Goal: Transaction & Acquisition: Purchase product/service

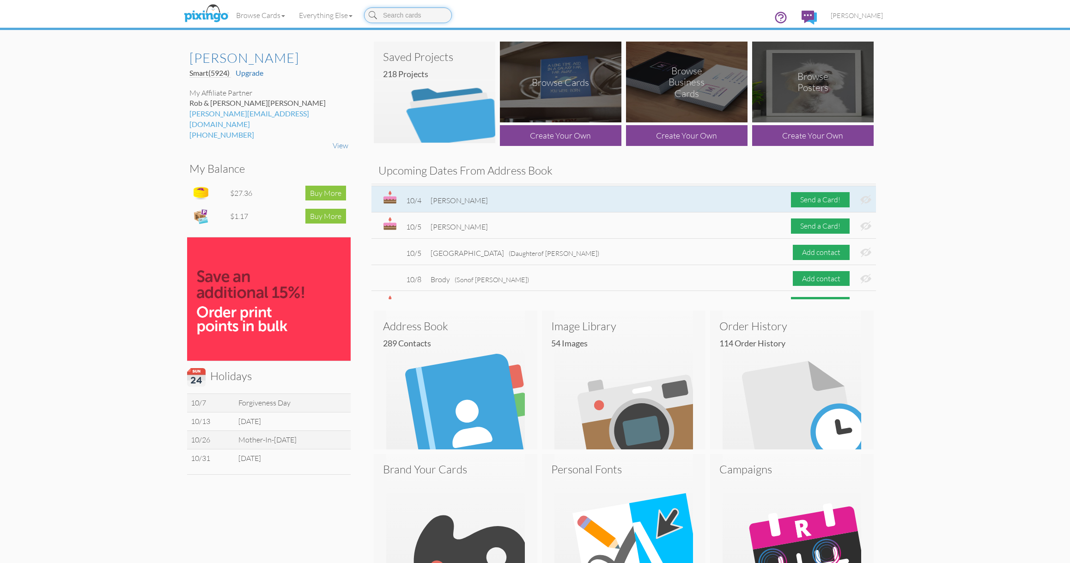
scroll to position [230, 0]
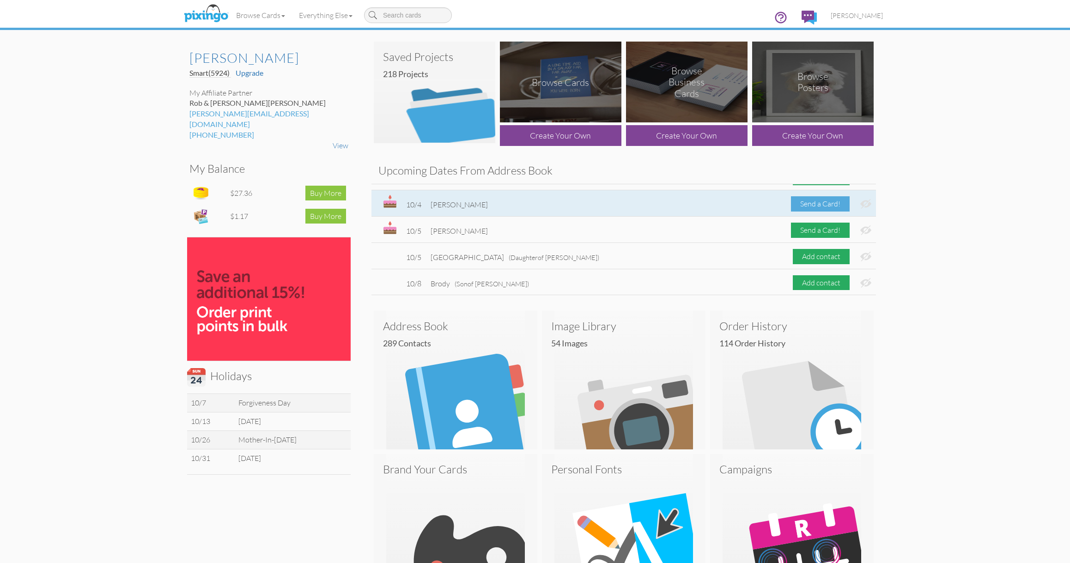
click at [809, 200] on div "Send a Card!" at bounding box center [820, 203] width 59 height 15
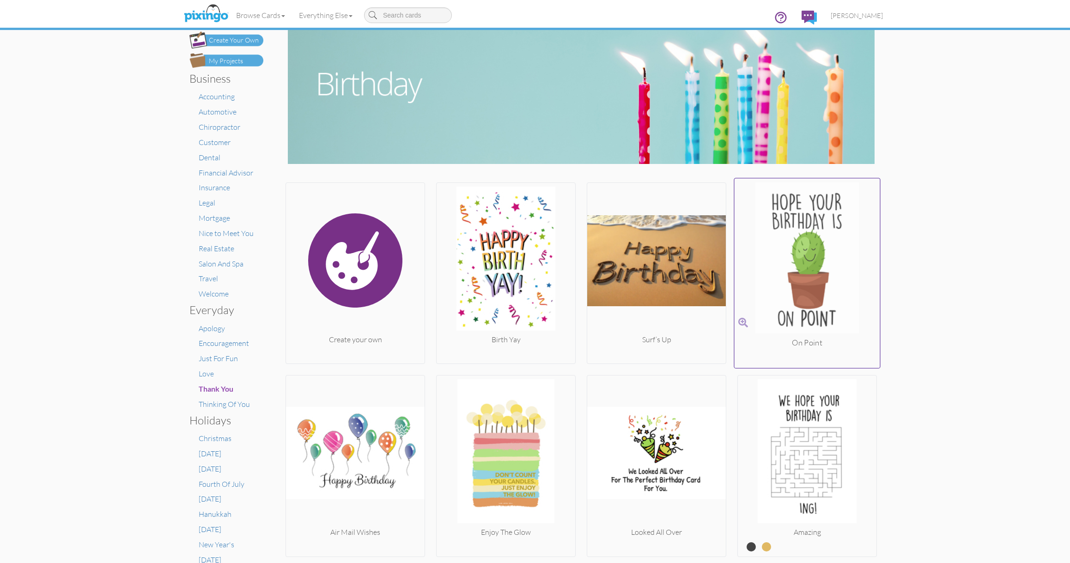
scroll to position [1, 0]
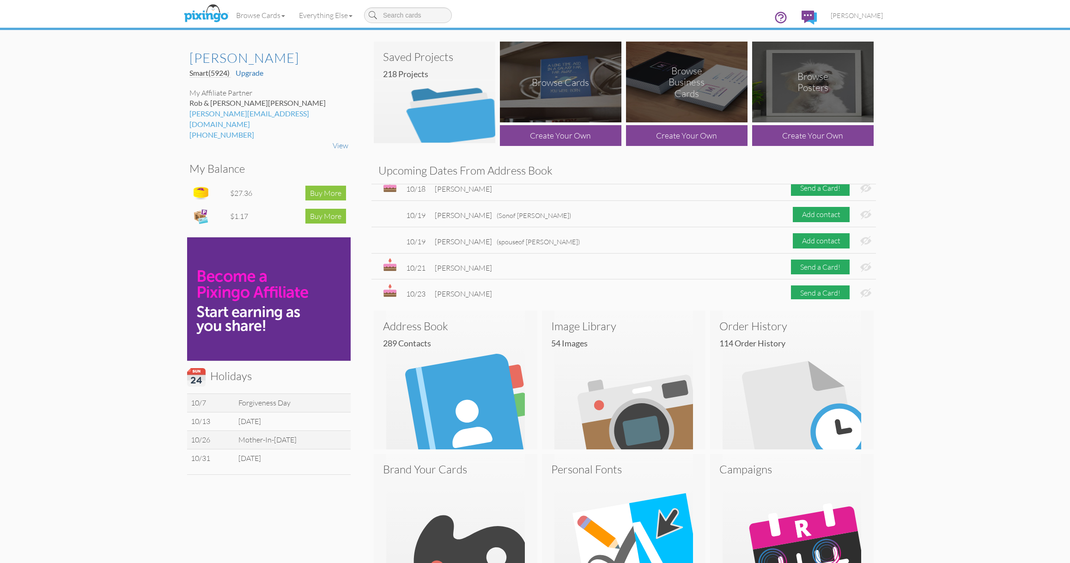
scroll to position [589, 0]
click at [860, 17] on span "[PERSON_NAME]" at bounding box center [857, 16] width 52 height 8
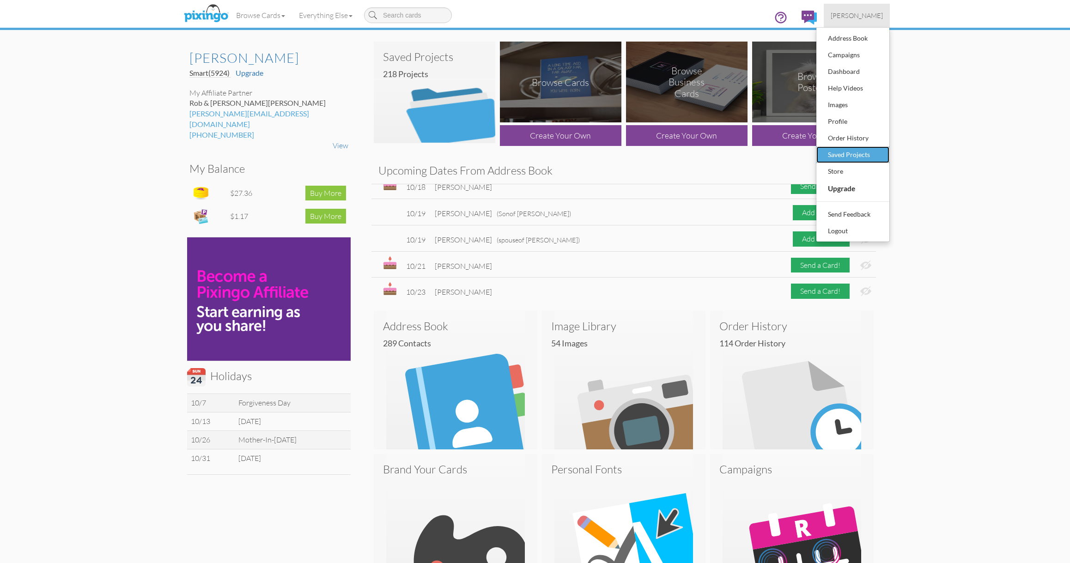
click at [857, 152] on div "Saved Projects" at bounding box center [853, 155] width 55 height 14
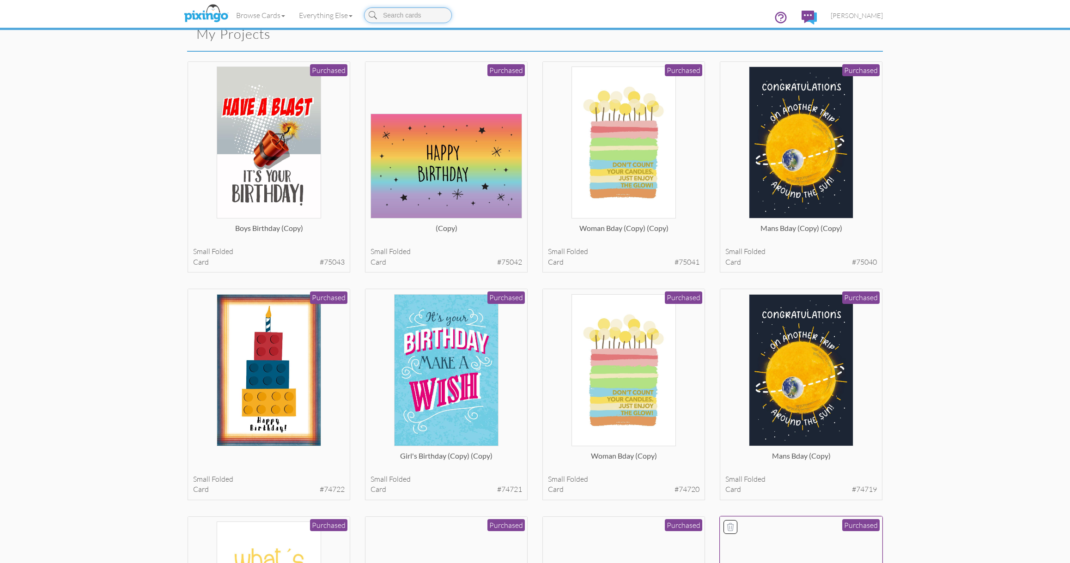
scroll to position [44, 0]
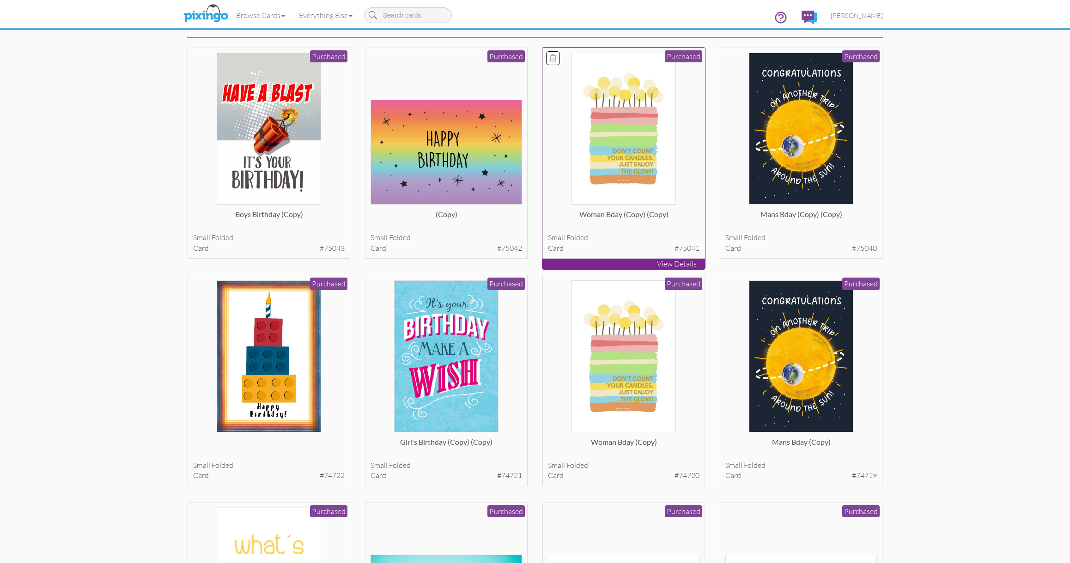
click at [640, 92] on img at bounding box center [623, 129] width 105 height 152
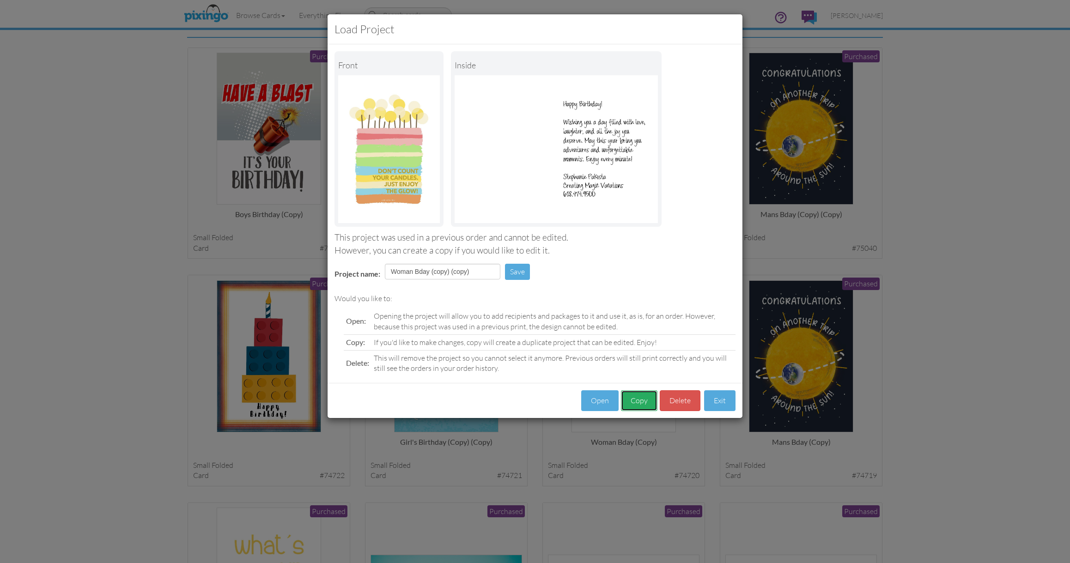
click at [638, 397] on button "Copy" at bounding box center [639, 400] width 36 height 21
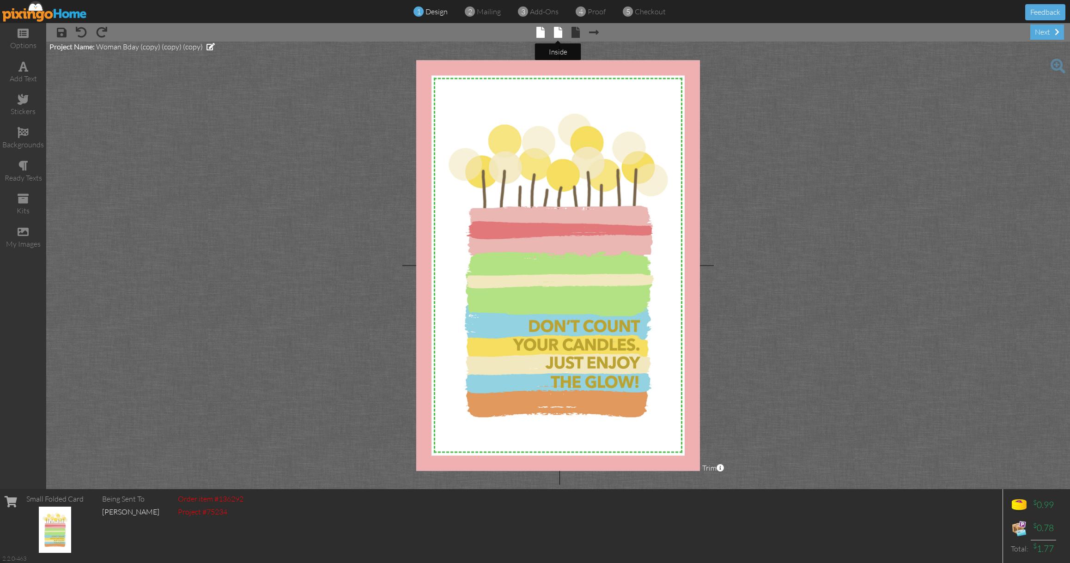
click at [561, 33] on span at bounding box center [558, 32] width 8 height 11
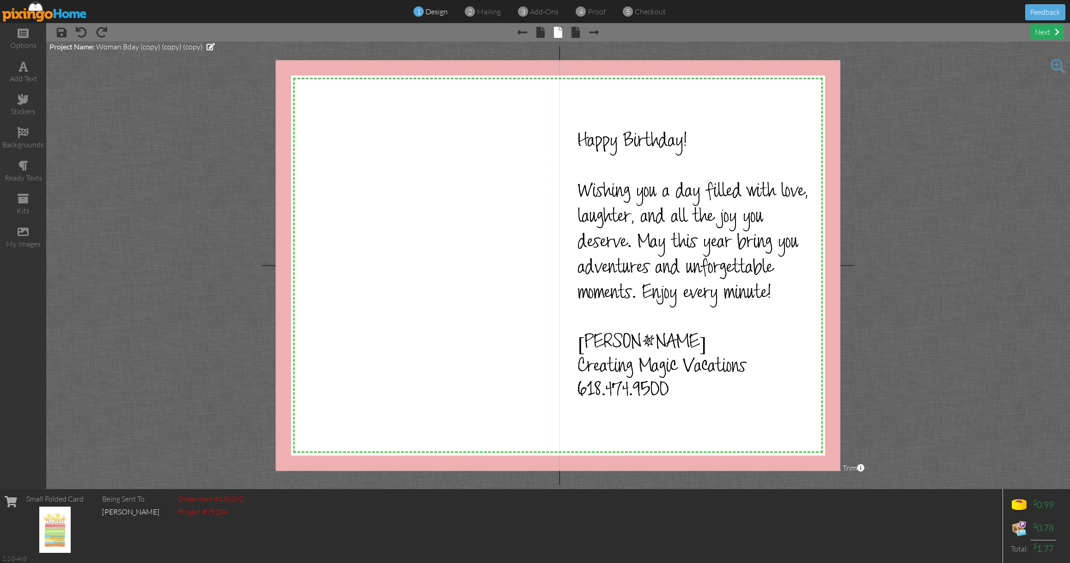
click at [1049, 31] on div "next" at bounding box center [1047, 31] width 34 height 15
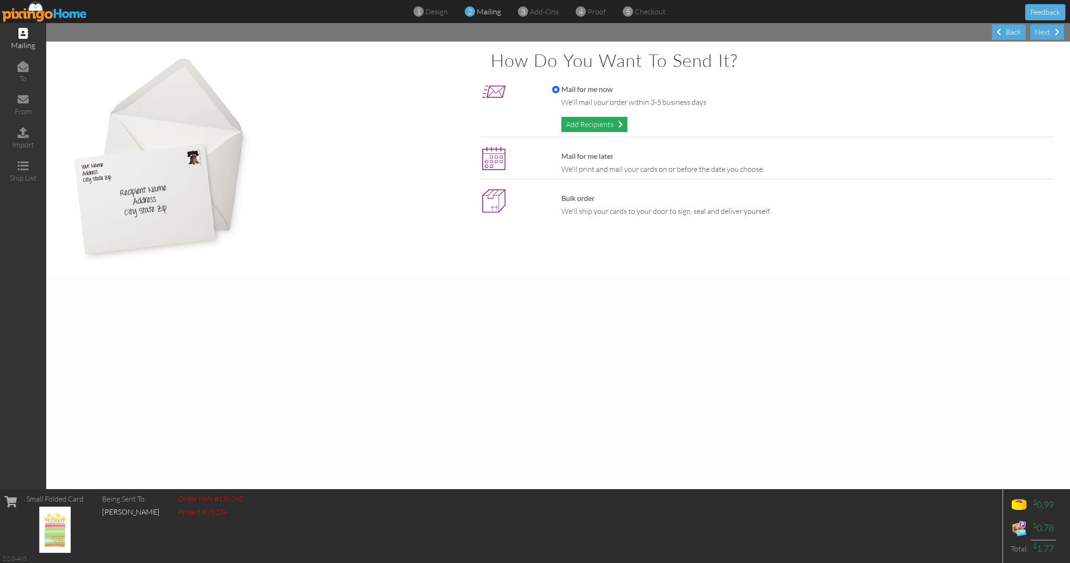
click at [583, 124] on div "Add Recipients" at bounding box center [594, 124] width 66 height 15
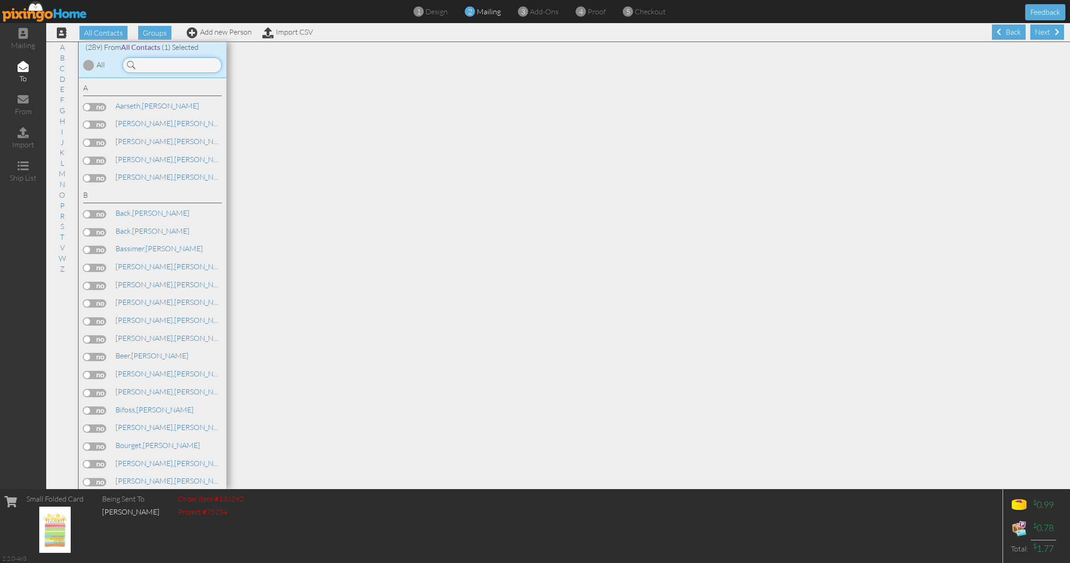
click at [203, 62] on input at bounding box center [171, 65] width 99 height 16
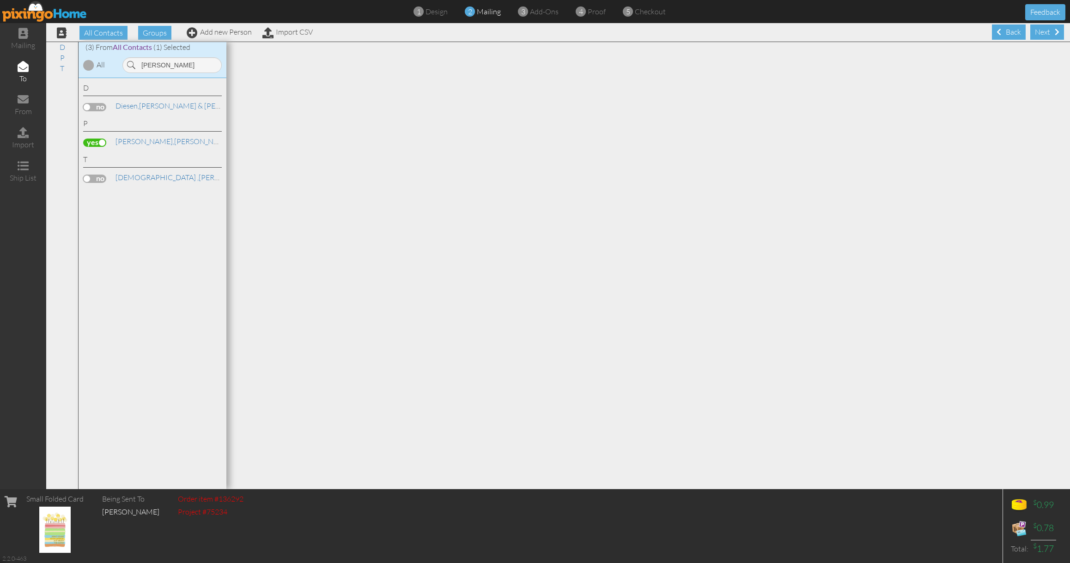
click at [93, 140] on label at bounding box center [94, 143] width 23 height 8
click at [0, 0] on input "checkbox" at bounding box center [0, 0] width 0 height 0
click at [96, 141] on label at bounding box center [94, 143] width 23 height 8
click at [0, 0] on input "checkbox" at bounding box center [0, 0] width 0 height 0
click at [157, 62] on input "[PERSON_NAME]" at bounding box center [171, 65] width 99 height 16
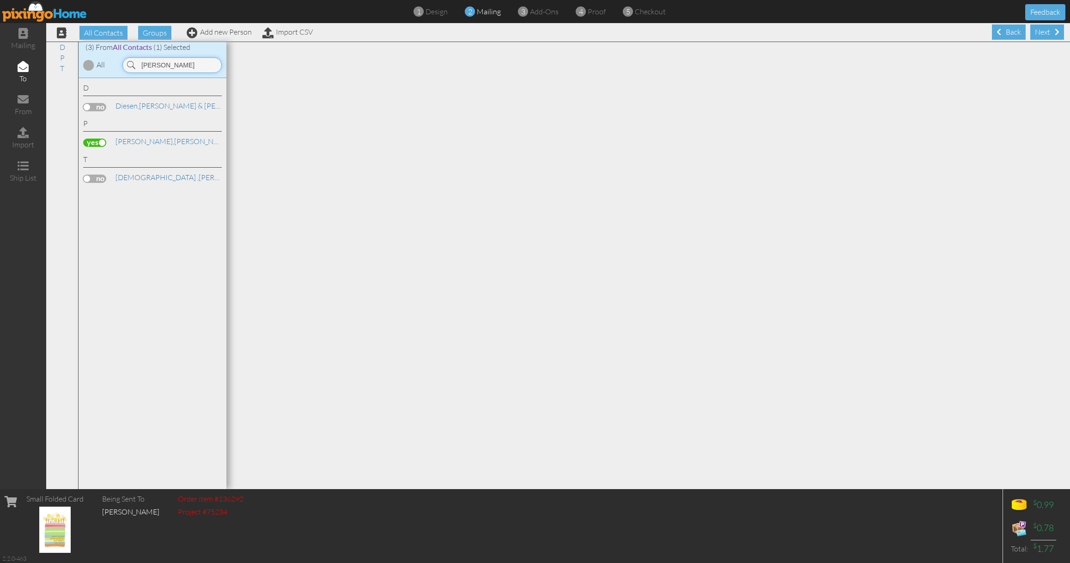
click at [157, 62] on input "[PERSON_NAME]" at bounding box center [171, 65] width 99 height 16
type input "l"
type input "jacq"
click at [98, 107] on label at bounding box center [94, 107] width 23 height 8
click at [0, 0] on input "checkbox" at bounding box center [0, 0] width 0 height 0
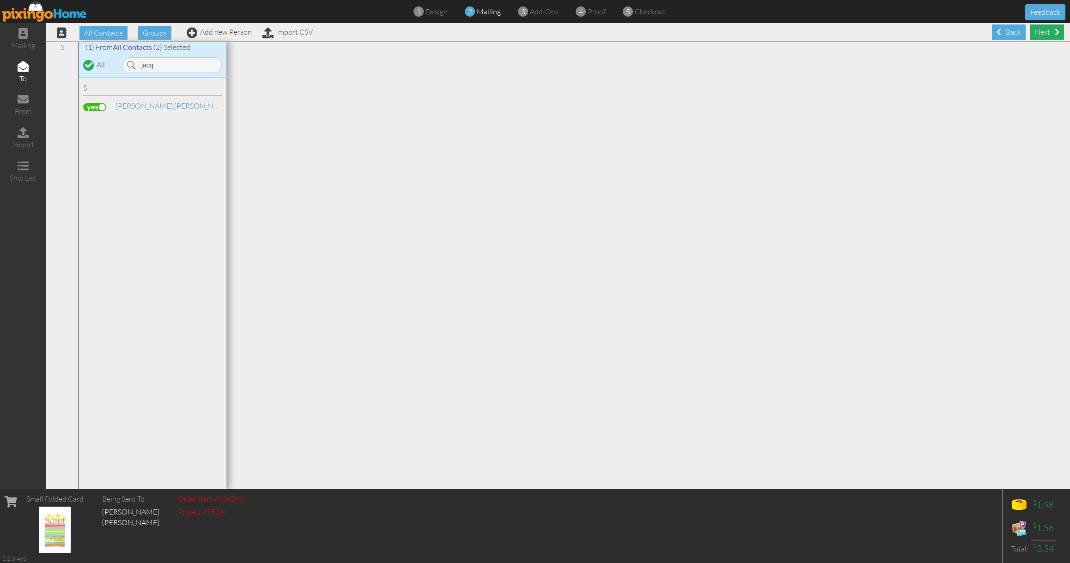
click at [1051, 37] on div "Next" at bounding box center [1047, 31] width 34 height 15
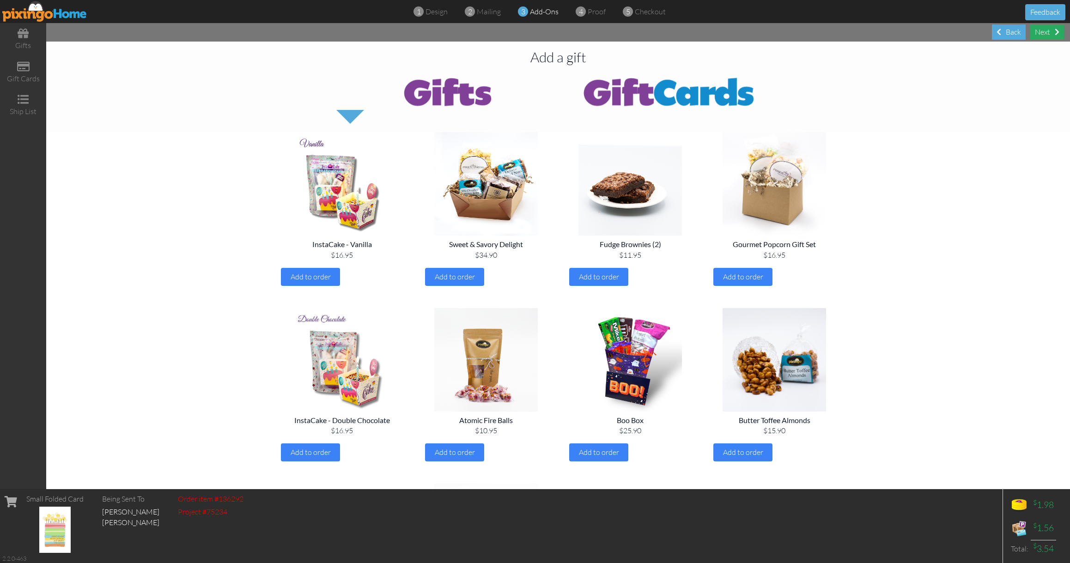
click at [1052, 38] on div "Next" at bounding box center [1047, 31] width 34 height 15
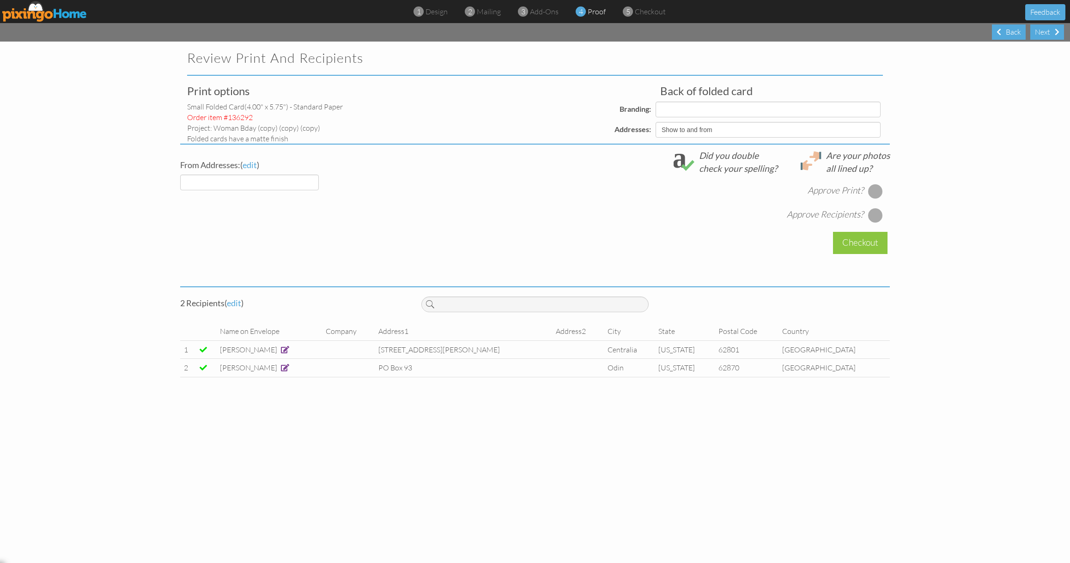
select select "object:8185"
select select "object:8183"
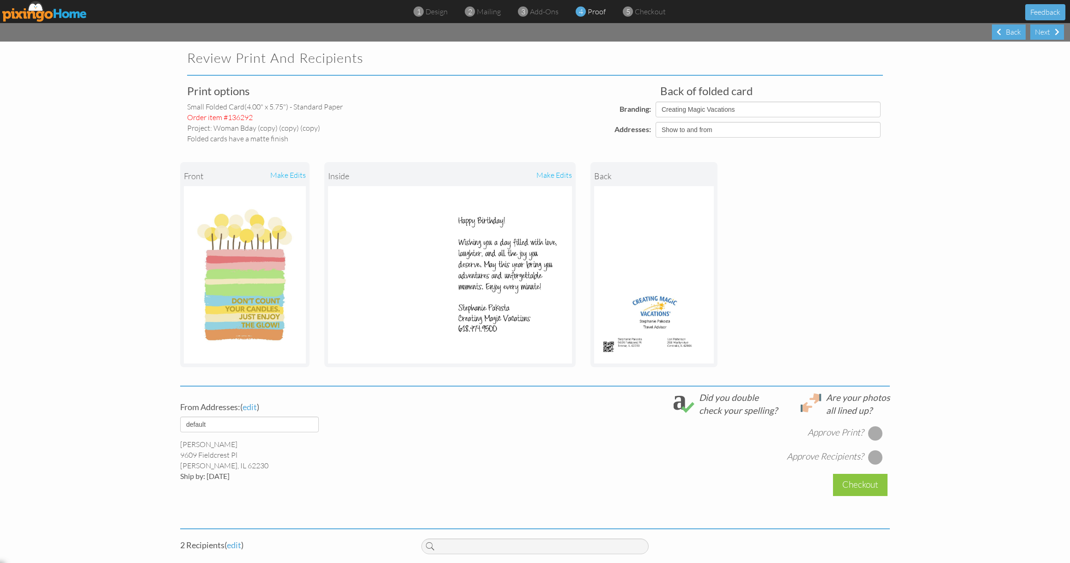
click at [878, 431] on div at bounding box center [875, 433] width 15 height 15
click at [877, 459] on div at bounding box center [875, 457] width 15 height 15
click at [866, 487] on div "Checkout" at bounding box center [860, 485] width 55 height 22
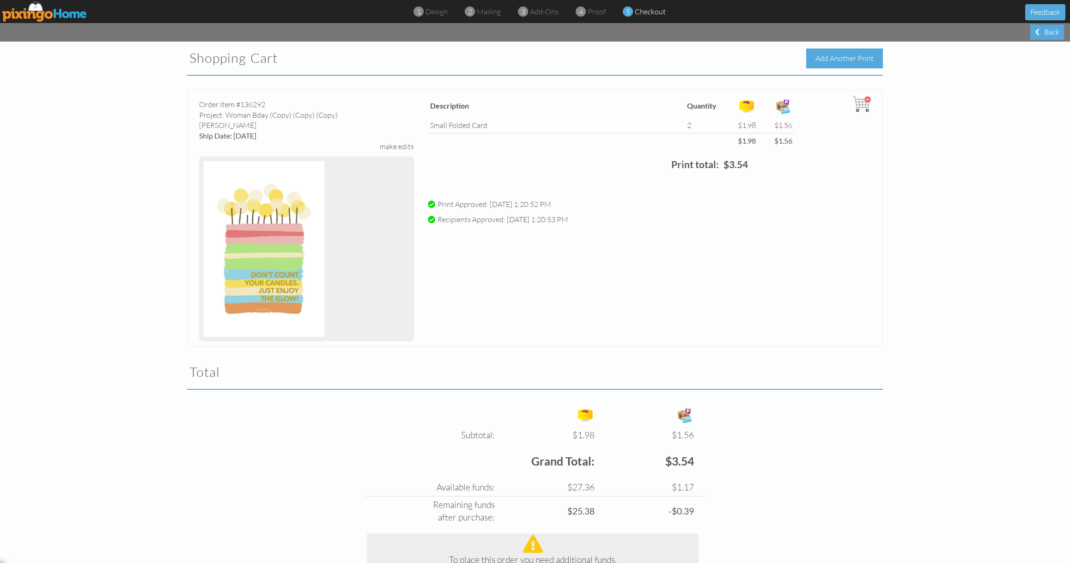
click at [851, 60] on div "Add Another Print" at bounding box center [844, 59] width 77 height 20
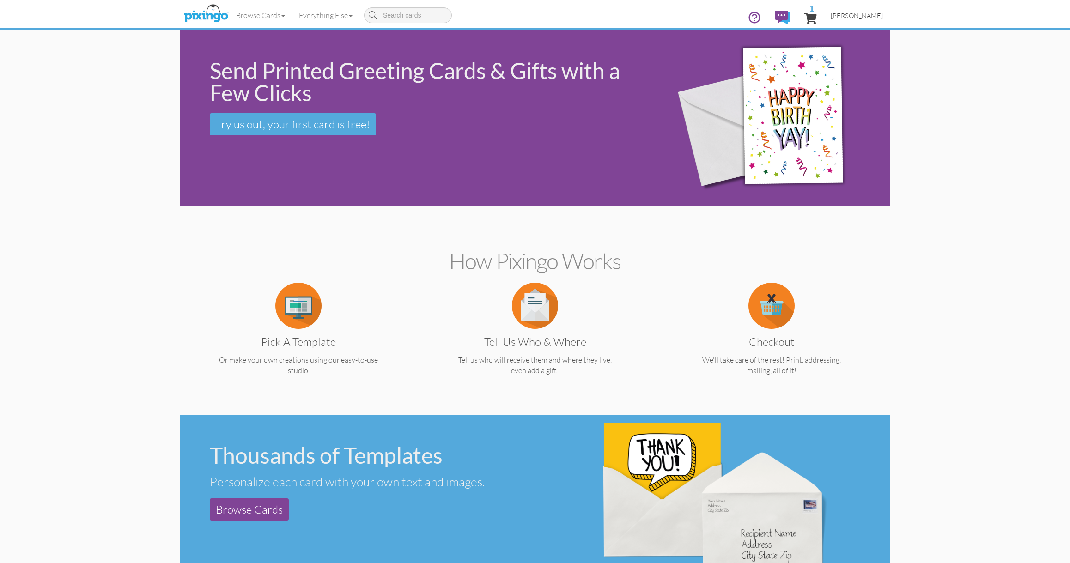
click at [843, 17] on span "[PERSON_NAME]" at bounding box center [857, 16] width 52 height 8
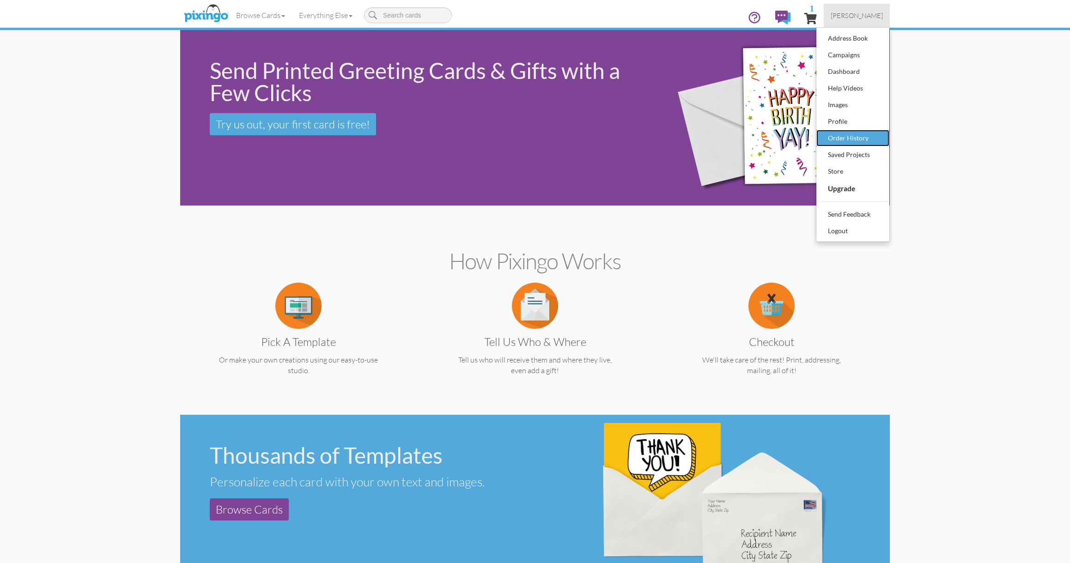
click at [848, 135] on div "Order History" at bounding box center [853, 138] width 55 height 14
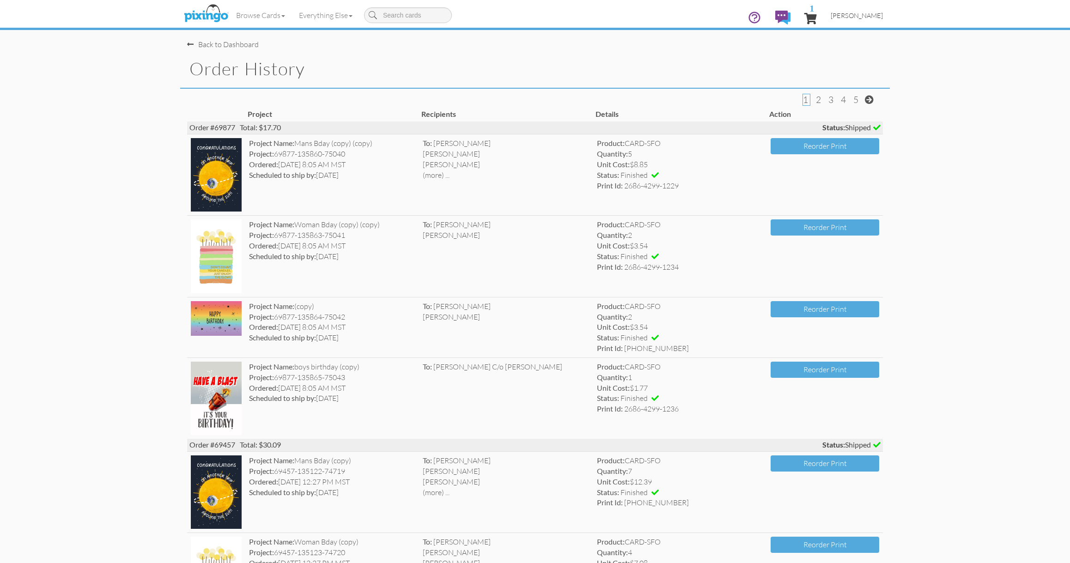
click at [852, 18] on span "[PERSON_NAME]" at bounding box center [857, 16] width 52 height 8
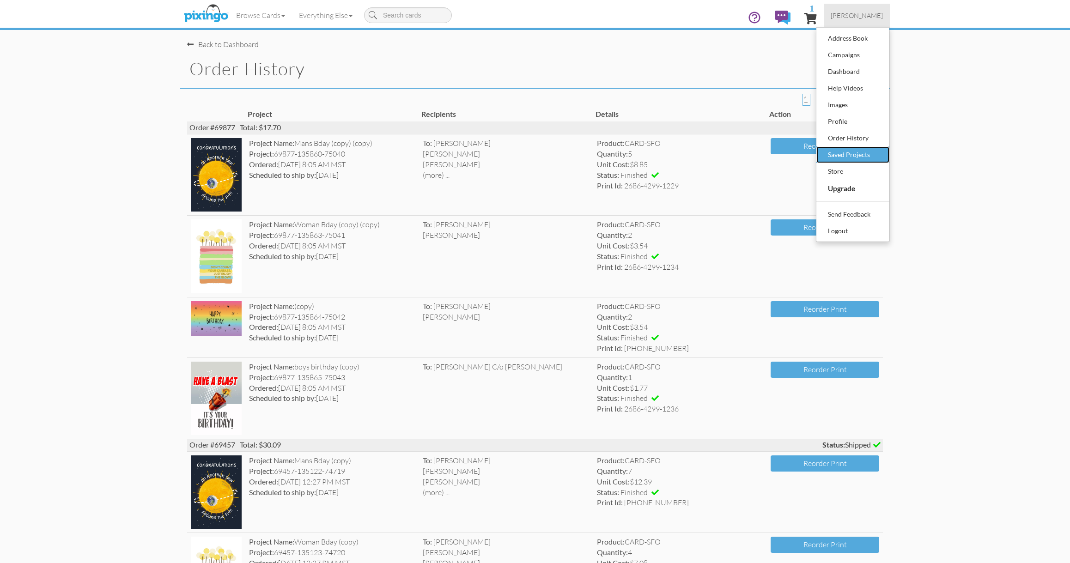
click at [859, 152] on div "Saved Projects" at bounding box center [853, 155] width 55 height 14
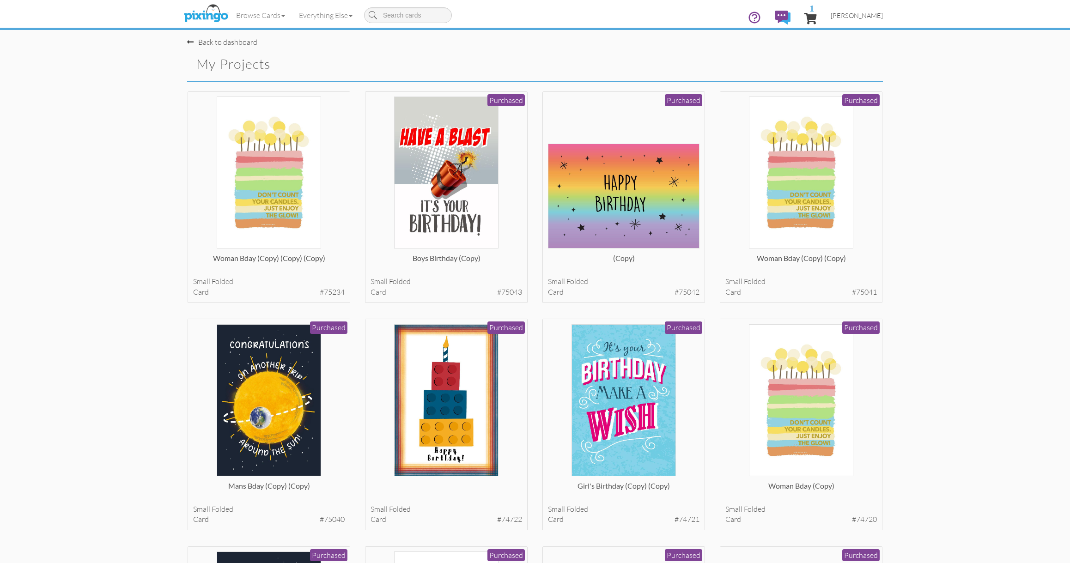
click at [847, 22] on link "[PERSON_NAME]" at bounding box center [857, 16] width 66 height 24
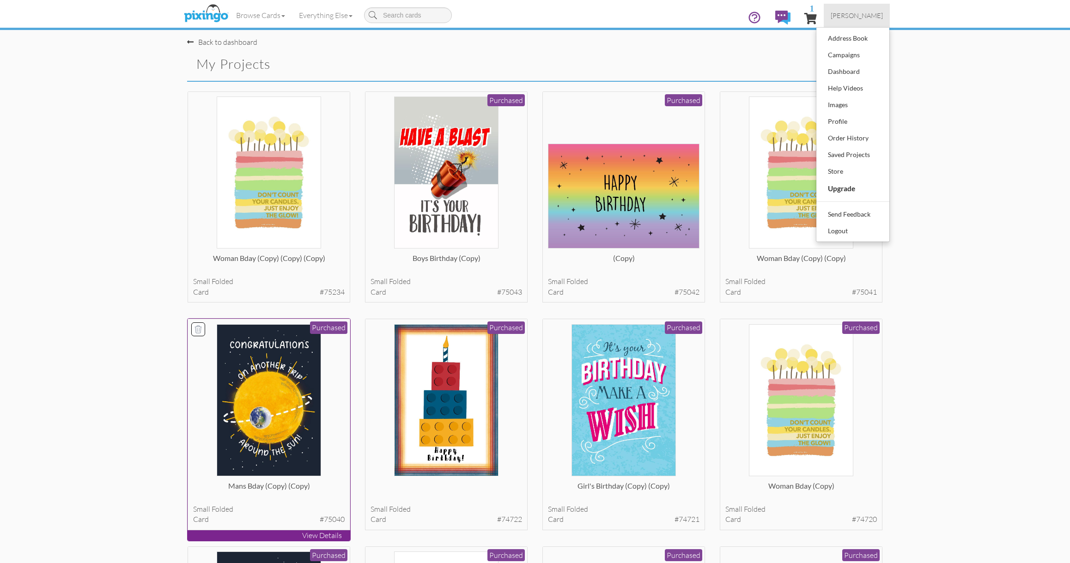
click at [267, 402] on img at bounding box center [269, 400] width 105 height 152
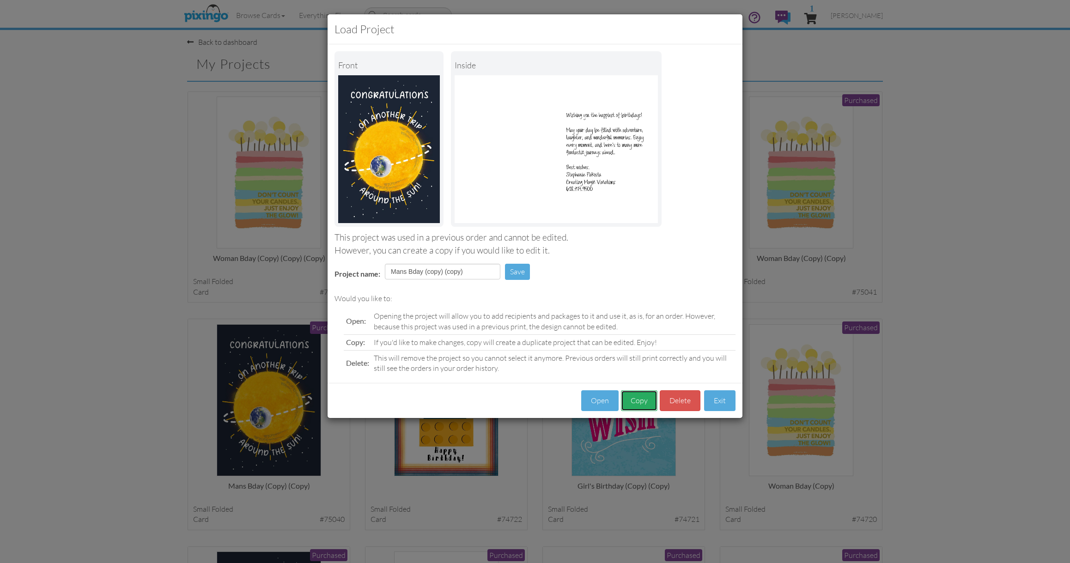
click at [648, 400] on button "Copy" at bounding box center [639, 400] width 36 height 21
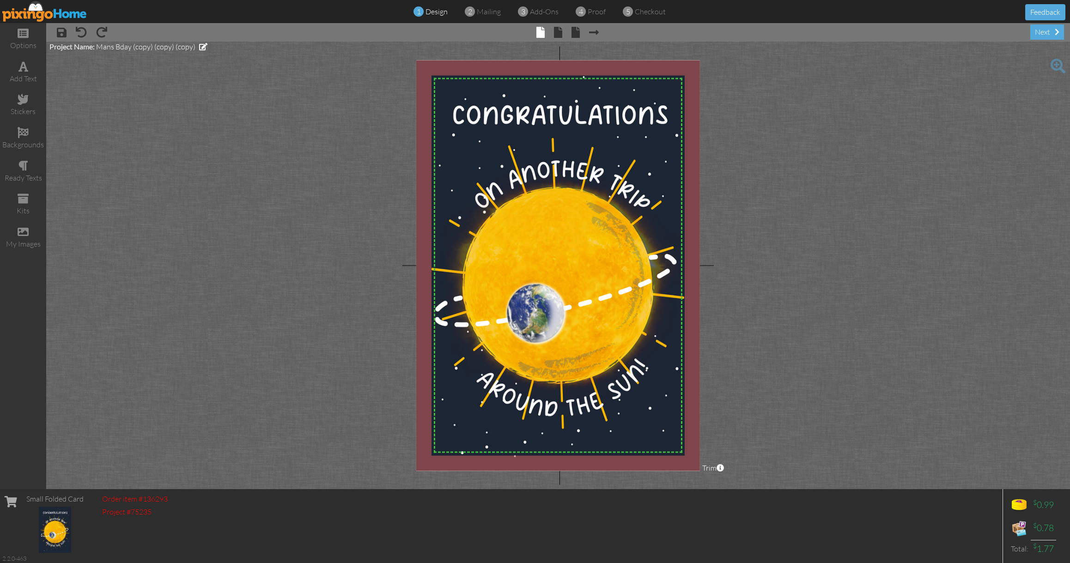
click at [565, 29] on span "× back" at bounding box center [571, 31] width 18 height 15
click at [562, 31] on span "× back" at bounding box center [571, 31] width 18 height 15
click at [560, 31] on span at bounding box center [558, 32] width 8 height 11
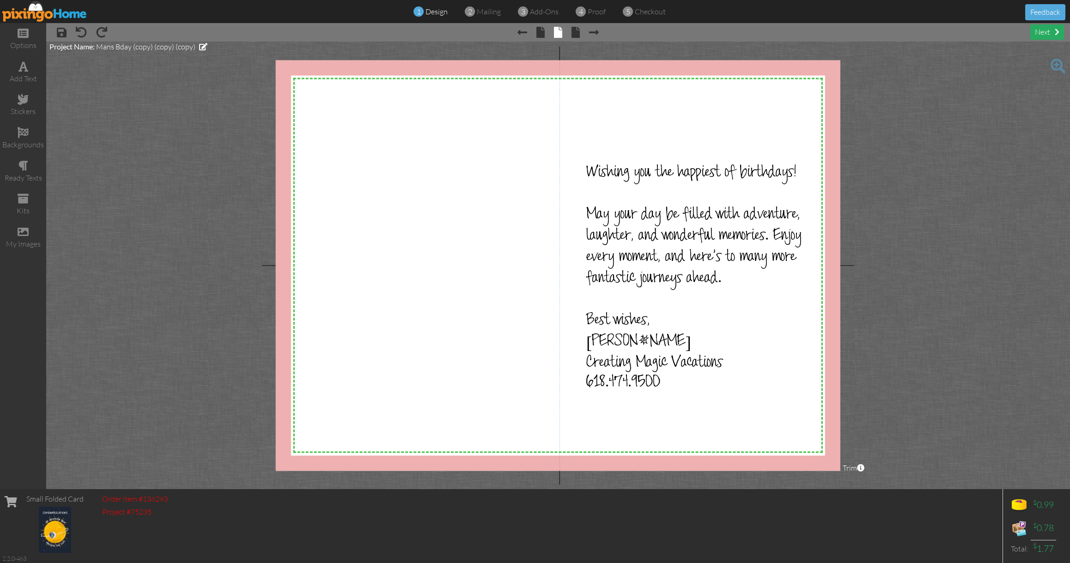
click at [1045, 31] on div "next" at bounding box center [1047, 31] width 34 height 15
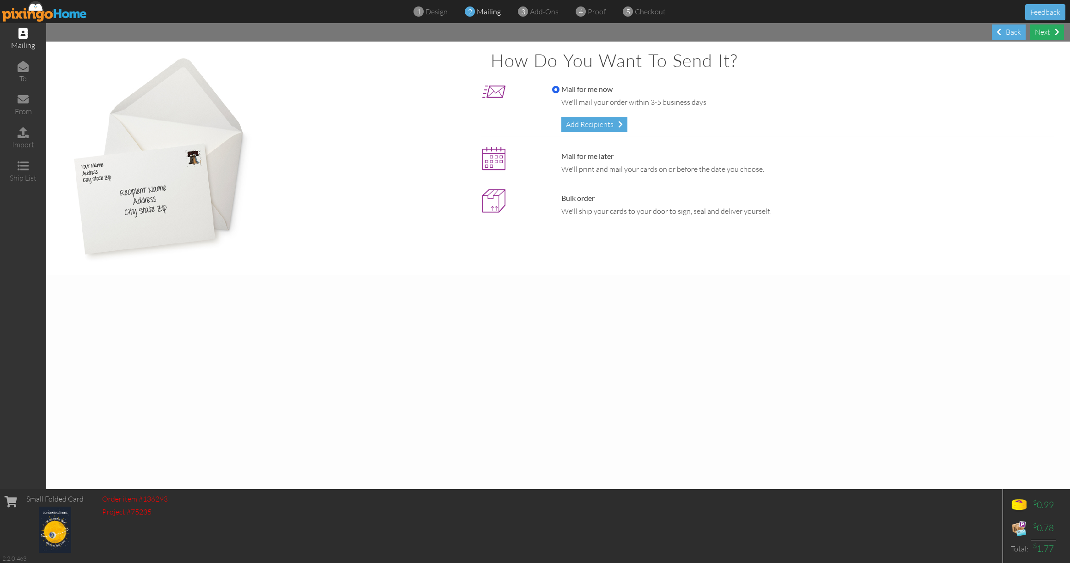
click at [1053, 31] on div "Next" at bounding box center [1047, 31] width 34 height 15
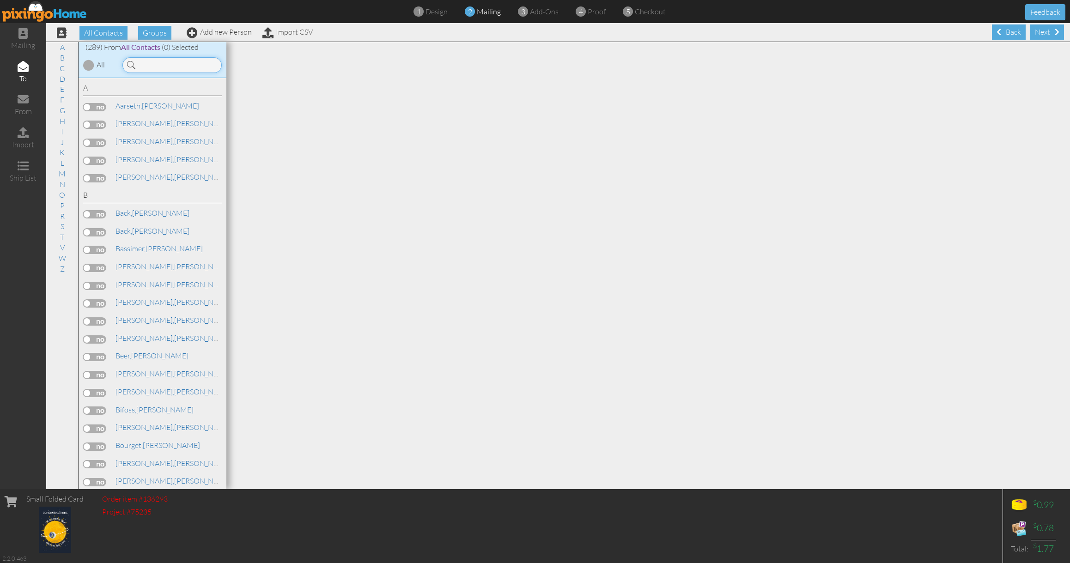
click at [182, 66] on input at bounding box center [171, 65] width 99 height 16
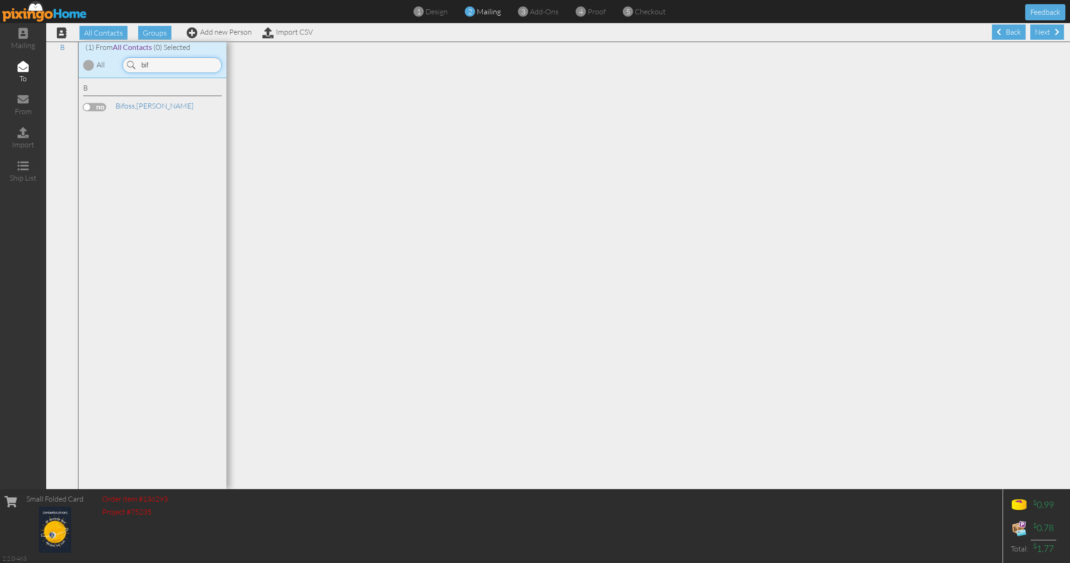
type input "bif"
click at [97, 106] on label at bounding box center [94, 107] width 23 height 8
click at [0, 0] on input "checkbox" at bounding box center [0, 0] width 0 height 0
click at [1053, 32] on div "Next" at bounding box center [1047, 31] width 34 height 15
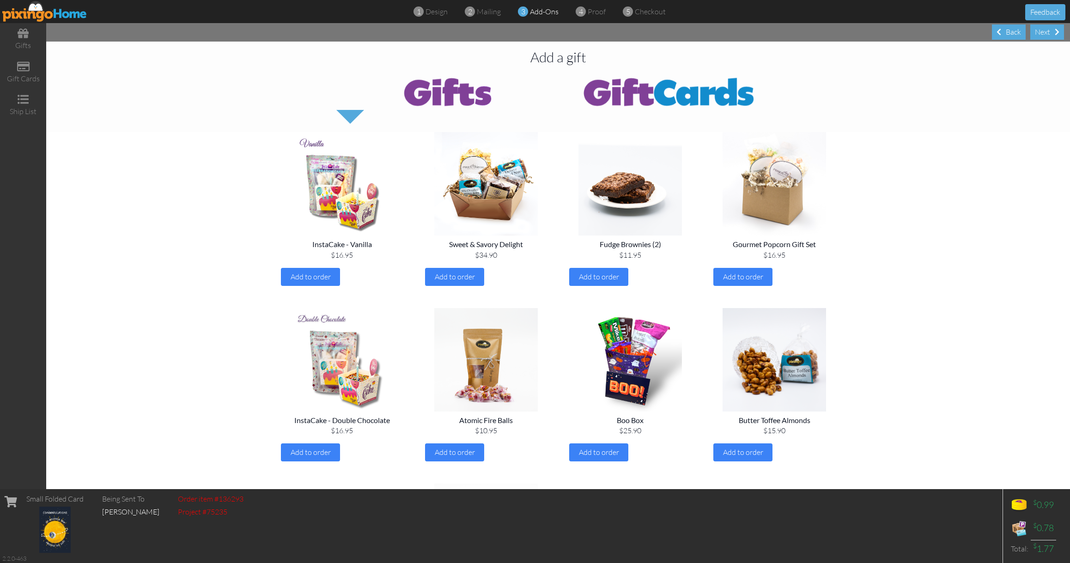
click at [1053, 32] on div "Next" at bounding box center [1047, 31] width 34 height 15
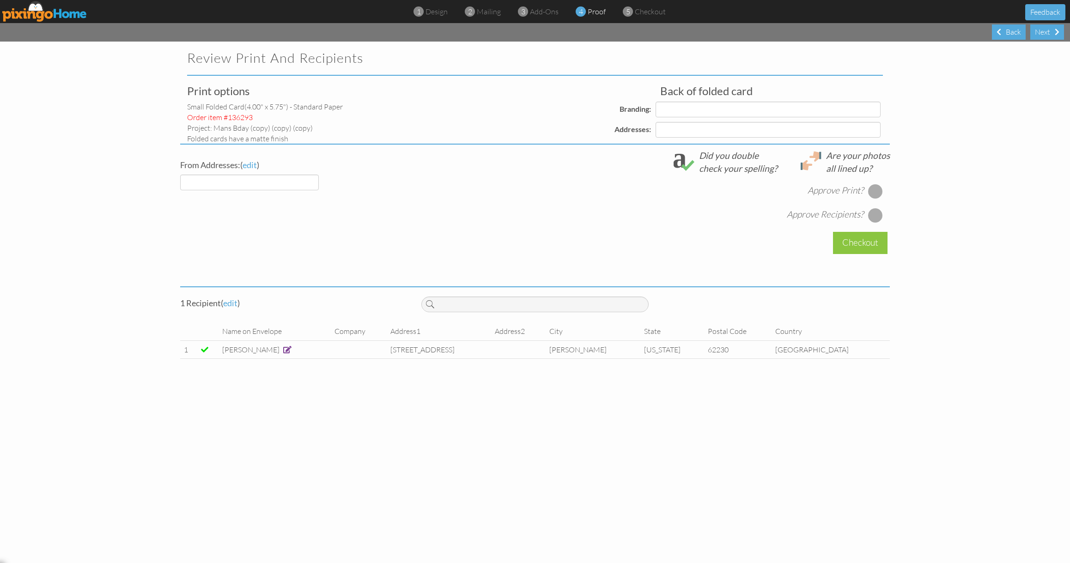
select select "object:11345"
select select "object:11349"
select select "object:11350"
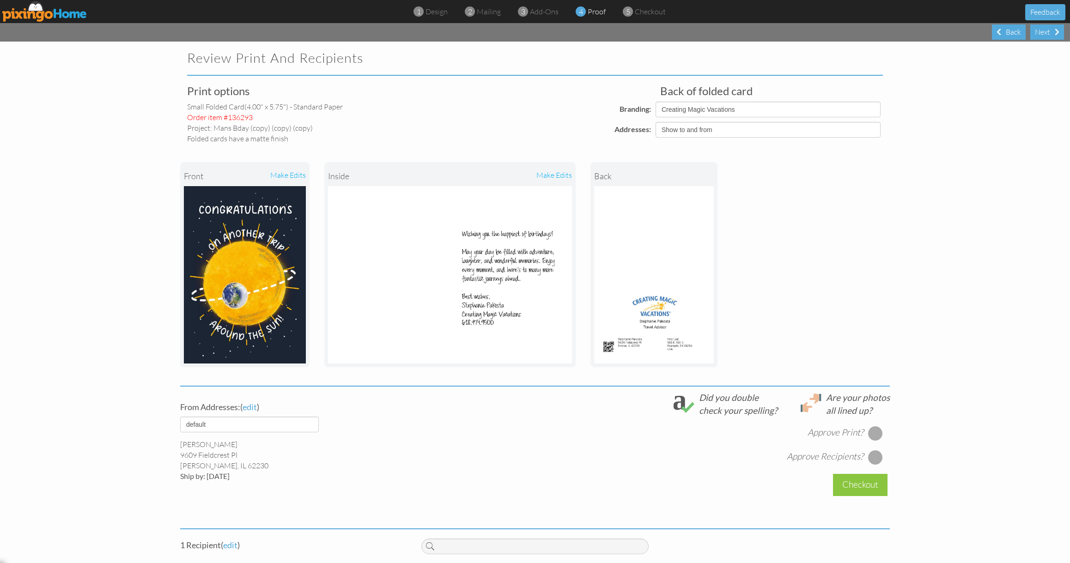
drag, startPoint x: 871, startPoint y: 433, endPoint x: 875, endPoint y: 437, distance: 5.6
click at [872, 433] on div at bounding box center [875, 433] width 15 height 15
drag, startPoint x: 875, startPoint y: 454, endPoint x: 880, endPoint y: 453, distance: 5.2
click at [875, 454] on div at bounding box center [875, 457] width 15 height 15
click at [869, 486] on div "Checkout" at bounding box center [860, 485] width 55 height 22
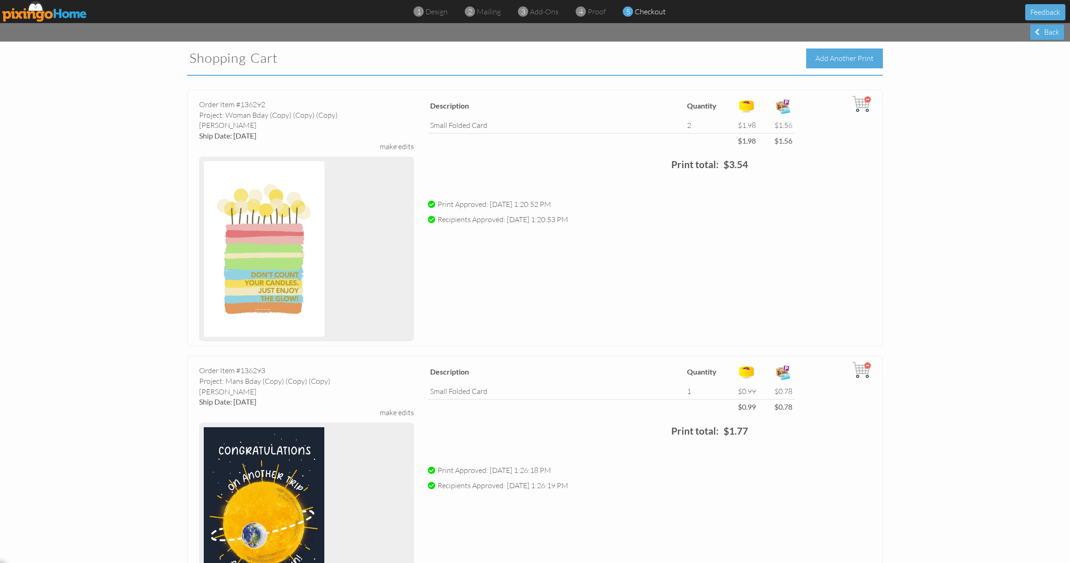
click at [838, 55] on div "Add Another Print" at bounding box center [844, 59] width 77 height 20
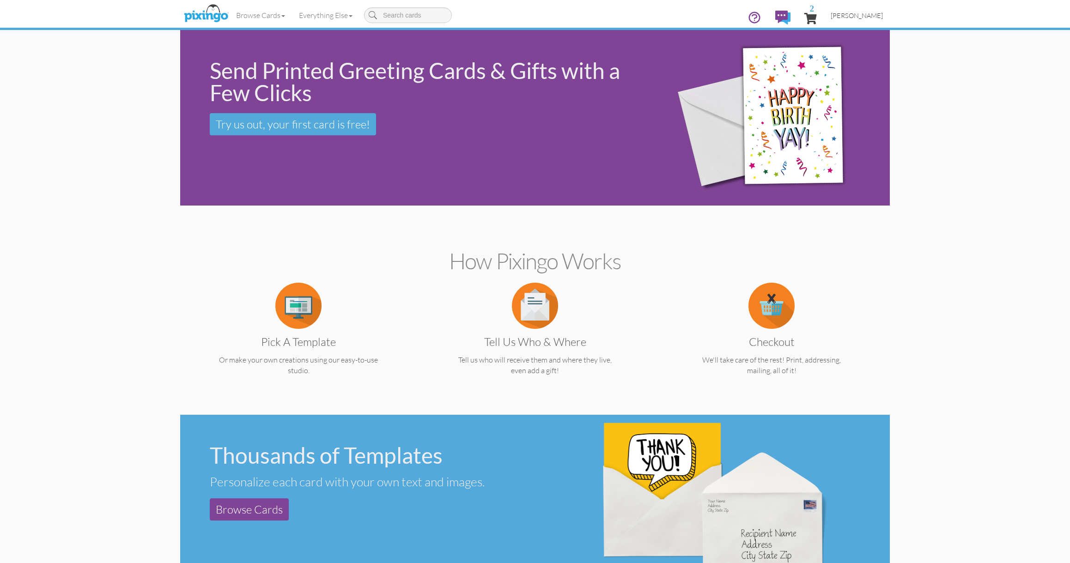
click at [863, 17] on span "[PERSON_NAME]" at bounding box center [857, 16] width 52 height 8
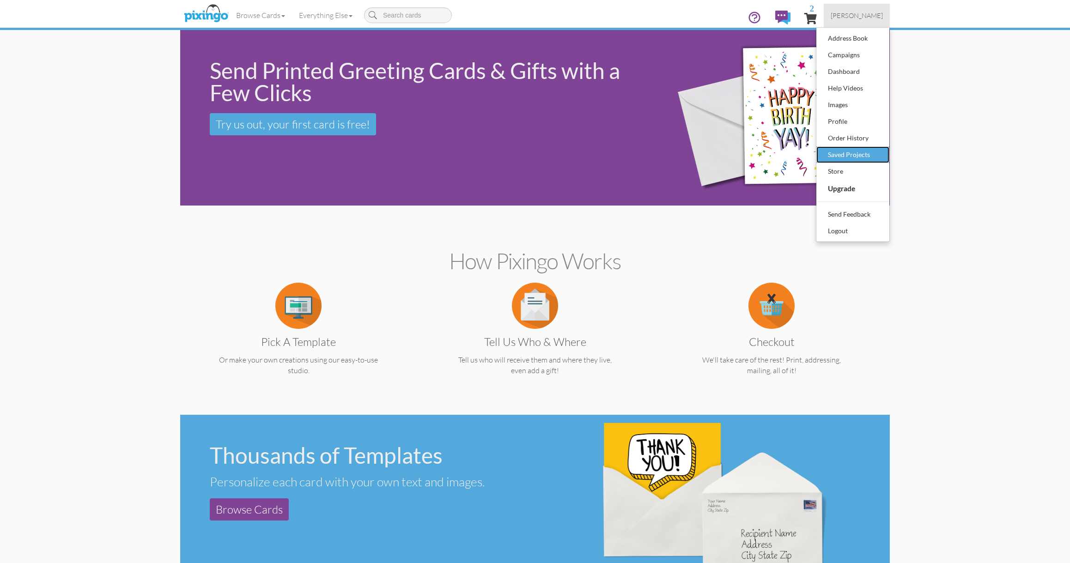
click at [855, 150] on div "Saved Projects" at bounding box center [853, 155] width 55 height 14
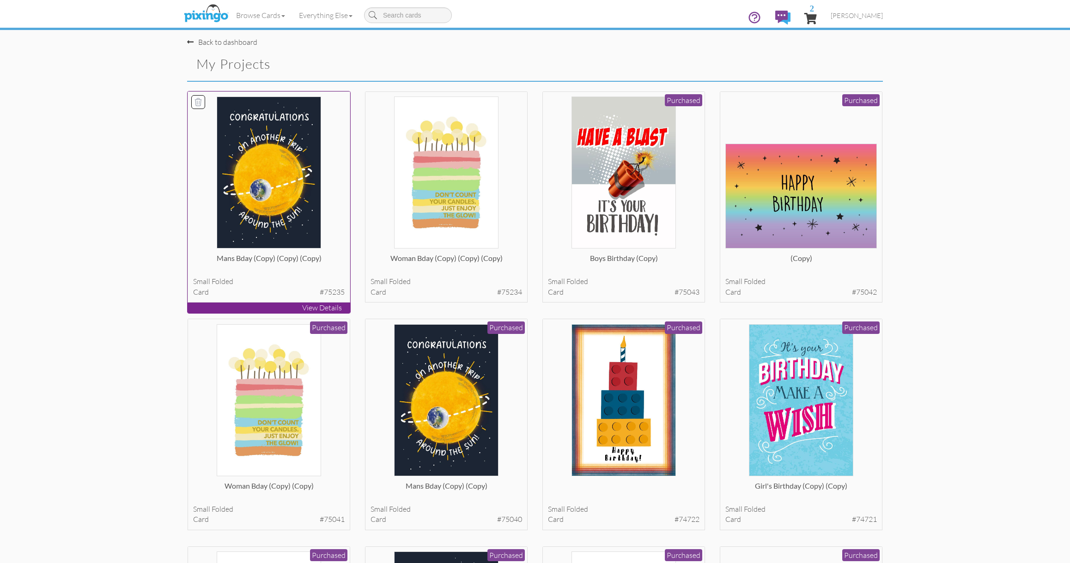
click at [293, 148] on img at bounding box center [269, 173] width 105 height 152
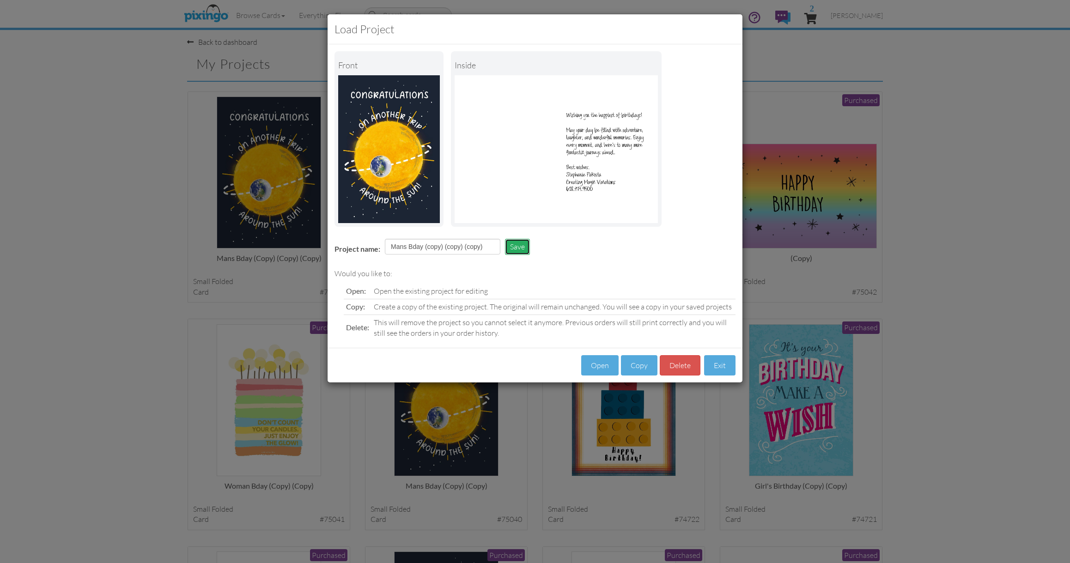
click at [515, 248] on button "Save" at bounding box center [517, 247] width 25 height 16
click at [639, 364] on button "Copy" at bounding box center [639, 365] width 36 height 21
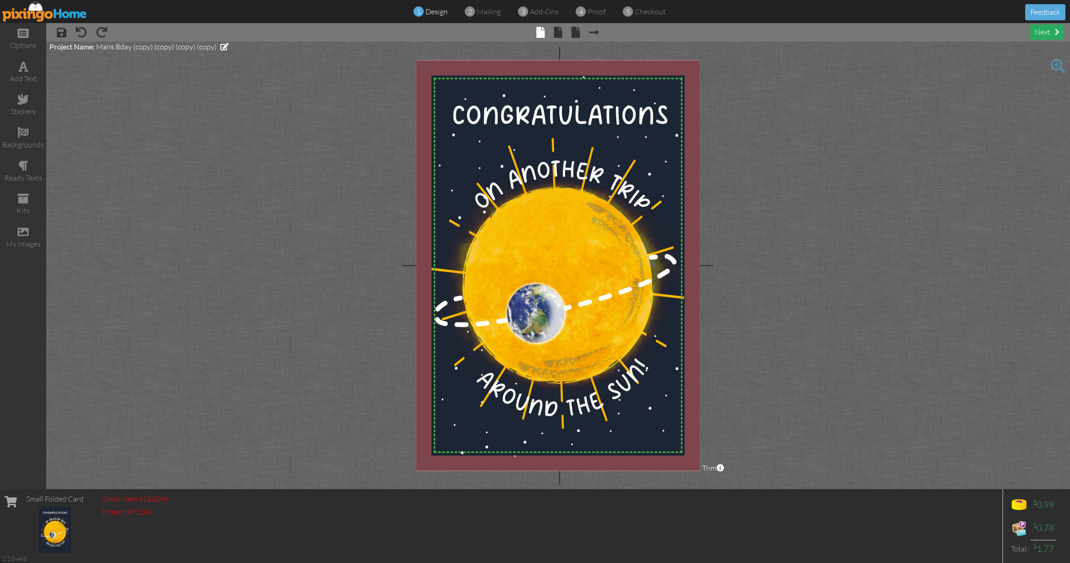
click at [1046, 36] on div "next" at bounding box center [1047, 31] width 34 height 15
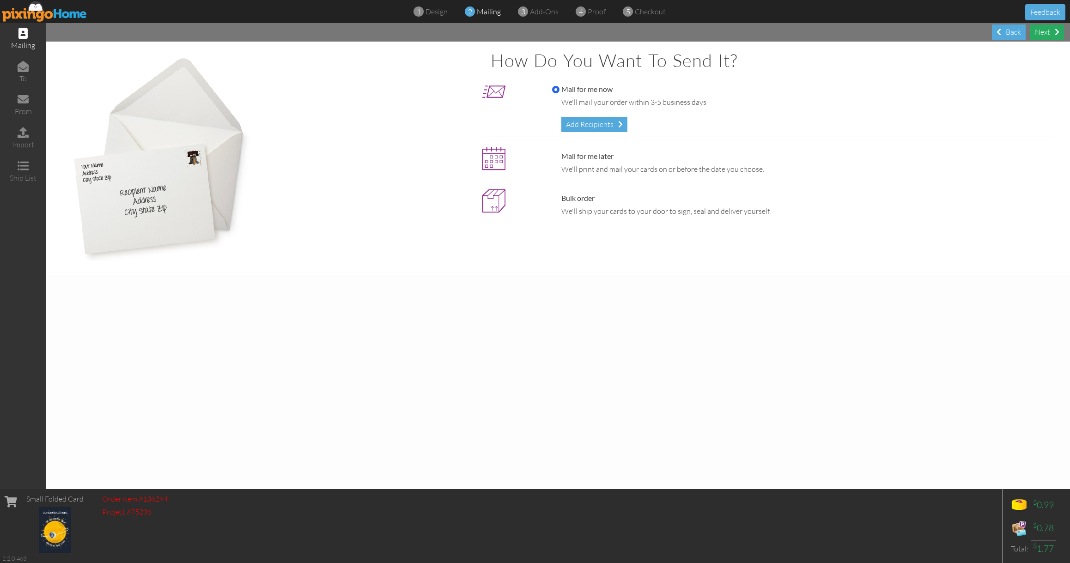
click at [1046, 36] on div "Next" at bounding box center [1047, 31] width 34 height 15
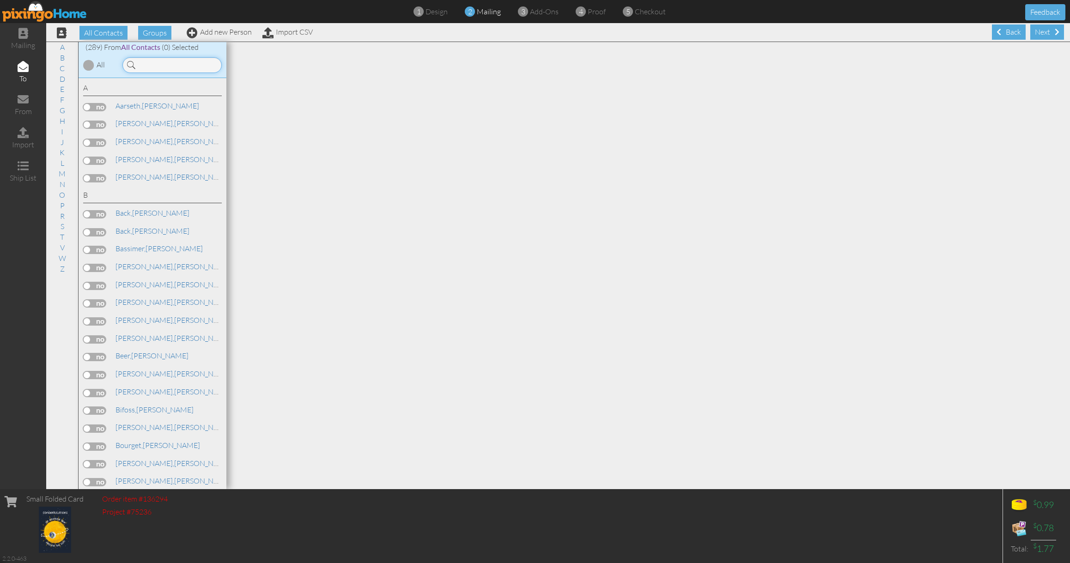
click at [187, 66] on input at bounding box center [171, 65] width 99 height 16
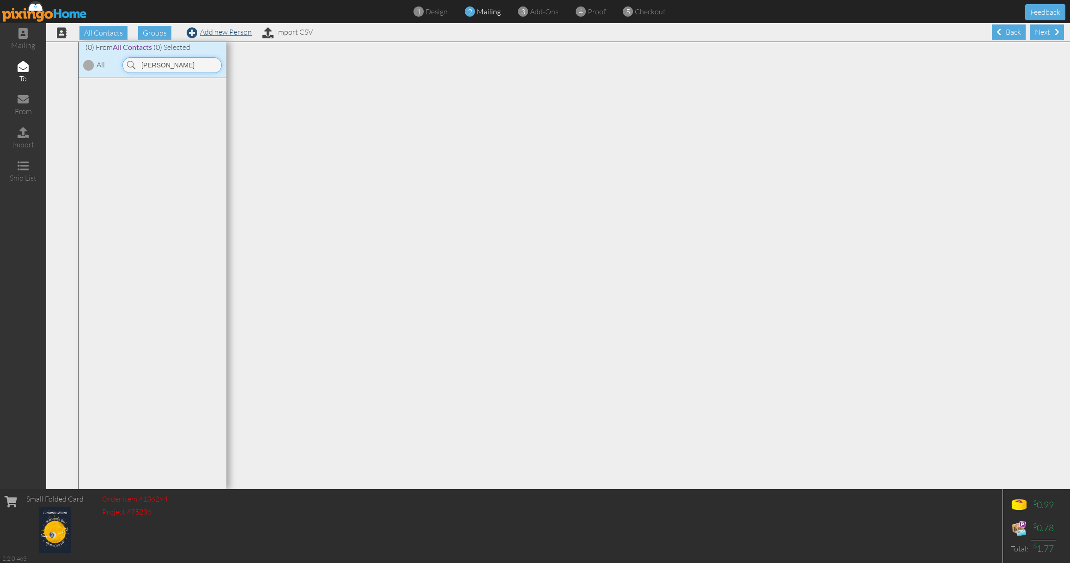
type input "[PERSON_NAME]"
click at [206, 31] on link "Add new Person" at bounding box center [219, 31] width 65 height 9
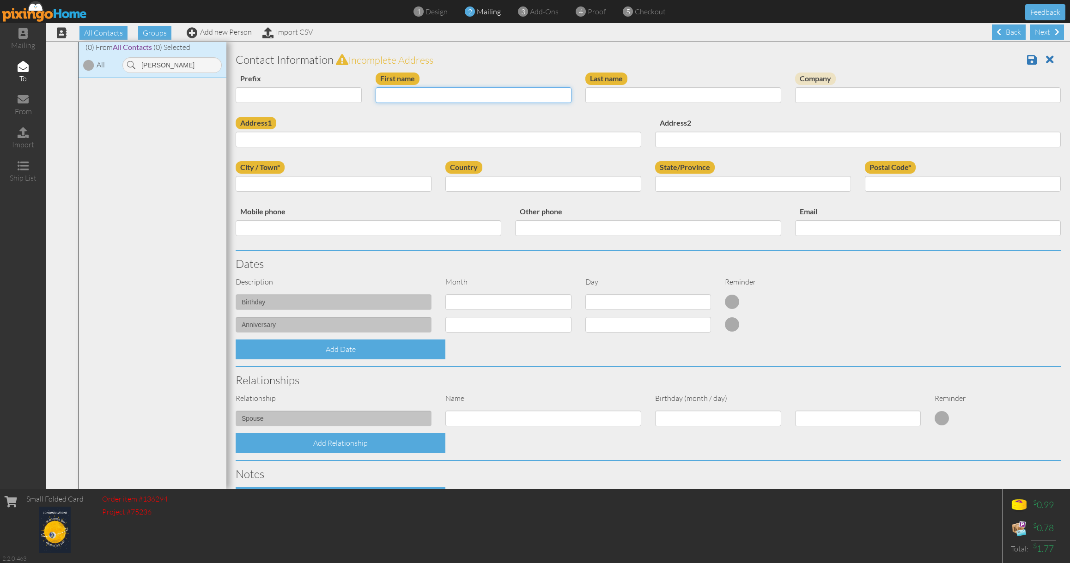
click at [413, 91] on input "First name" at bounding box center [474, 95] width 196 height 16
type input "[PERSON_NAME]"
click at [620, 96] on input "Last name" at bounding box center [683, 95] width 196 height 16
type input "[PERSON_NAME]"
click at [1015, 31] on div "Back" at bounding box center [1009, 31] width 34 height 15
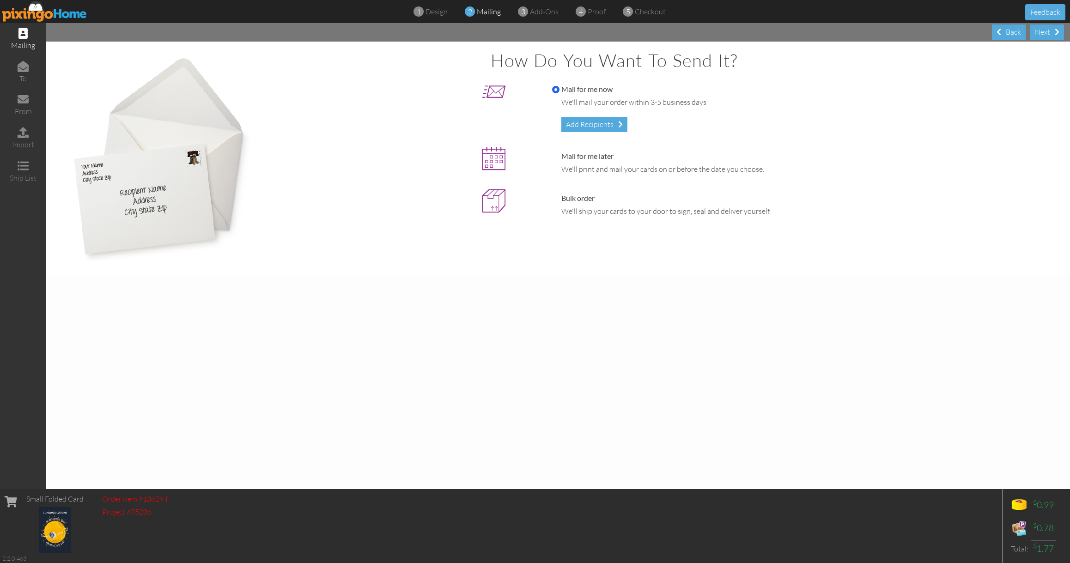
click at [1015, 31] on div "Back" at bounding box center [1009, 31] width 34 height 15
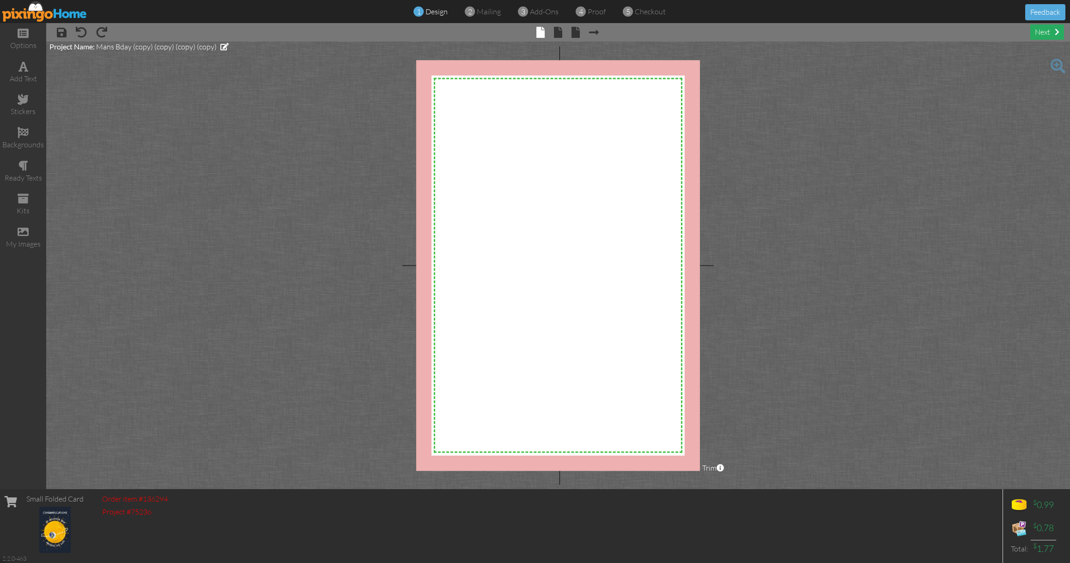
click at [1045, 32] on div "next" at bounding box center [1047, 31] width 34 height 15
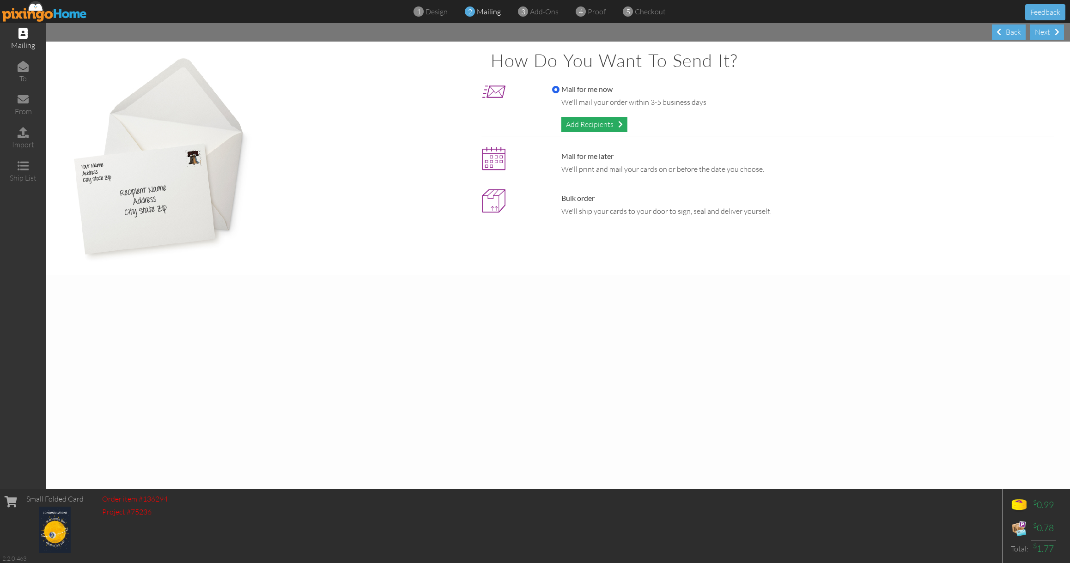
click at [617, 125] on div "Add Recipients" at bounding box center [594, 124] width 66 height 15
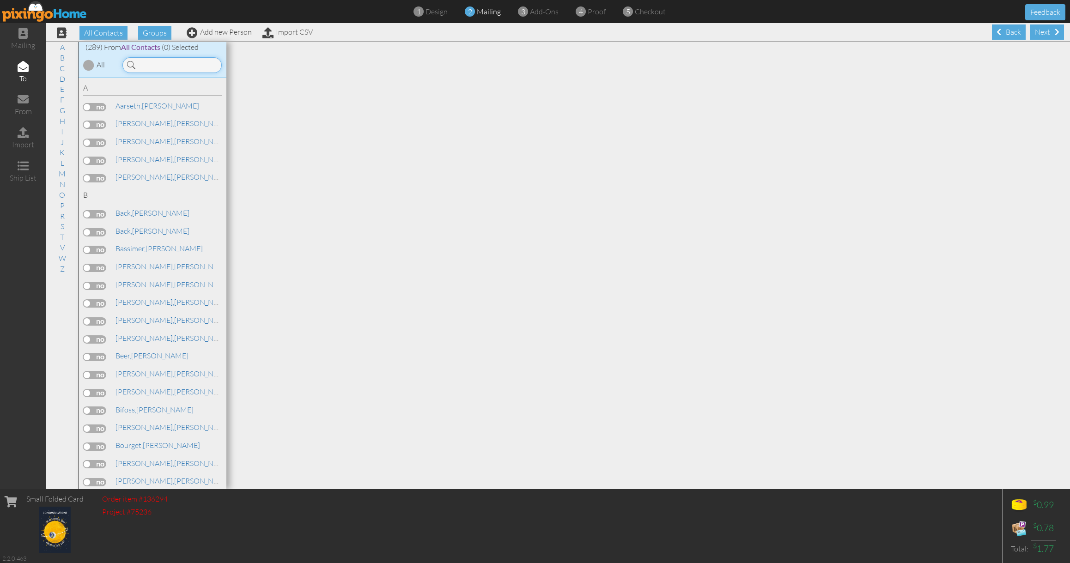
click at [164, 70] on input at bounding box center [171, 65] width 99 height 16
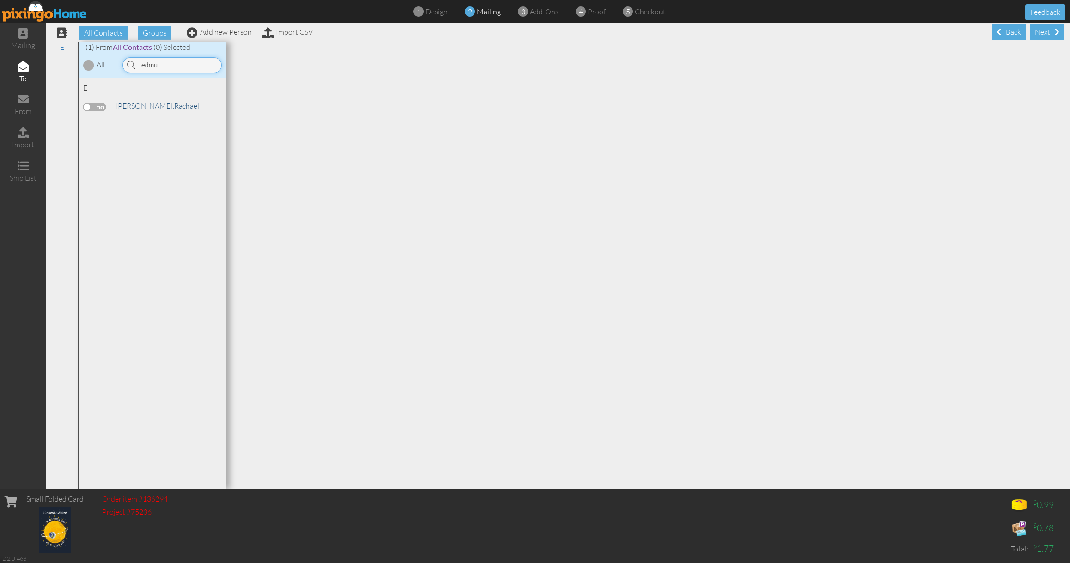
type input "edmu"
click at [167, 107] on link "[PERSON_NAME]" at bounding box center [157, 105] width 85 height 11
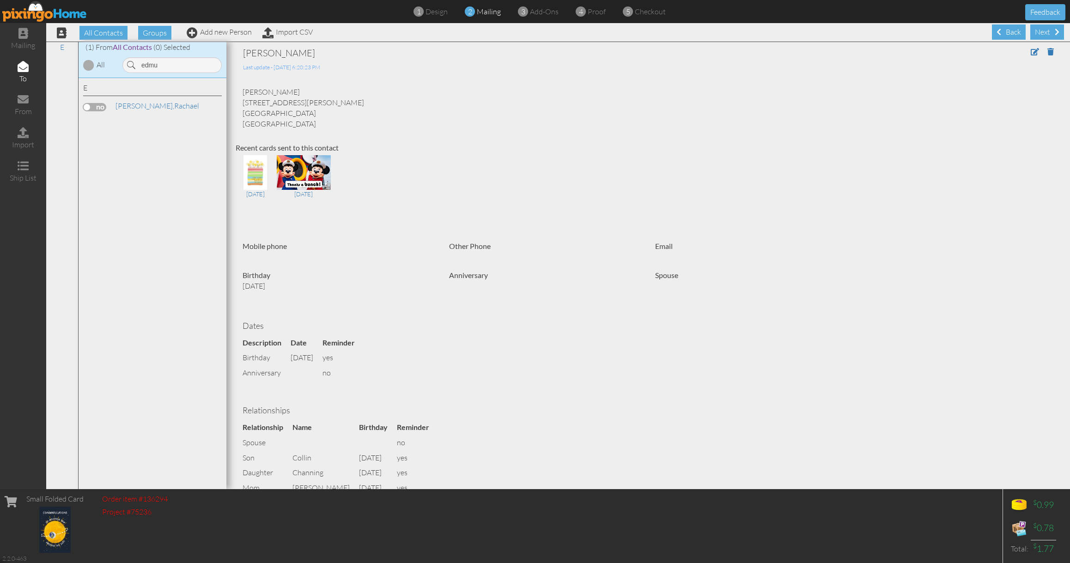
click at [102, 109] on label at bounding box center [94, 107] width 23 height 8
click at [0, 0] on input "checkbox" at bounding box center [0, 0] width 0 height 0
click at [1038, 54] on span at bounding box center [1035, 51] width 8 height 7
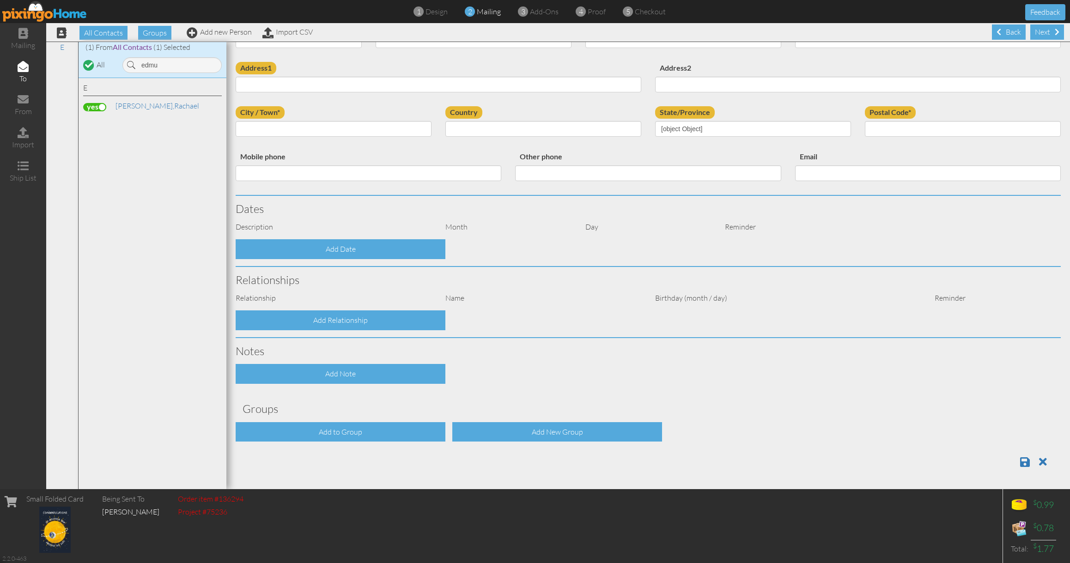
type input "Rachael"
type input "[PERSON_NAME]"
type input "[STREET_ADDRESS][PERSON_NAME]"
type input "[GEOGRAPHIC_DATA]"
type input "62265"
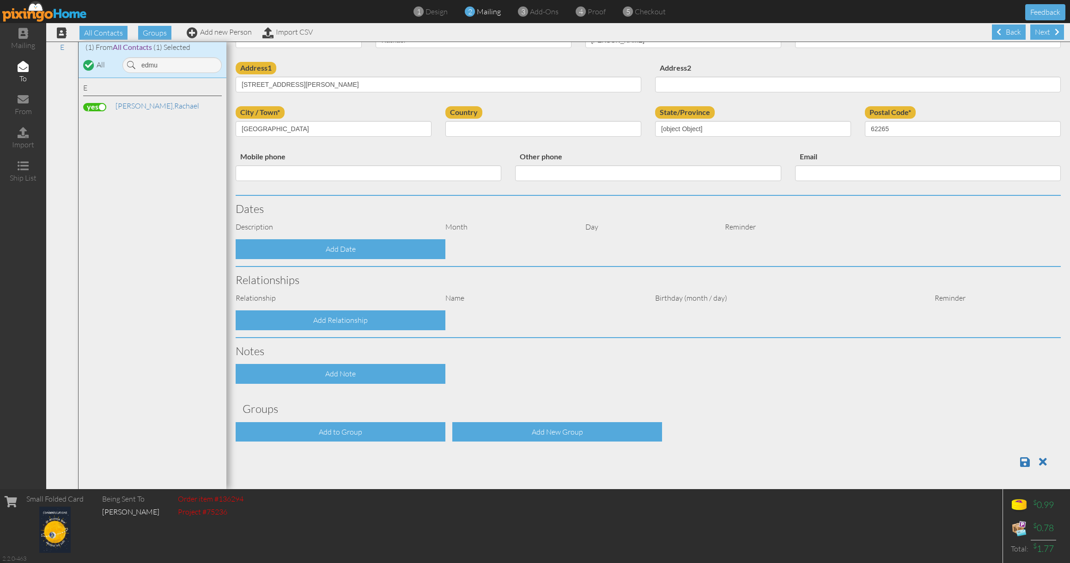
select select "object:13104"
select select "object:13921"
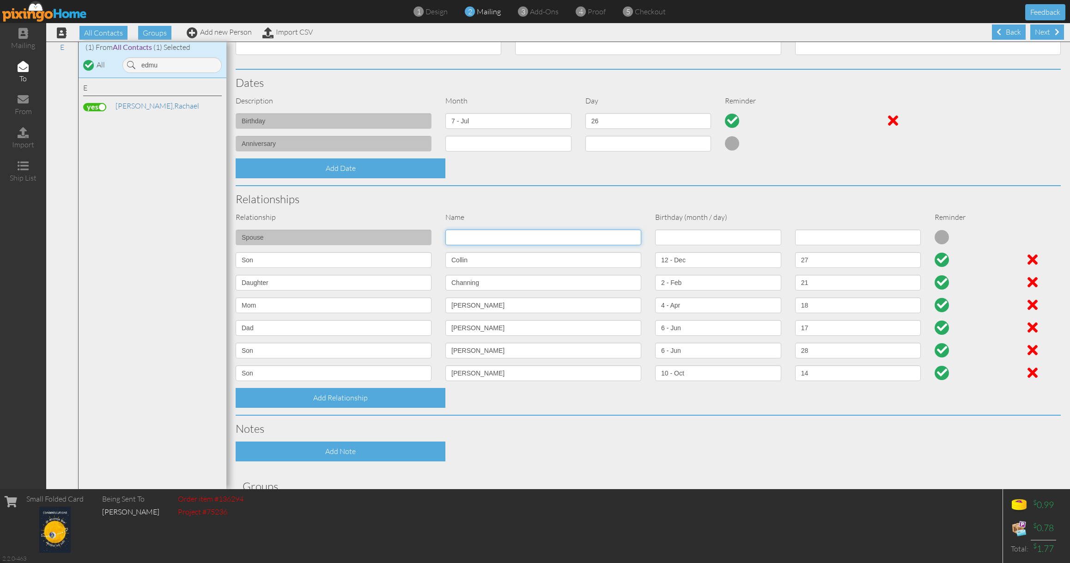
scroll to position [178, 0]
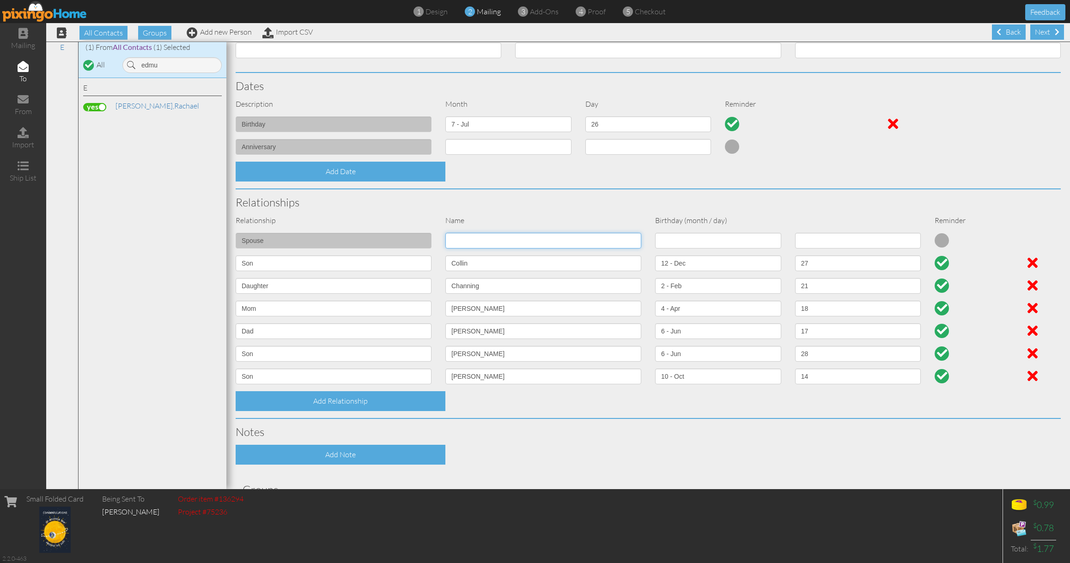
click at [489, 234] on input at bounding box center [543, 241] width 196 height 16
type input "[PERSON_NAME]"
click at [717, 242] on select "1 - [DATE] - [DATE] - [DATE] - [DATE] - [DATE] - [DATE] - [DATE] - [DATE] - [DA…" at bounding box center [718, 240] width 126 height 16
select select "object:13904"
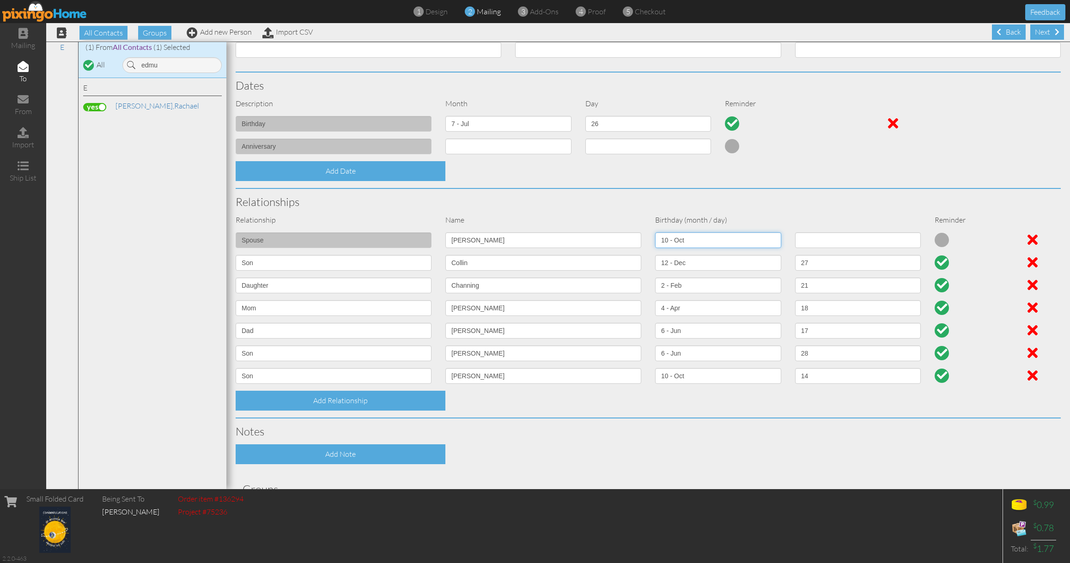
click at [655, 232] on select "1 - [DATE] - [DATE] - [DATE] - [DATE] - [DATE] - [DATE] - [DATE] - [DATE] - [DA…" at bounding box center [718, 240] width 126 height 16
click at [820, 240] on select "1 2 3 4 5 6 7 8 9 10 11 12 13 14 15 16 17 18 19 20 21 22 23 24 25 26 27 28 29 3…" at bounding box center [858, 240] width 126 height 16
select select "number:3"
click at [795, 232] on select "1 2 3 4 5 6 7 8 9 10 11 12 13 14 15 16 17 18 19 20 21 22 23 24 25 26 27 28 29 3…" at bounding box center [858, 240] width 126 height 16
click at [1038, 32] on div "Next" at bounding box center [1047, 31] width 34 height 15
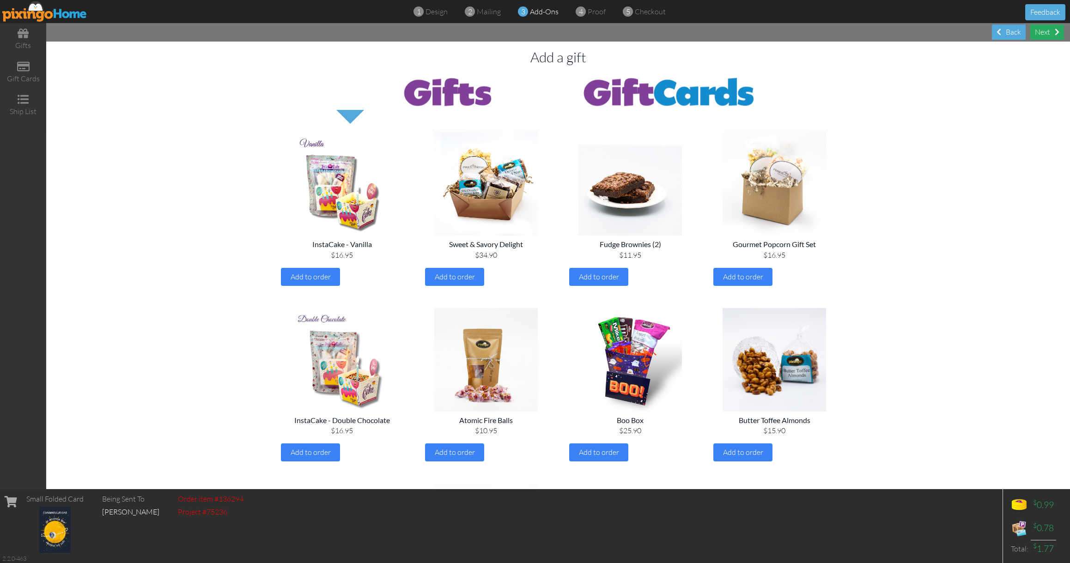
click at [1043, 35] on div "Next" at bounding box center [1047, 31] width 34 height 15
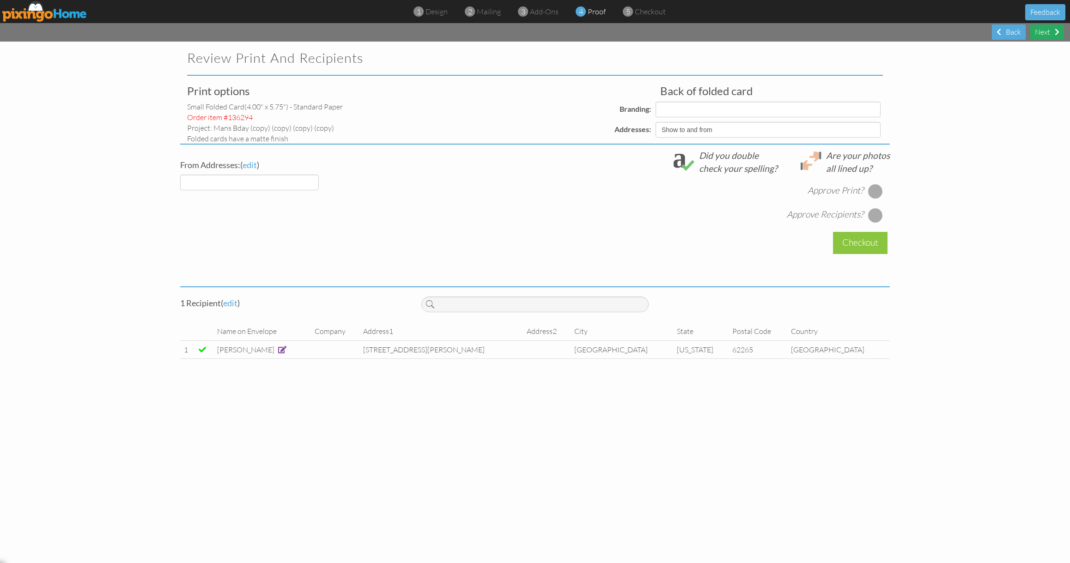
select select "object:14114"
select select "object:14116"
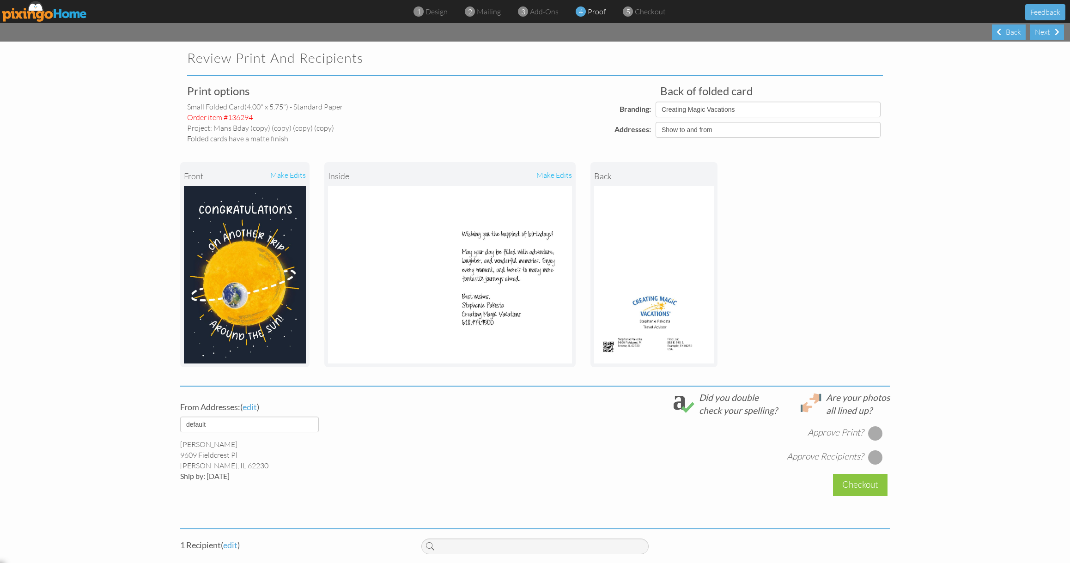
scroll to position [56, 0]
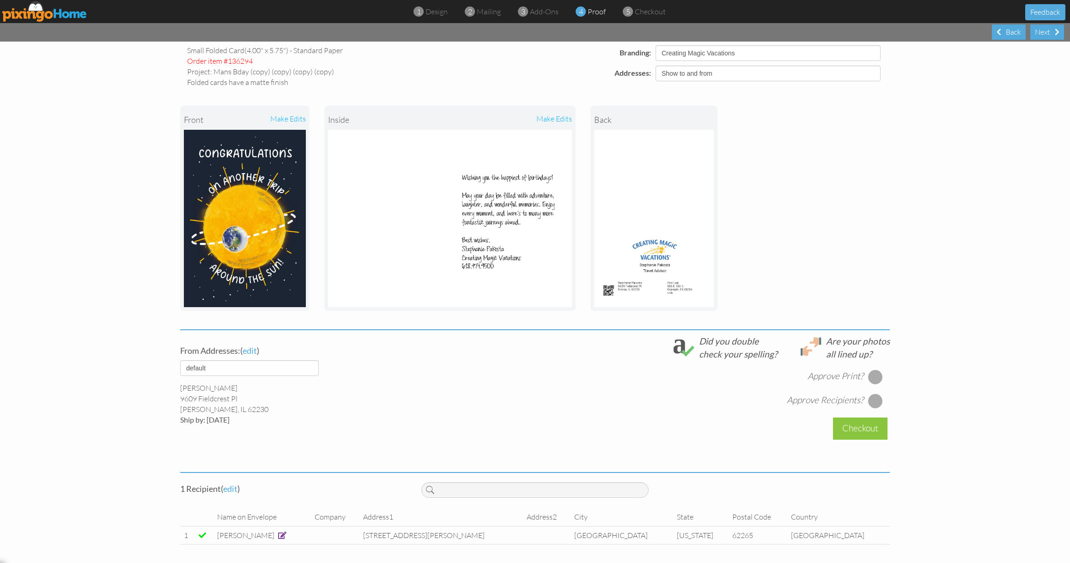
click at [286, 534] on span at bounding box center [282, 535] width 8 height 7
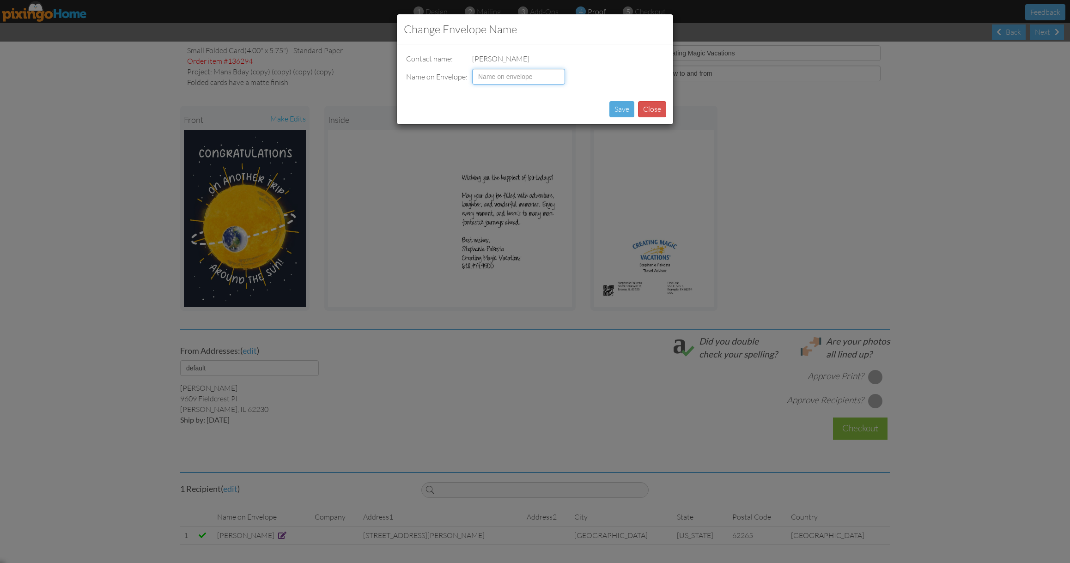
click at [538, 74] on input at bounding box center [518, 77] width 93 height 16
type input "[PERSON_NAME]"
click at [618, 107] on button "Save" at bounding box center [621, 109] width 25 height 16
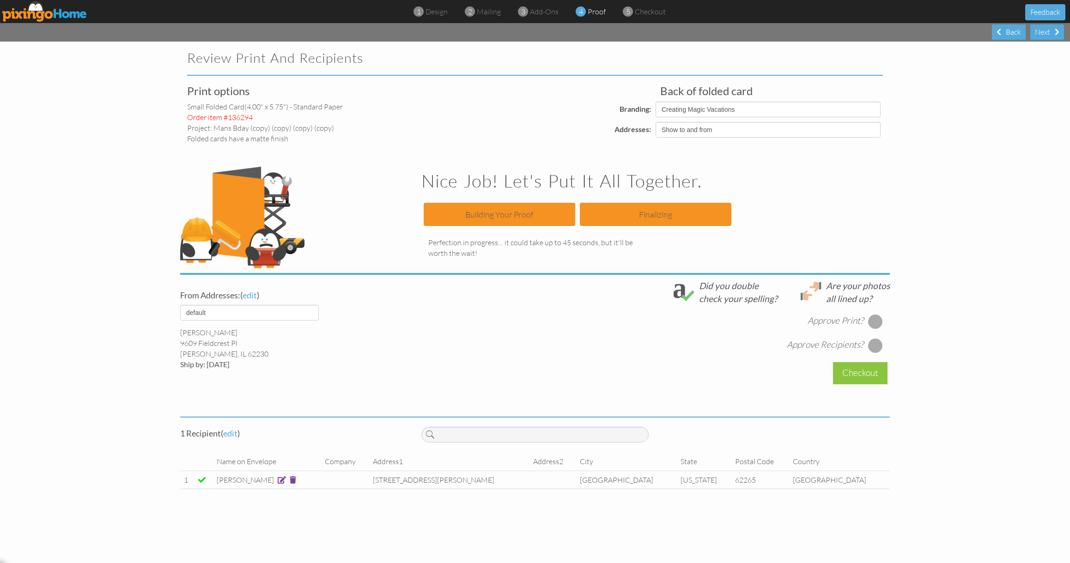
scroll to position [0, 0]
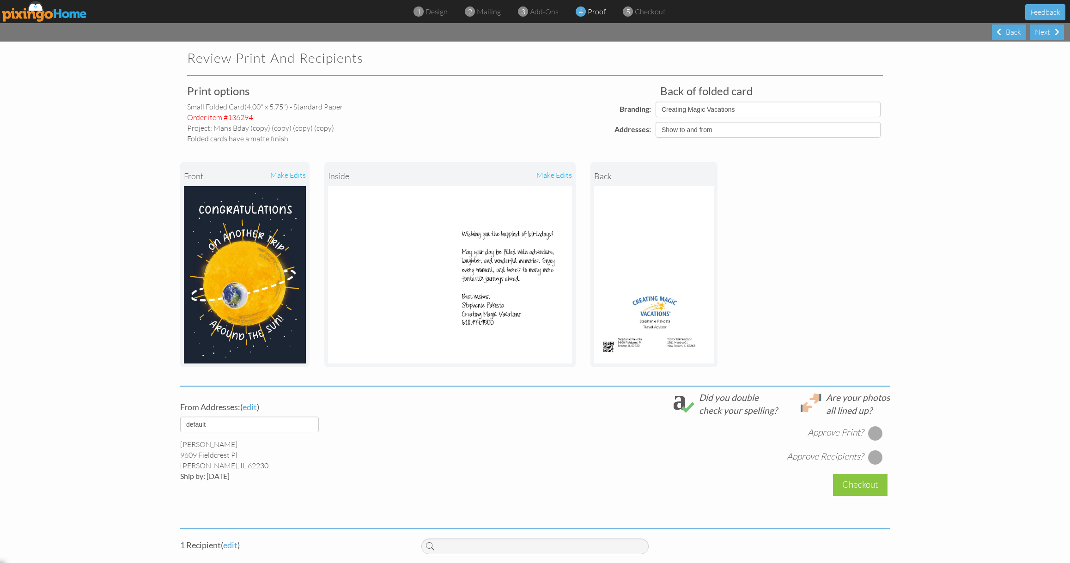
drag, startPoint x: 871, startPoint y: 434, endPoint x: 872, endPoint y: 443, distance: 8.8
click at [871, 435] on div at bounding box center [875, 433] width 15 height 15
click at [870, 457] on div at bounding box center [875, 457] width 15 height 15
click at [868, 484] on div "Checkout" at bounding box center [860, 485] width 55 height 22
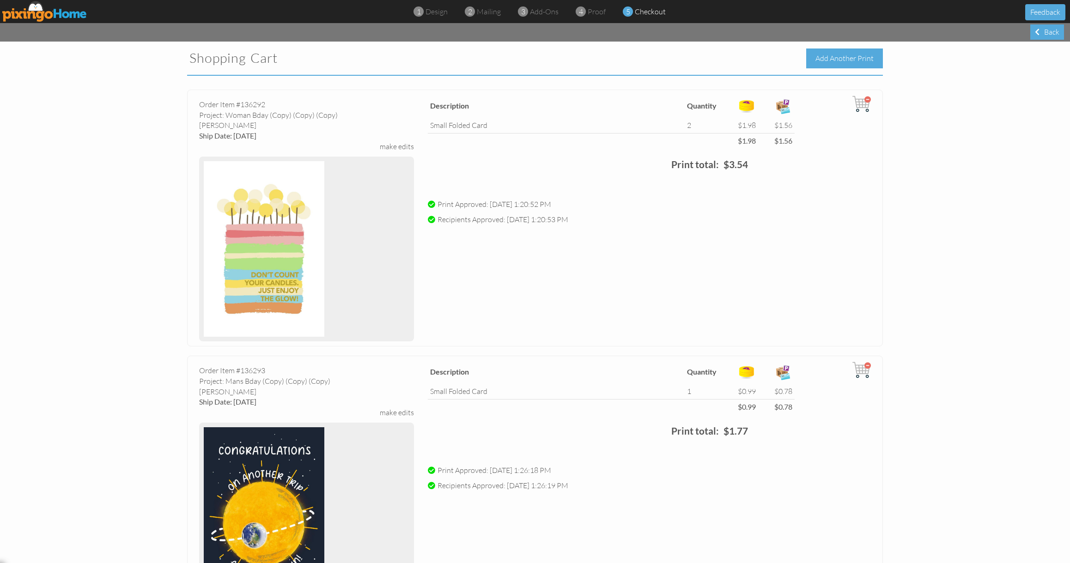
click at [844, 59] on div "Add Another Print" at bounding box center [844, 59] width 77 height 20
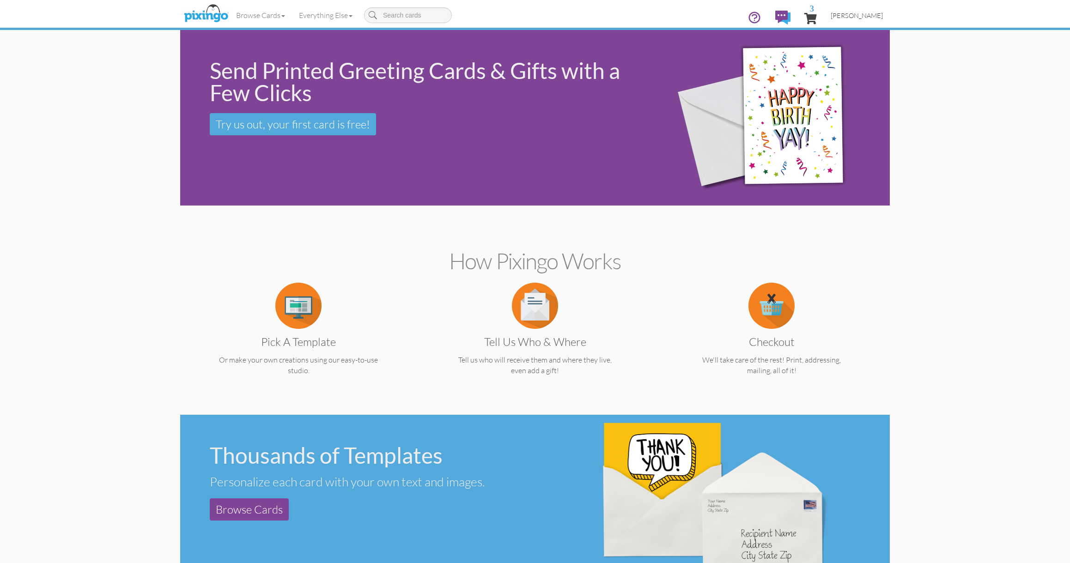
click at [854, 15] on span "[PERSON_NAME]" at bounding box center [857, 16] width 52 height 8
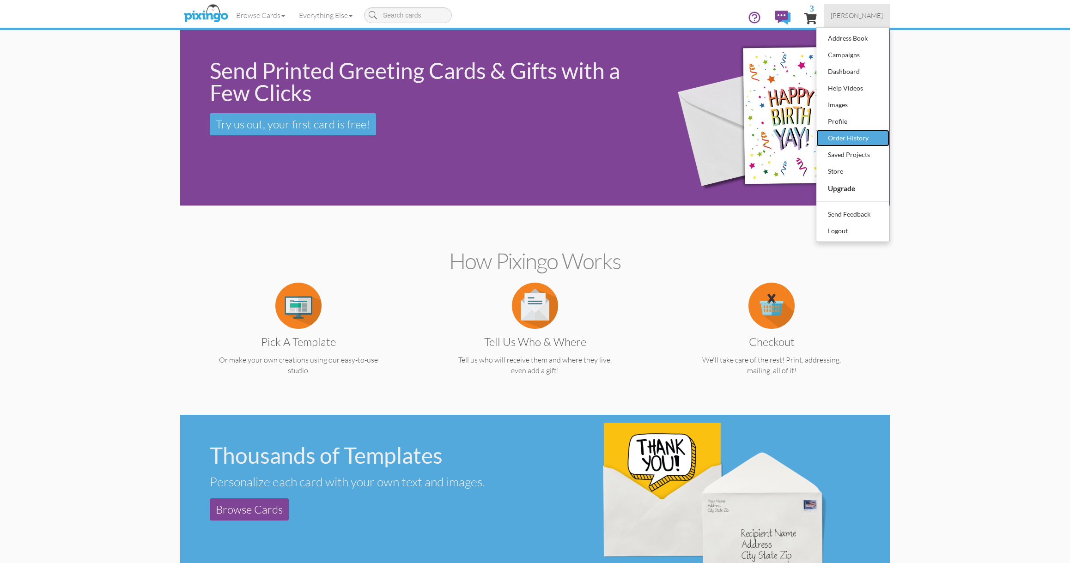
click at [851, 136] on div "Order History" at bounding box center [853, 138] width 55 height 14
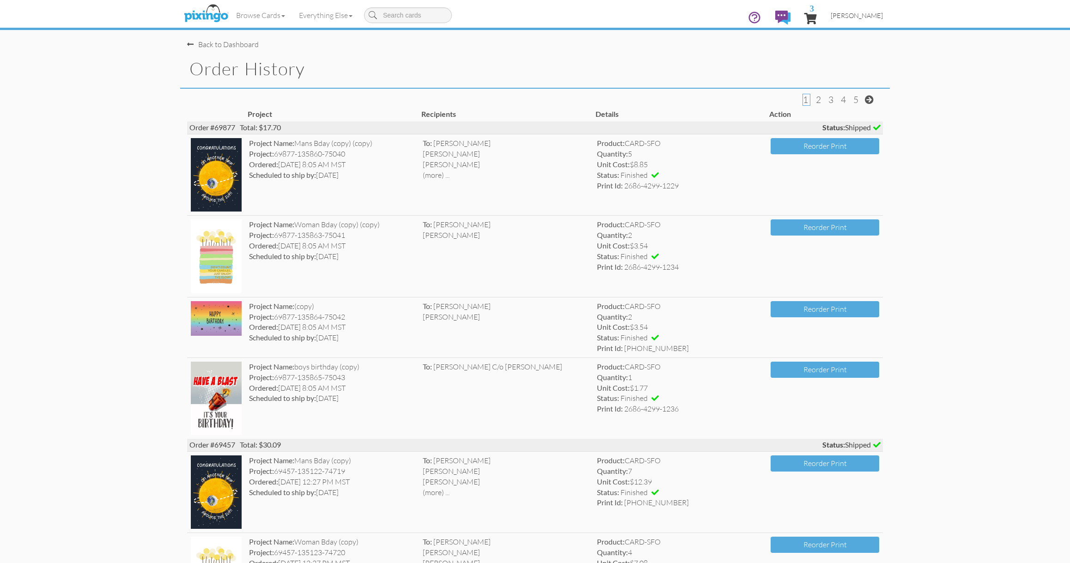
click at [850, 15] on span "[PERSON_NAME]" at bounding box center [857, 16] width 52 height 8
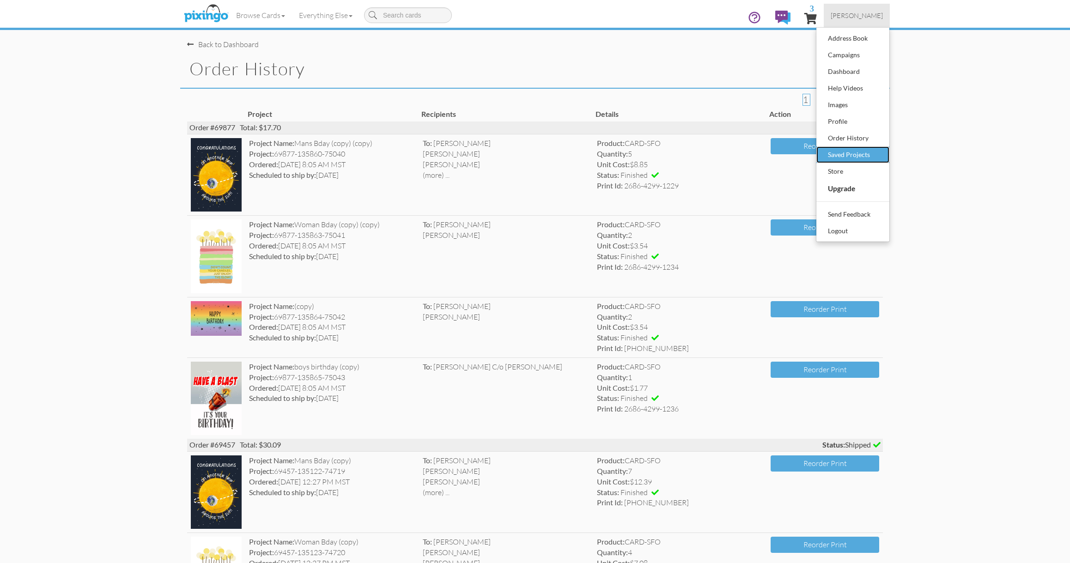
click at [854, 153] on div "Saved Projects" at bounding box center [853, 155] width 55 height 14
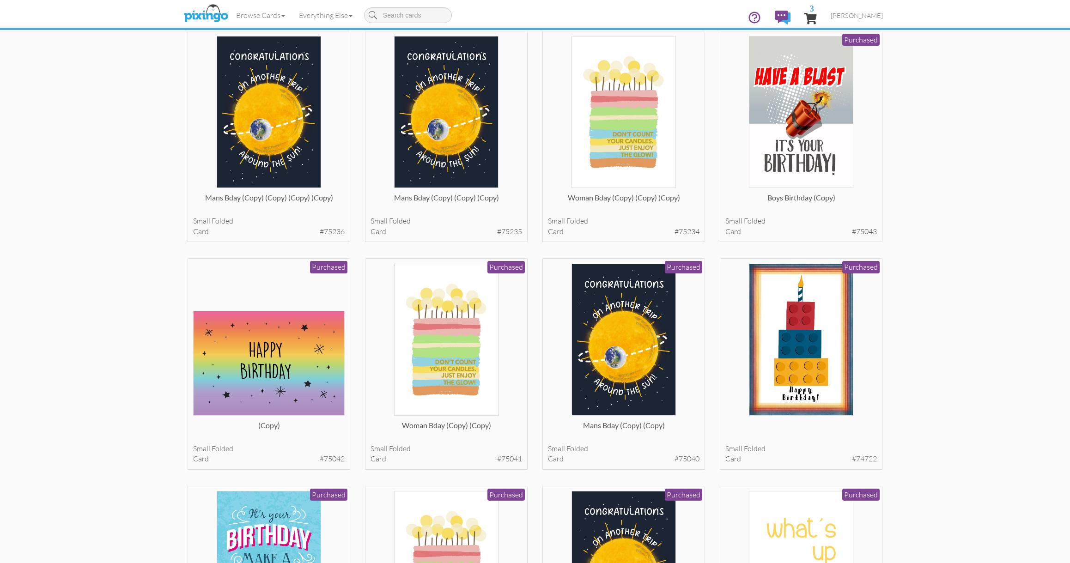
scroll to position [71, 0]
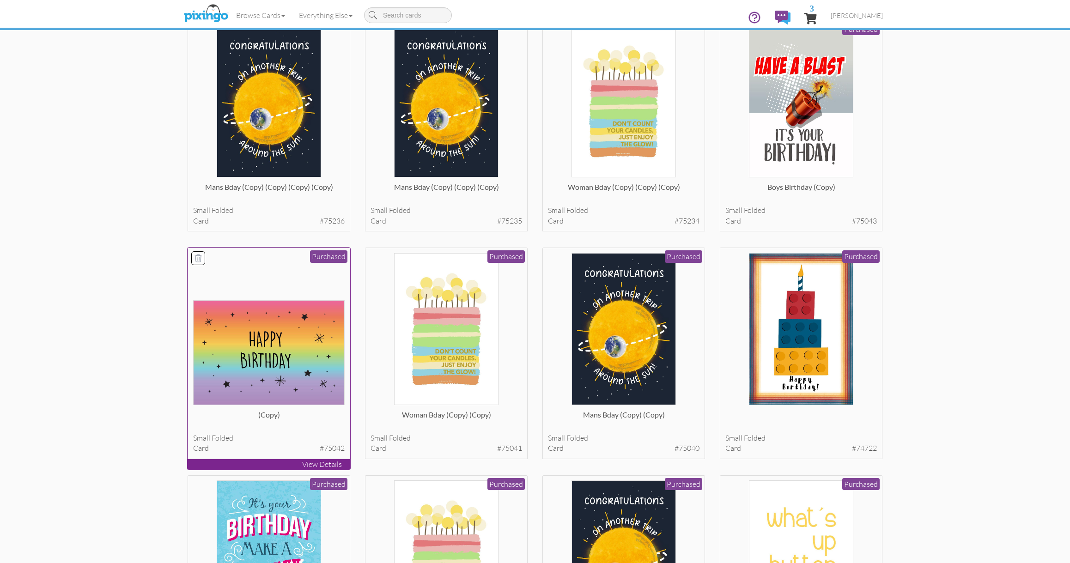
click at [283, 292] on div at bounding box center [269, 329] width 152 height 152
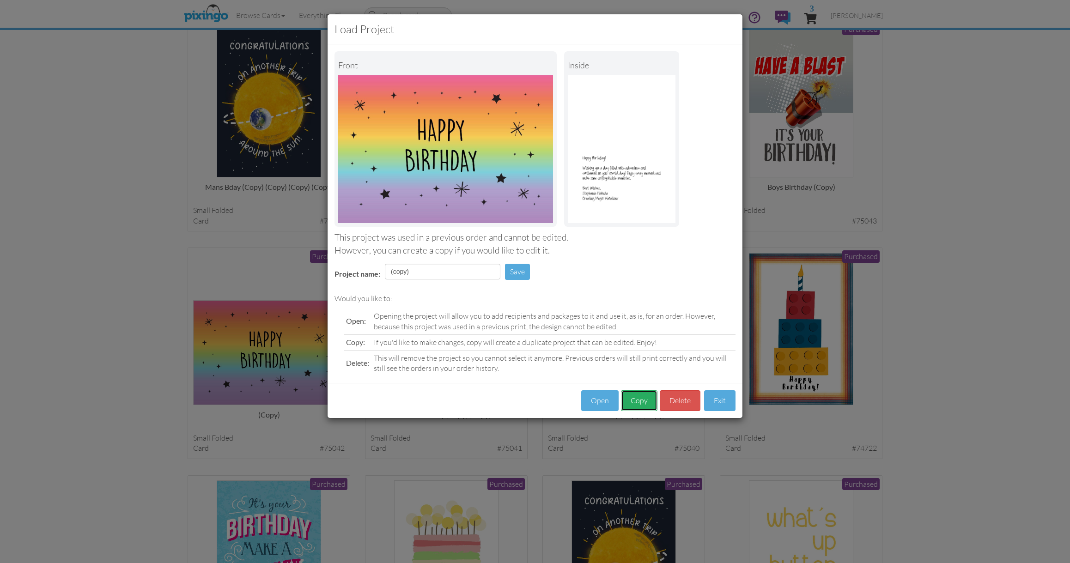
click at [642, 399] on button "Copy" at bounding box center [639, 400] width 36 height 21
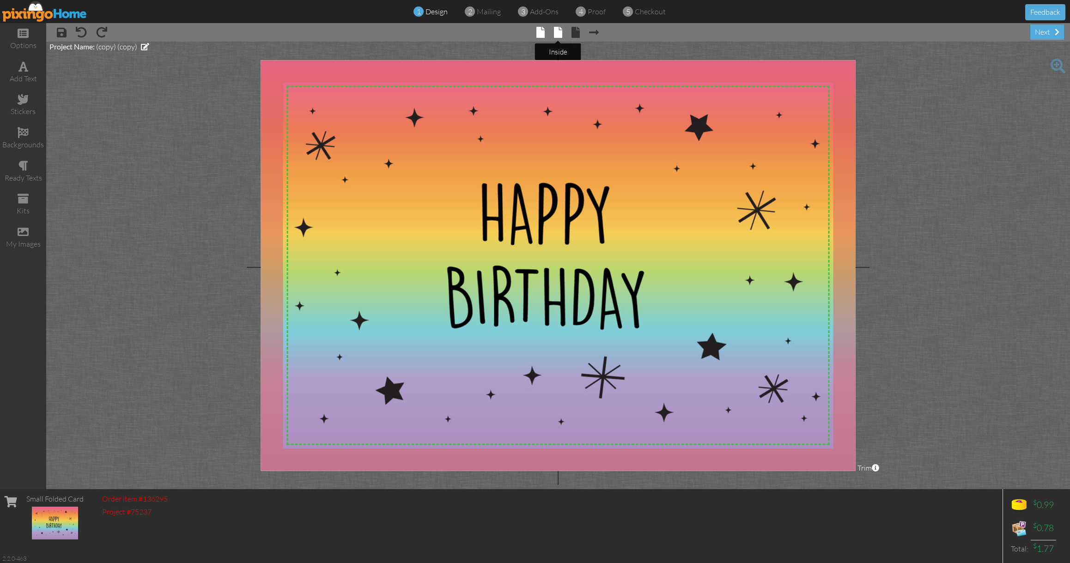
click at [560, 34] on span at bounding box center [558, 32] width 8 height 11
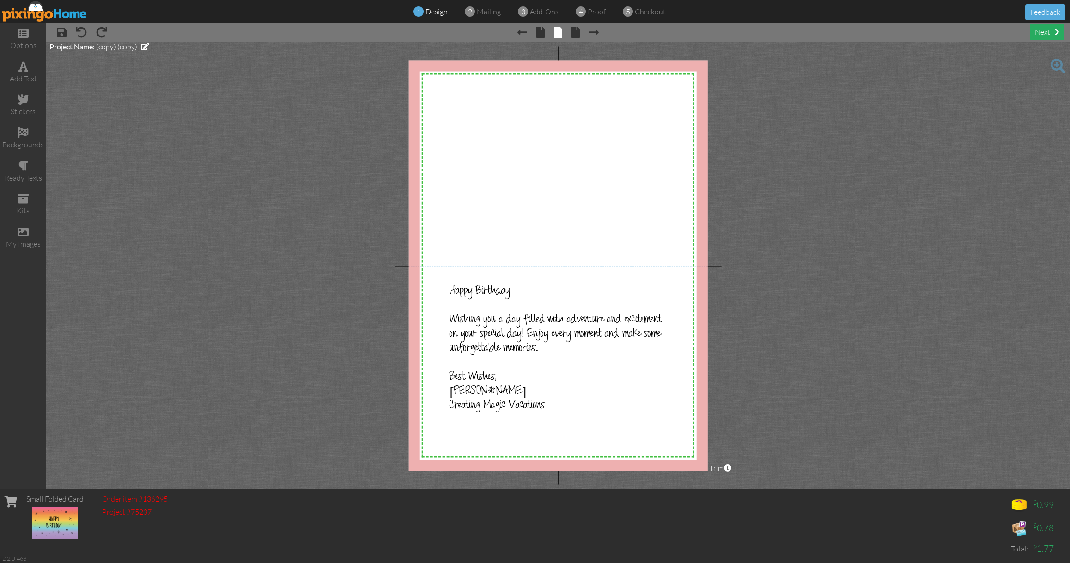
click at [1044, 32] on div "next" at bounding box center [1047, 31] width 34 height 15
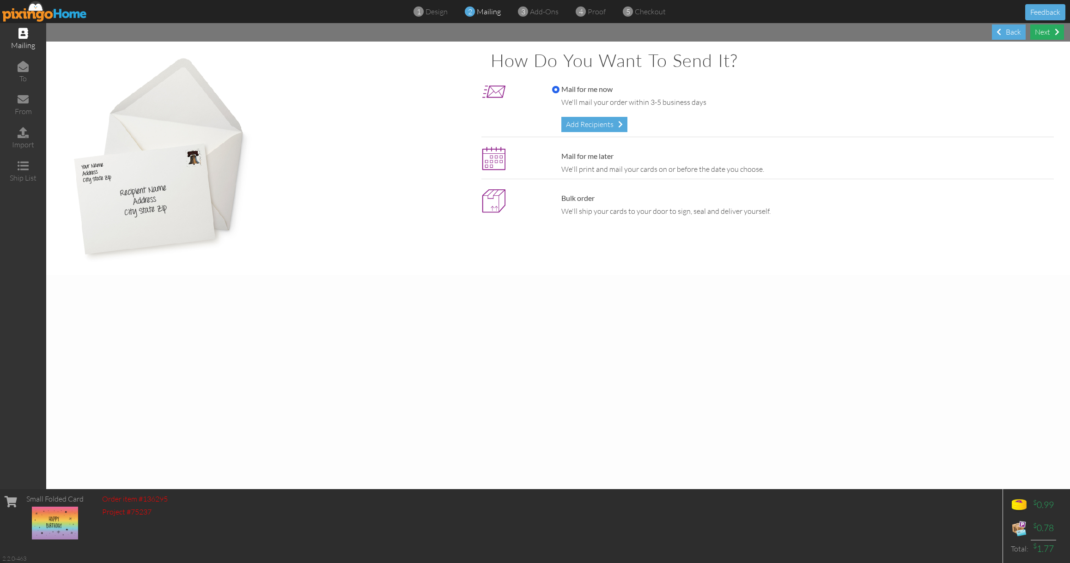
click at [1044, 32] on div "Next" at bounding box center [1047, 31] width 34 height 15
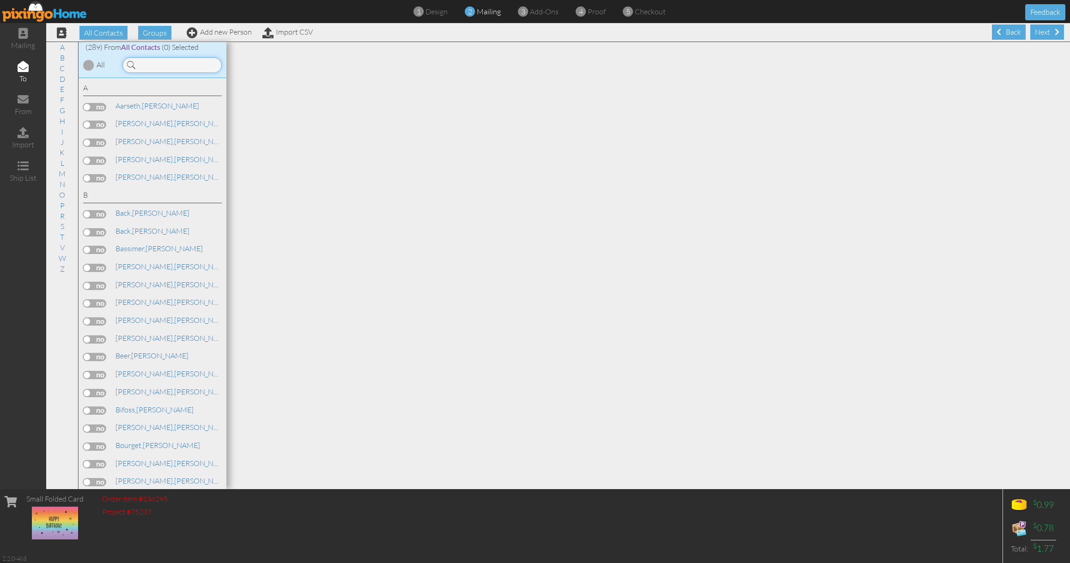
click at [173, 63] on input at bounding box center [171, 65] width 99 height 16
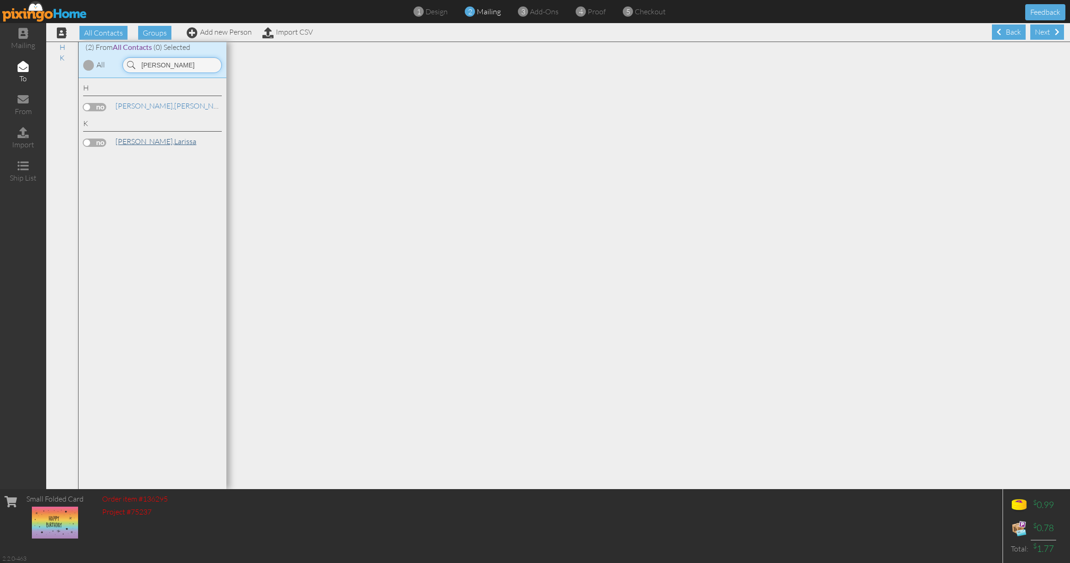
type input "[PERSON_NAME]"
click at [168, 138] on link "[PERSON_NAME][GEOGRAPHIC_DATA]" at bounding box center [156, 141] width 83 height 11
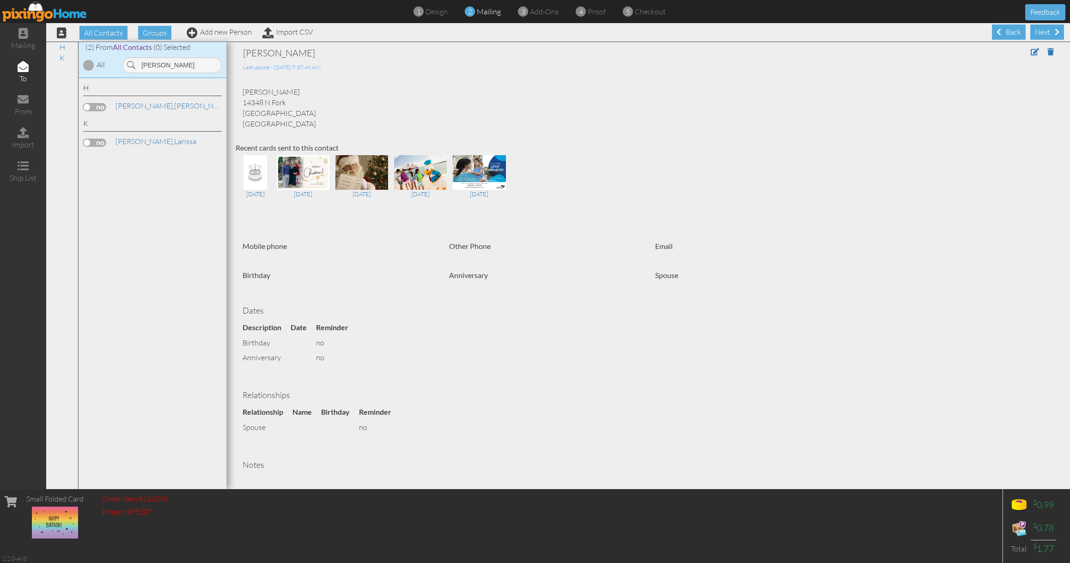
scroll to position [52, 0]
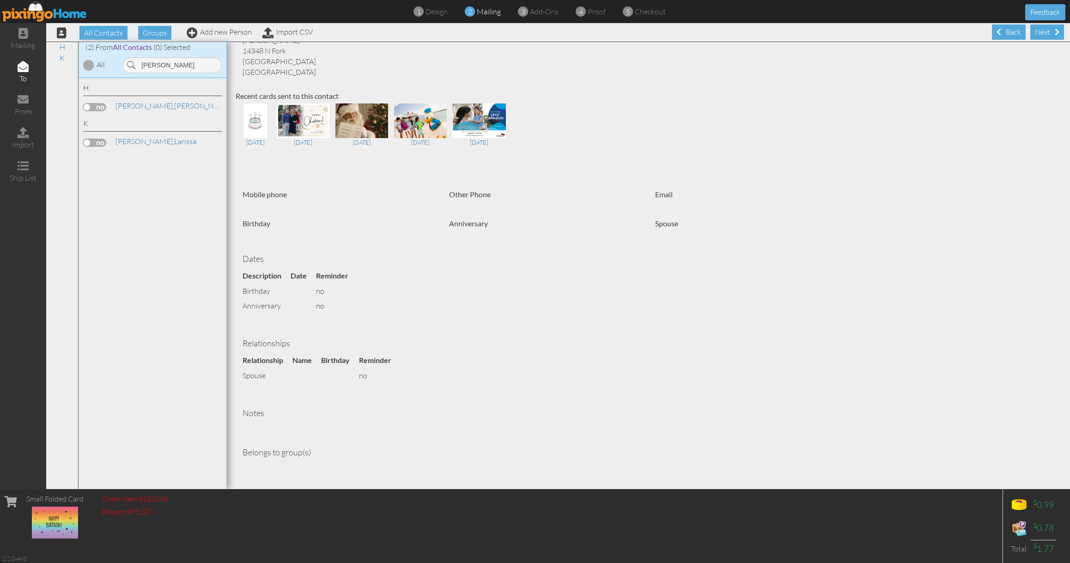
click at [104, 141] on label at bounding box center [94, 143] width 23 height 8
click at [0, 0] on input "checkbox" at bounding box center [0, 0] width 0 height 0
click at [1041, 33] on div "Next" at bounding box center [1047, 31] width 34 height 15
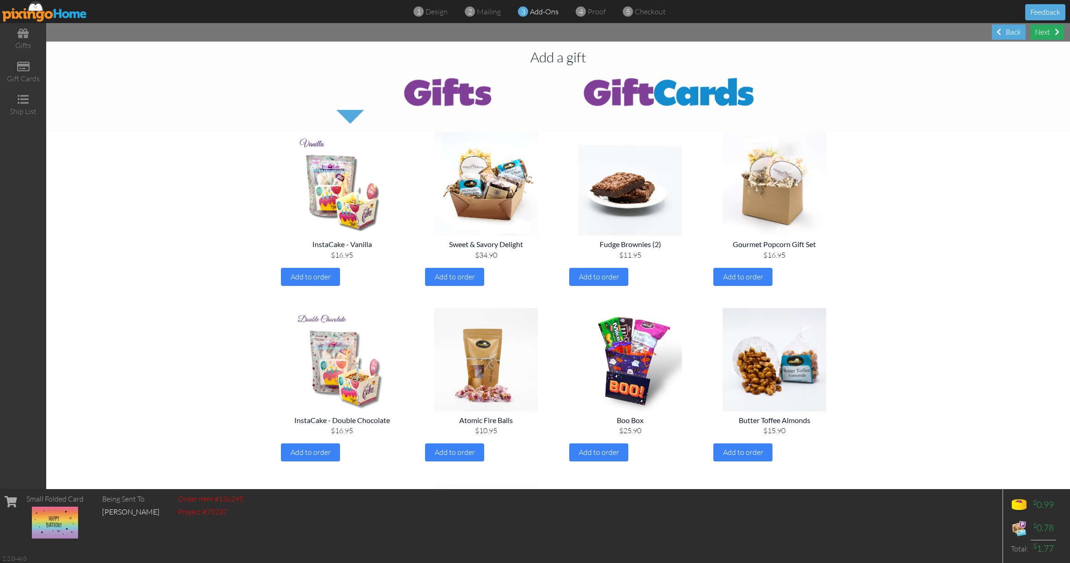
click at [1043, 35] on div "Next" at bounding box center [1047, 31] width 34 height 15
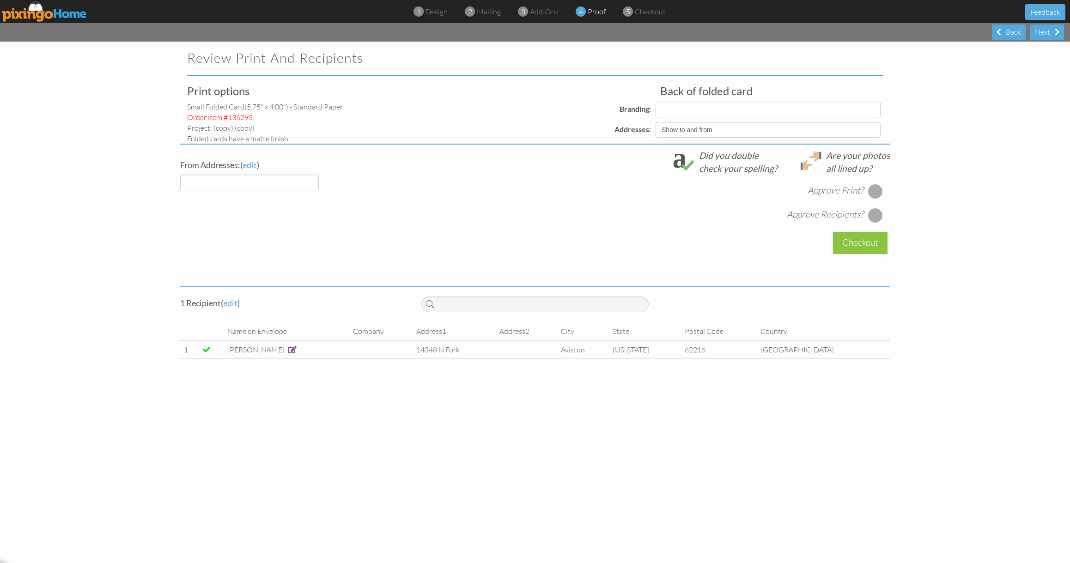
select select "object:17327"
select select "object:17329"
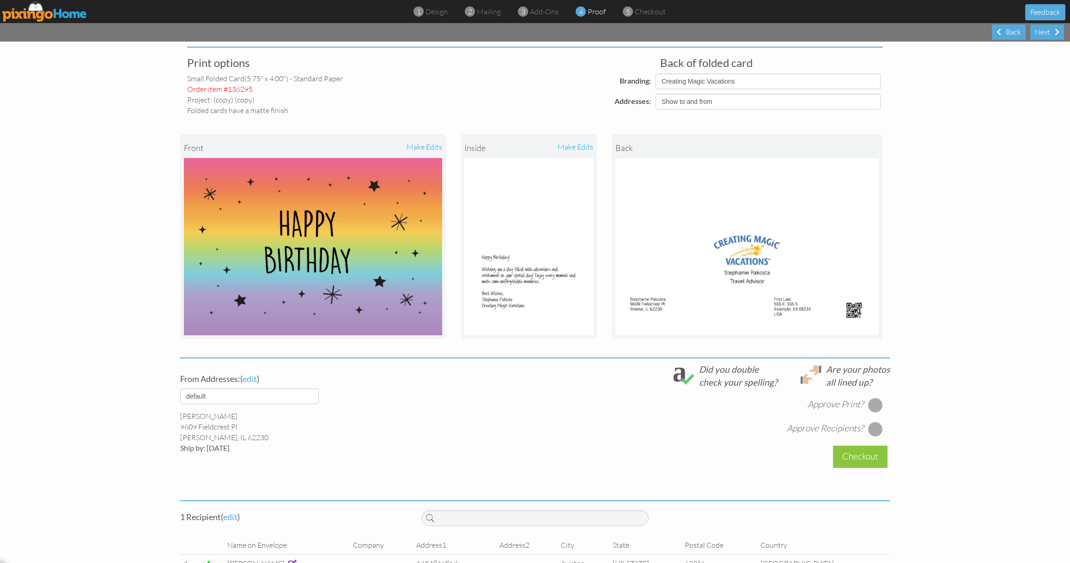
scroll to position [36, 0]
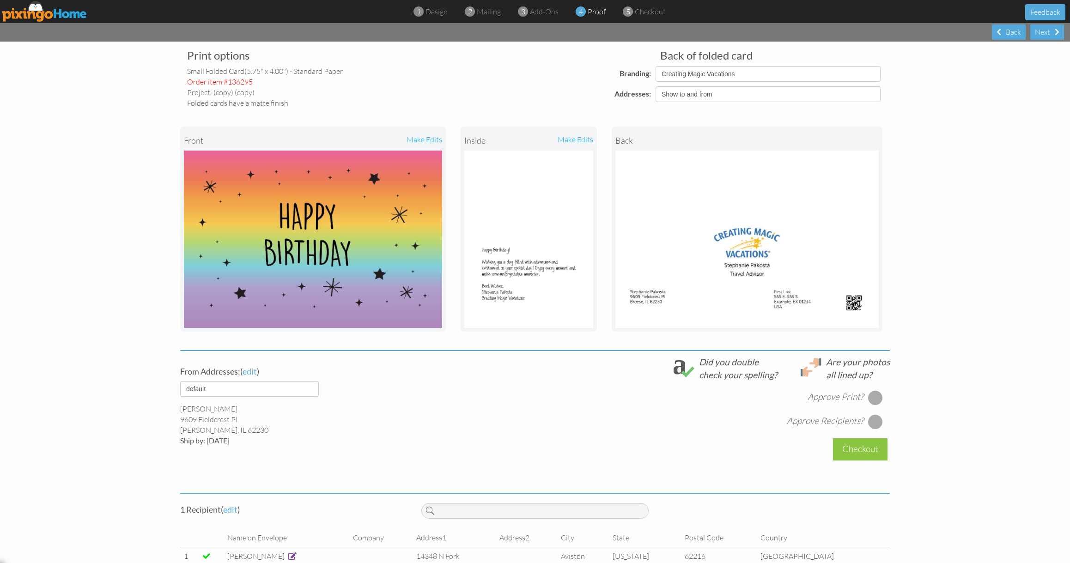
drag, startPoint x: 316, startPoint y: 474, endPoint x: 331, endPoint y: 438, distance: 38.3
click at [322, 456] on div "Print options small folded card (5.75" x 4.00") - Standard paper Order item #13…" at bounding box center [535, 316] width 710 height 535
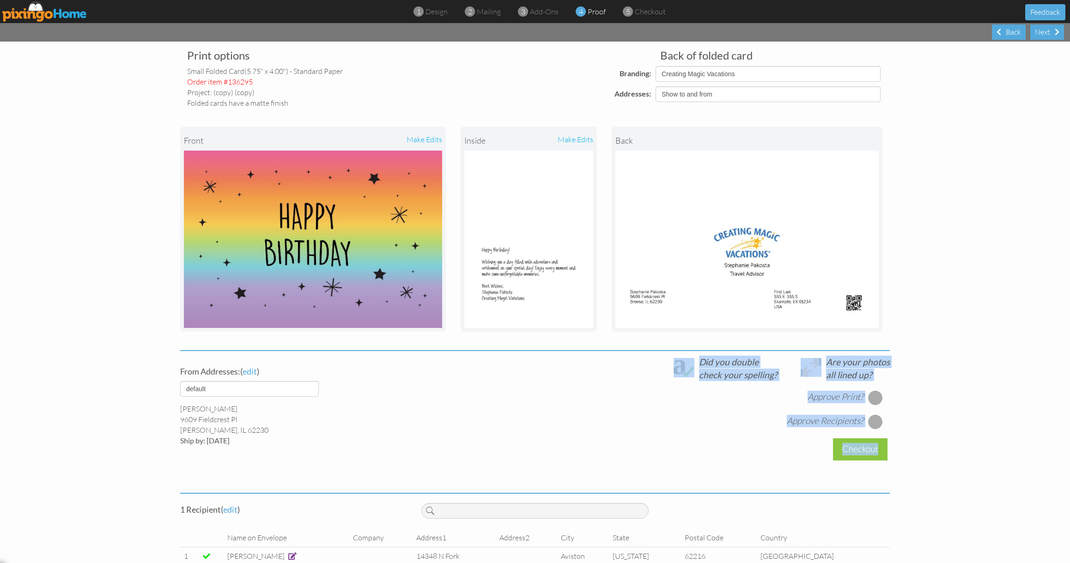
scroll to position [56, 0]
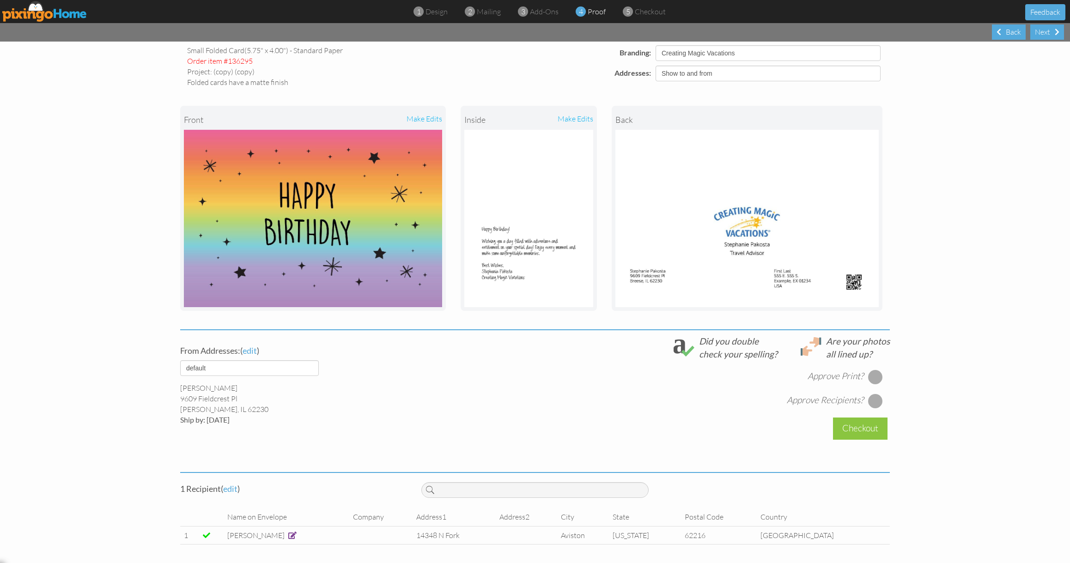
click at [297, 536] on span at bounding box center [292, 535] width 8 height 7
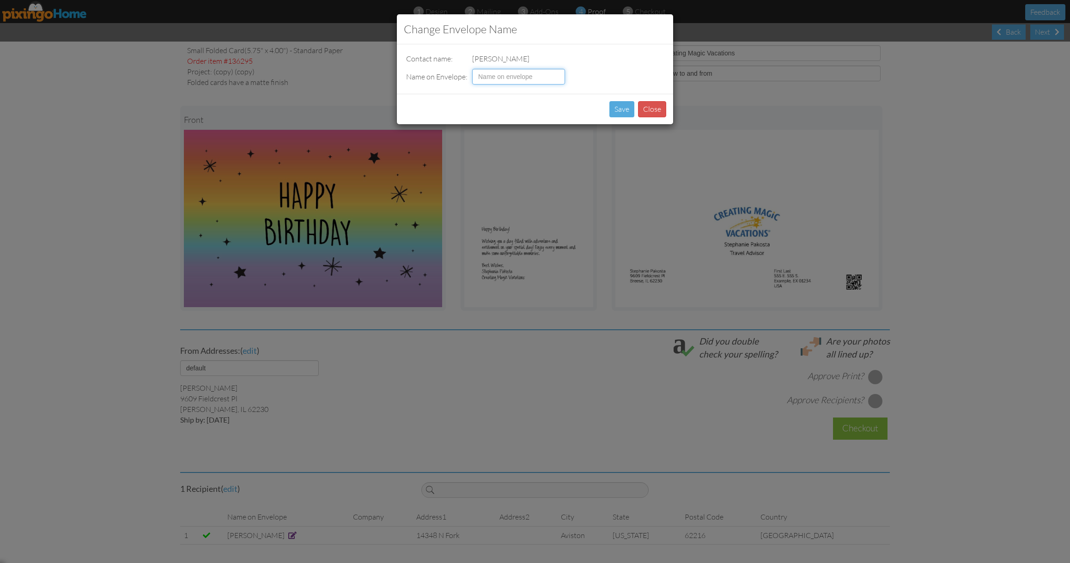
click at [526, 82] on input at bounding box center [518, 77] width 93 height 16
type input "[PERSON_NAME]"
click at [622, 104] on button "Save" at bounding box center [621, 109] width 25 height 16
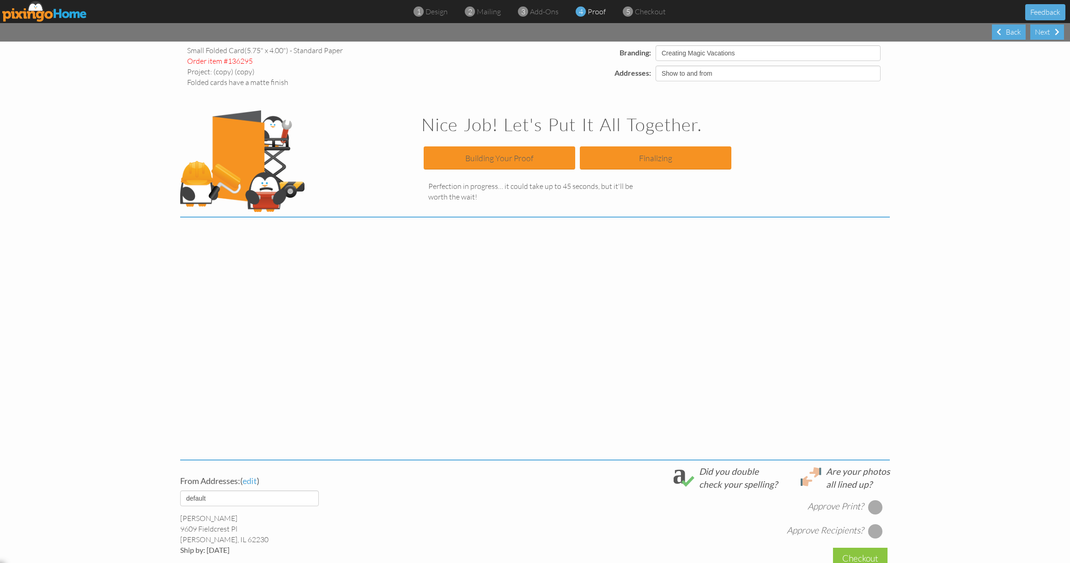
scroll to position [0, 0]
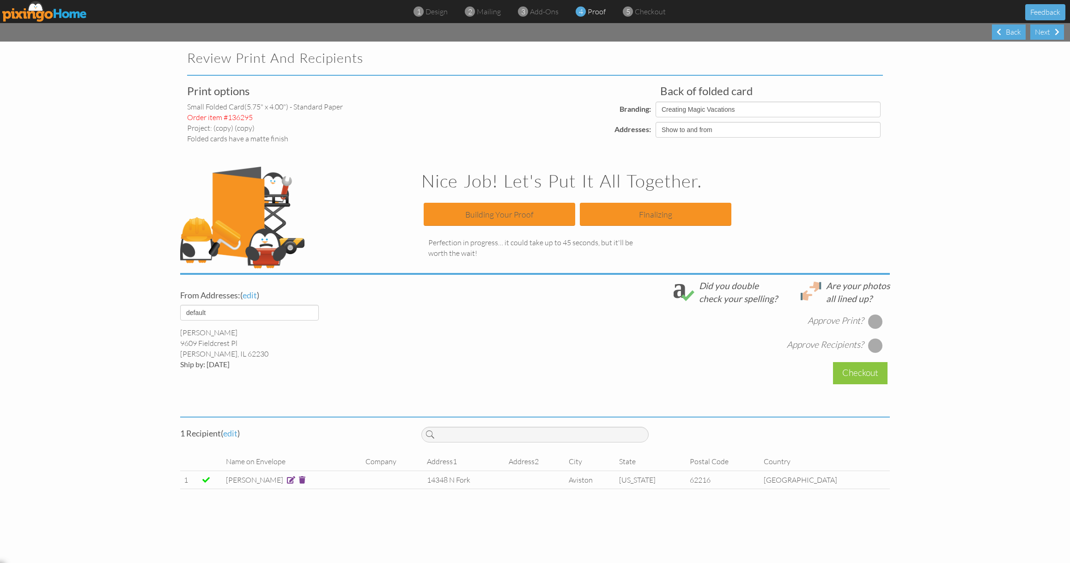
click at [876, 316] on div at bounding box center [875, 321] width 15 height 15
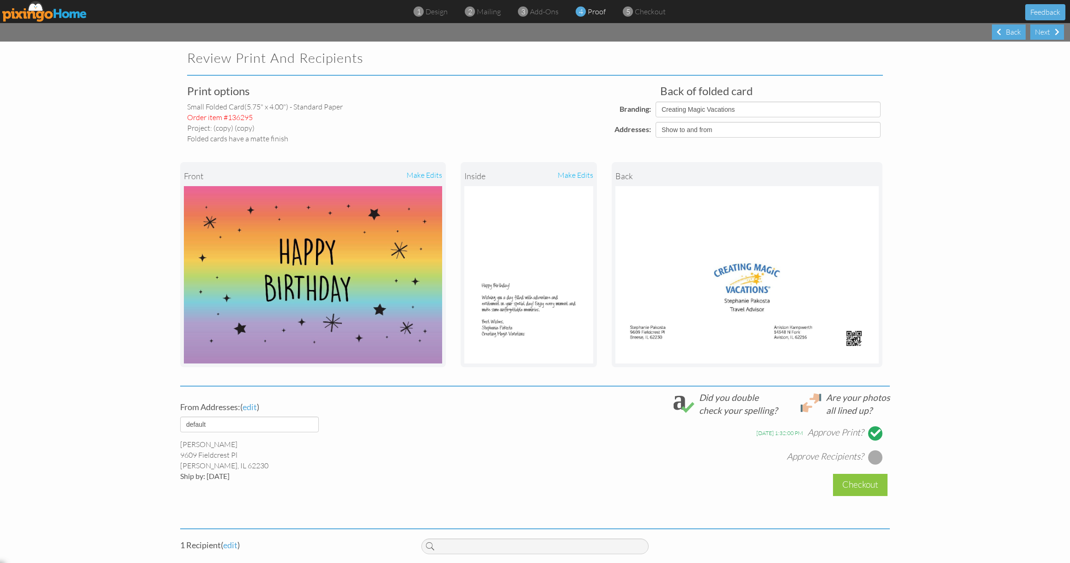
click at [879, 456] on div at bounding box center [875, 457] width 15 height 15
click at [877, 477] on div "Checkout" at bounding box center [860, 485] width 55 height 22
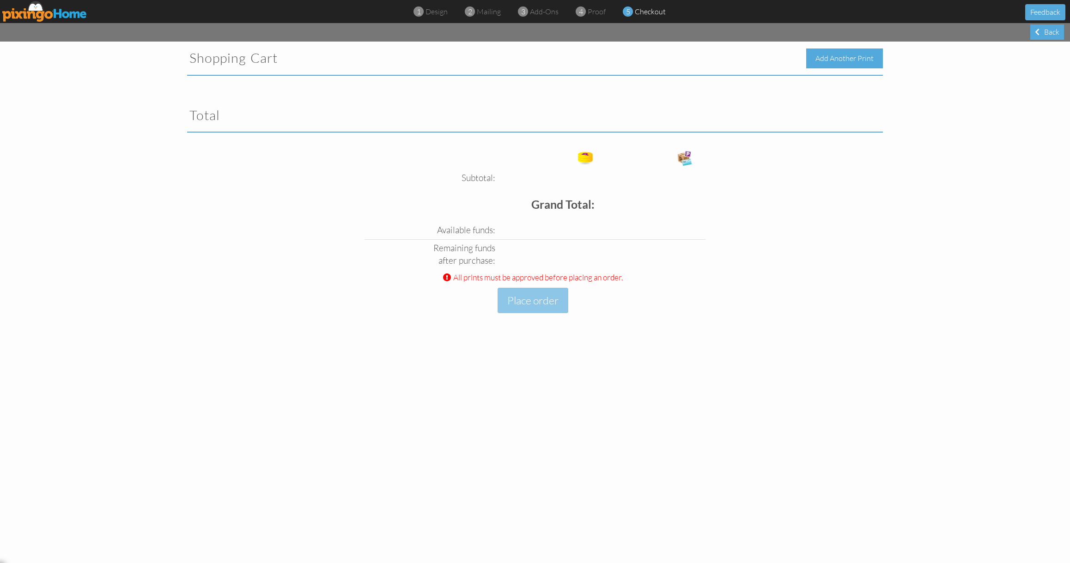
click at [849, 63] on div "Add Another Print" at bounding box center [844, 59] width 77 height 20
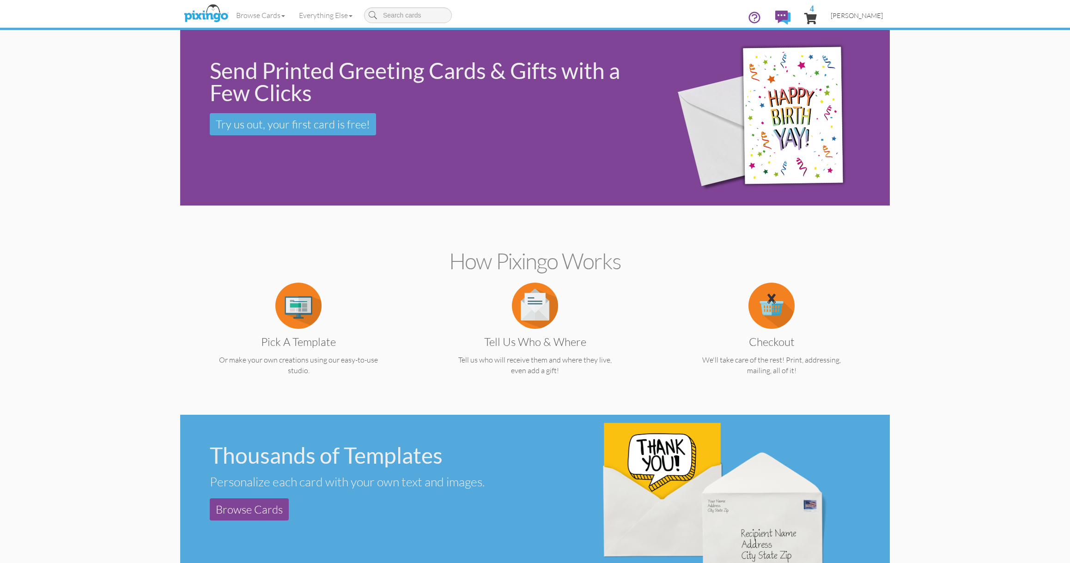
click at [861, 10] on link "[PERSON_NAME]" at bounding box center [857, 16] width 66 height 24
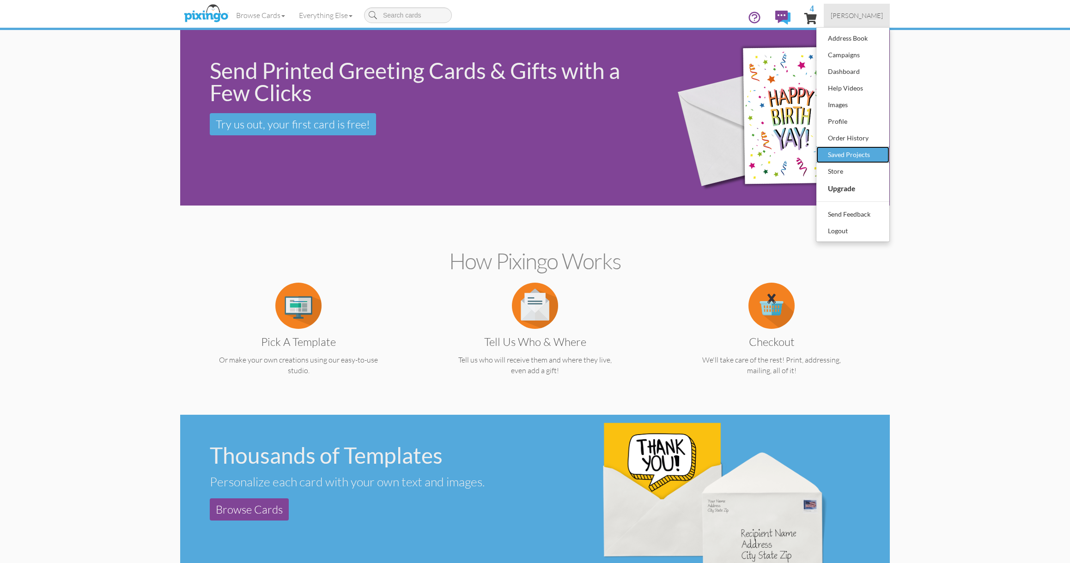
click at [854, 152] on div "Saved Projects" at bounding box center [853, 155] width 55 height 14
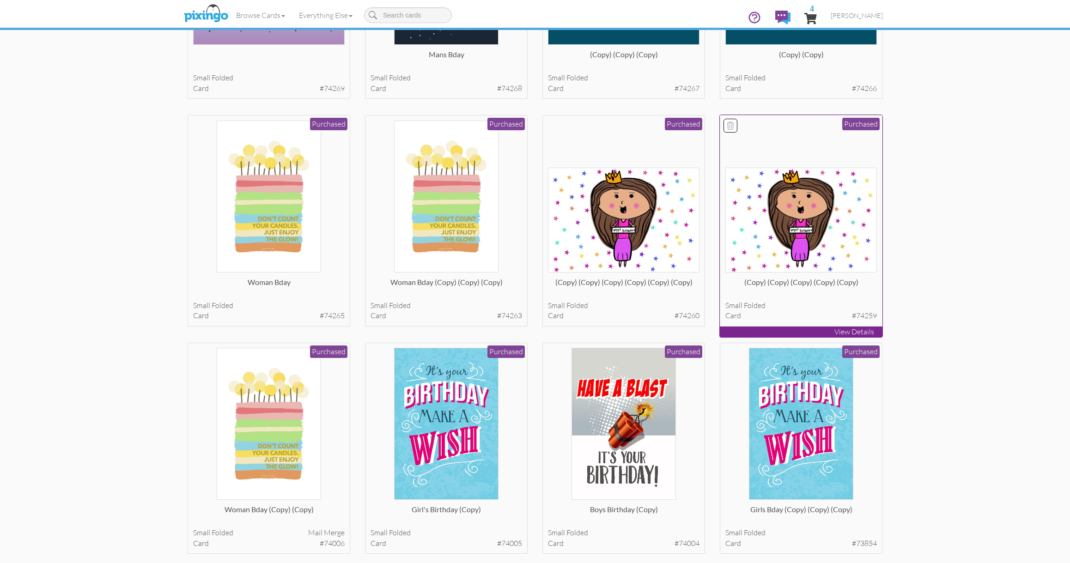
scroll to position [1115, 0]
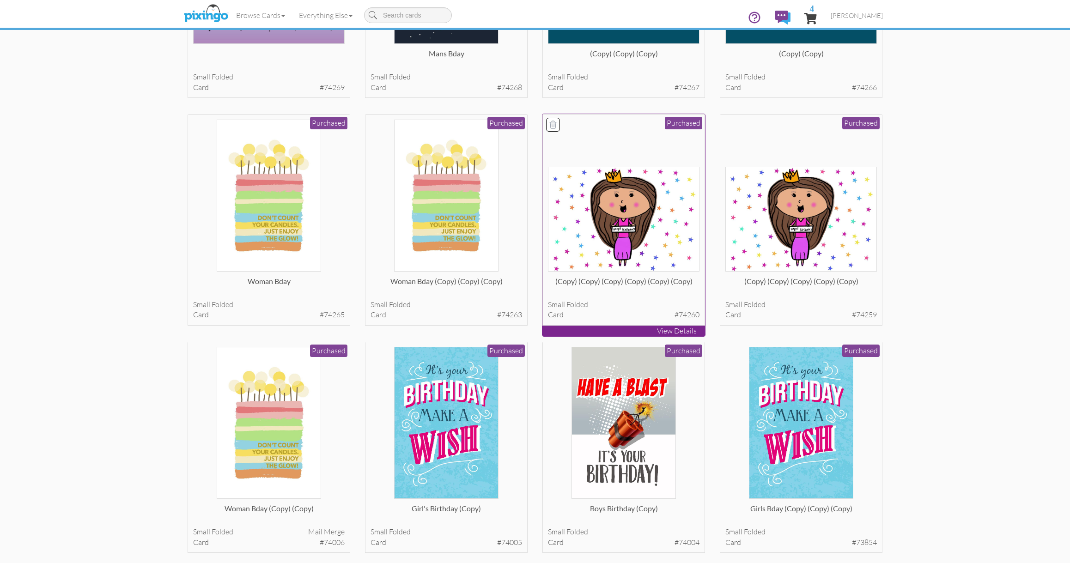
click at [645, 198] on img at bounding box center [624, 219] width 152 height 105
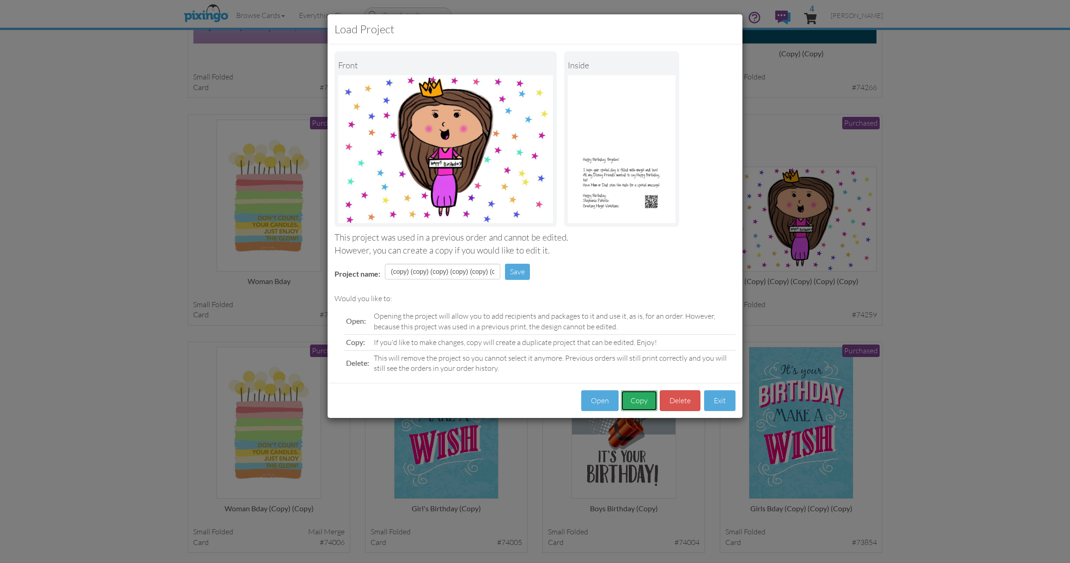
click at [641, 401] on button "Copy" at bounding box center [639, 400] width 36 height 21
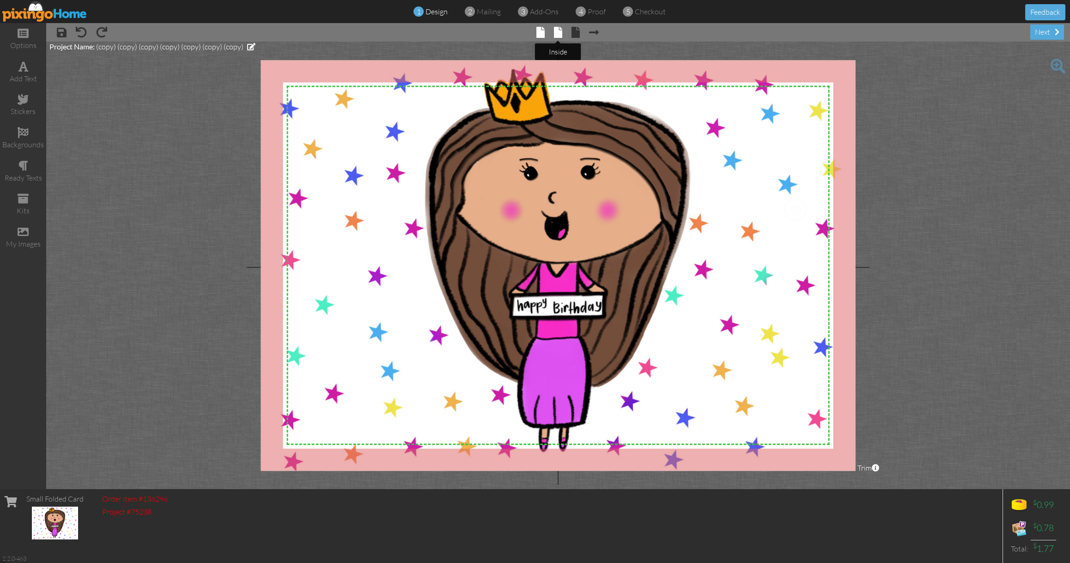
click at [558, 37] on span at bounding box center [558, 32] width 8 height 11
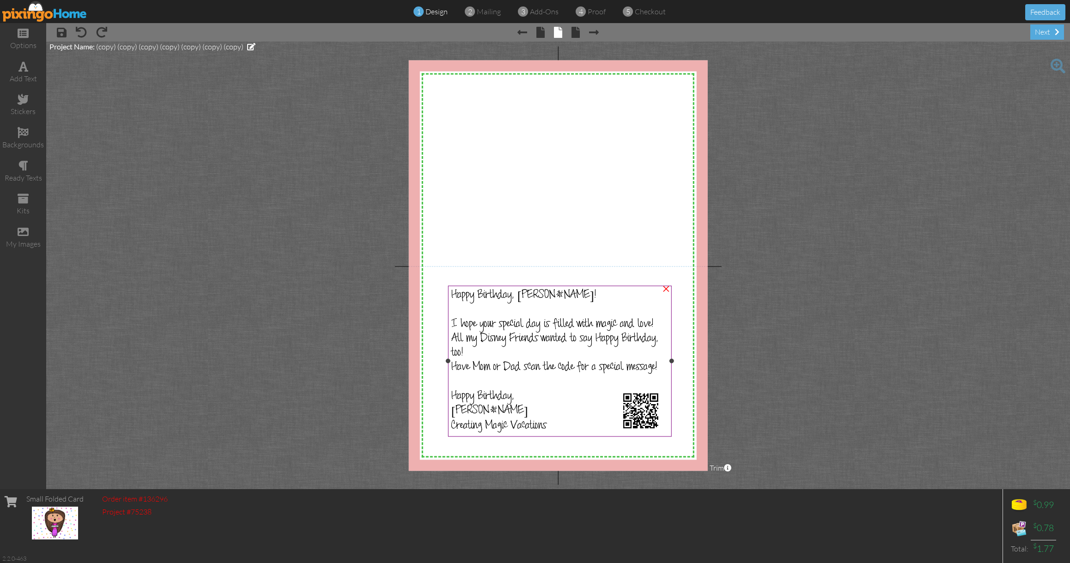
click at [535, 292] on span "Happy Birthday, [PERSON_NAME]!" at bounding box center [523, 296] width 145 height 14
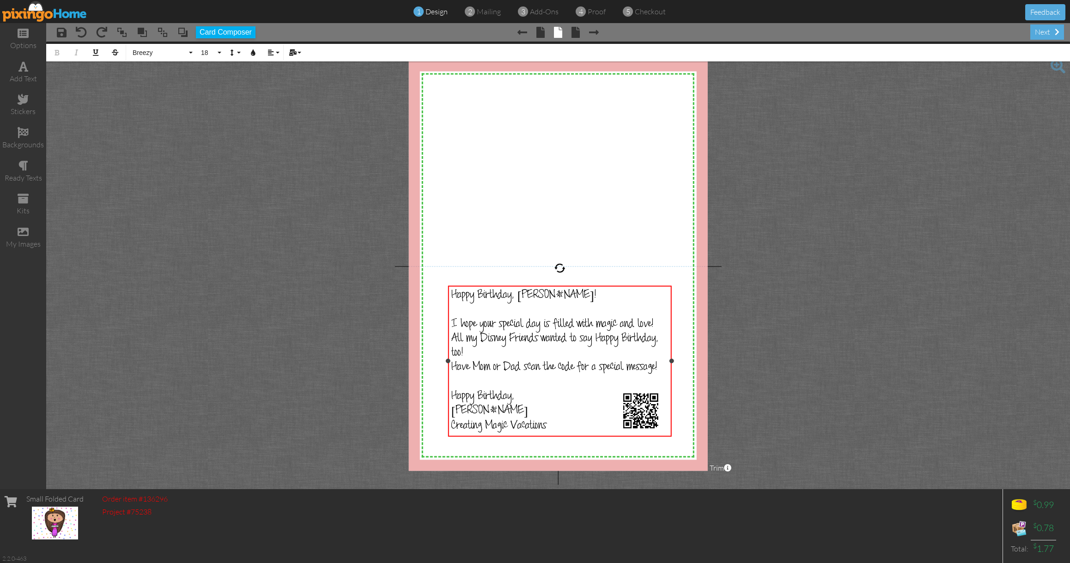
click at [535, 293] on span "Happy Birthday, [PERSON_NAME]!" at bounding box center [523, 296] width 145 height 14
click at [565, 350] on div "All my Disney Friends wanted to say Happy Birthday, too!" at bounding box center [559, 347] width 217 height 29
click at [1049, 34] on div "next" at bounding box center [1047, 31] width 34 height 15
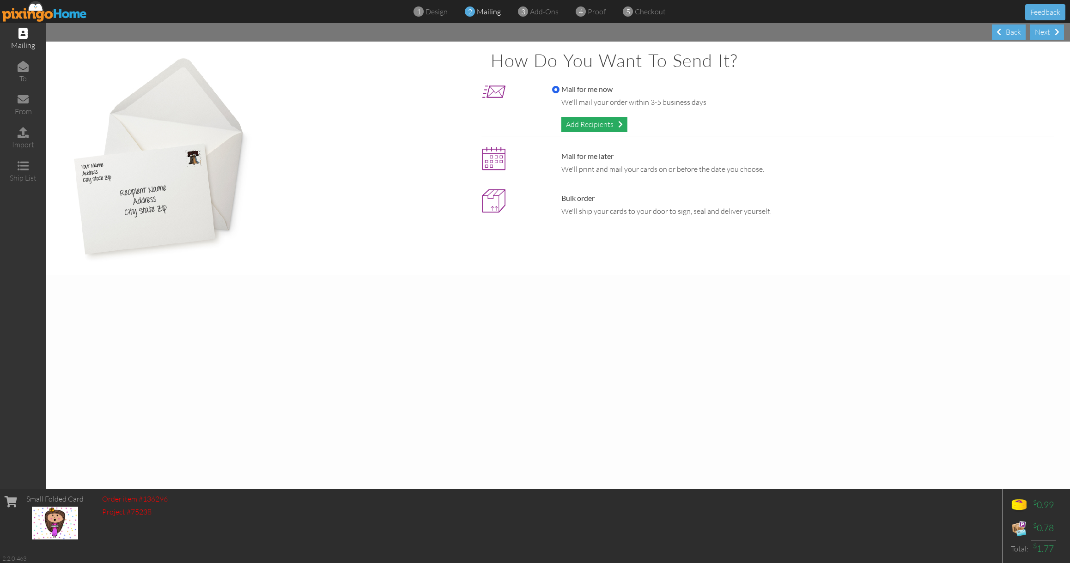
click at [598, 123] on div "Add Recipients" at bounding box center [594, 124] width 66 height 15
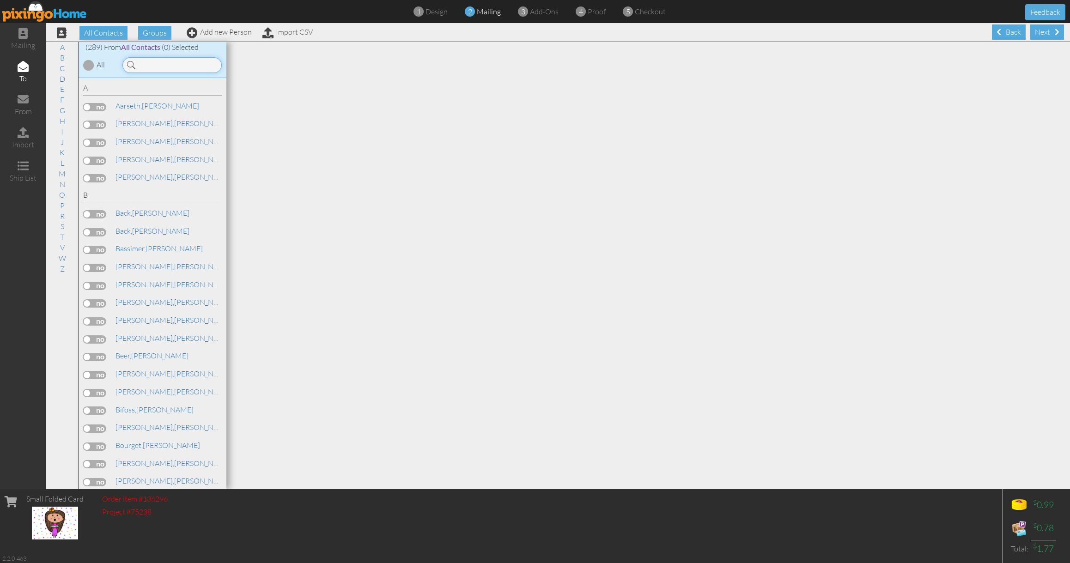
click at [177, 60] on input at bounding box center [171, 65] width 99 height 16
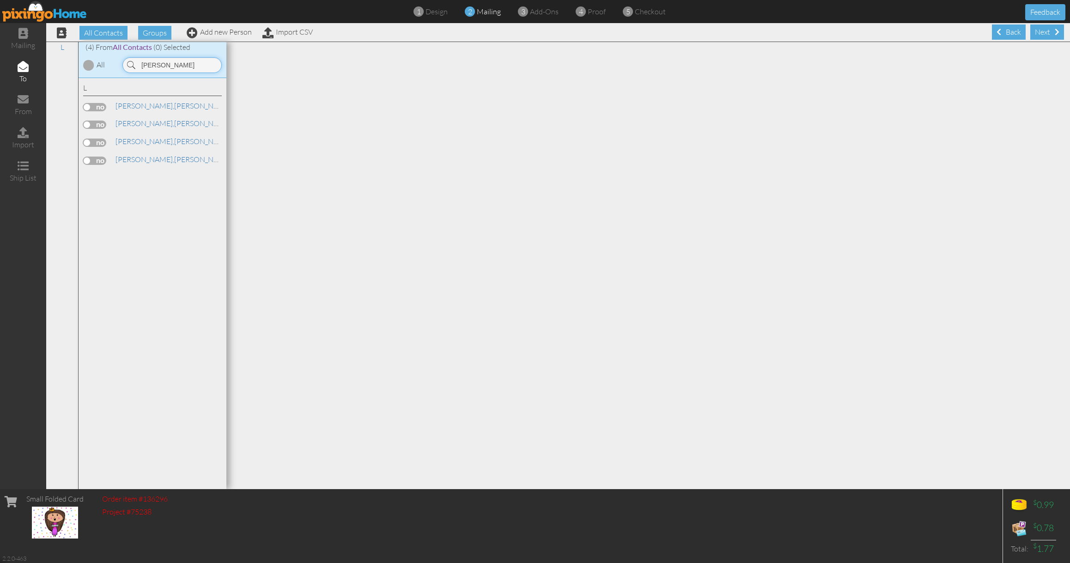
type input "[PERSON_NAME]"
click at [102, 159] on label at bounding box center [94, 161] width 23 height 8
click at [0, 0] on input "checkbox" at bounding box center [0, 0] width 0 height 0
click at [125, 158] on span "[PERSON_NAME]," at bounding box center [145, 159] width 59 height 9
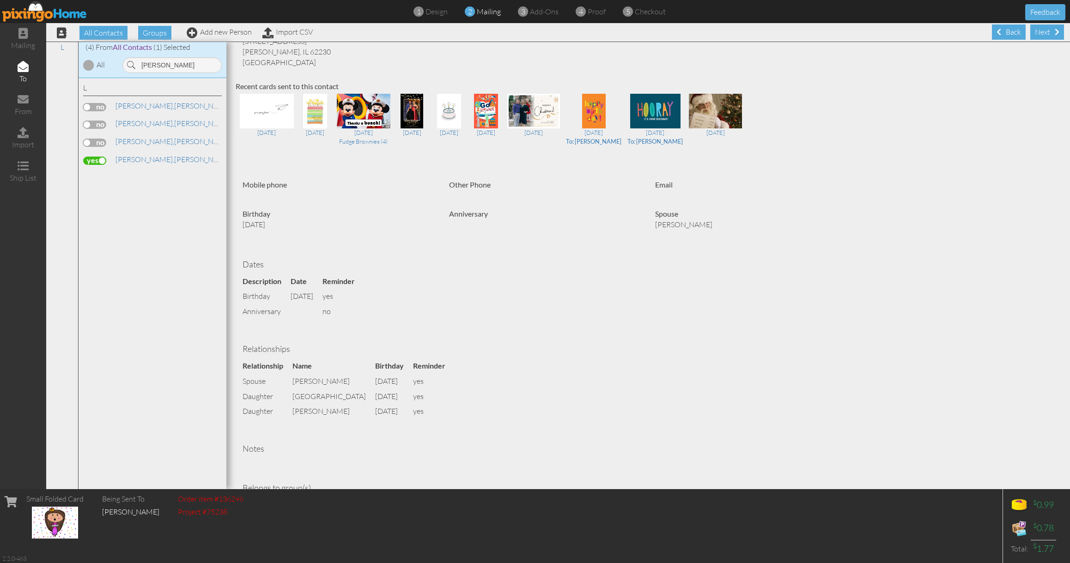
scroll to position [71, 0]
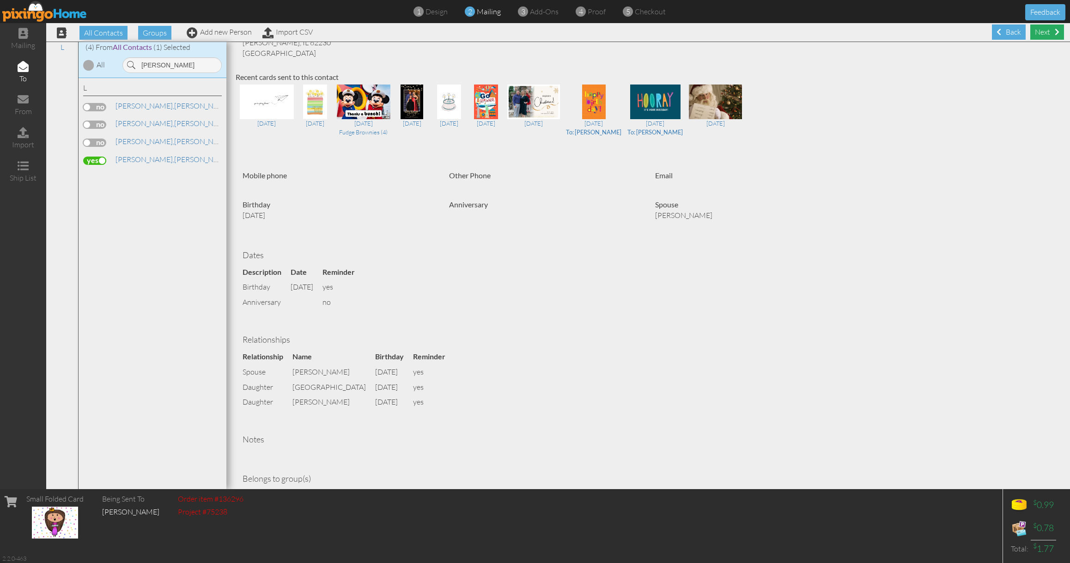
click at [1042, 33] on div "Next" at bounding box center [1047, 31] width 34 height 15
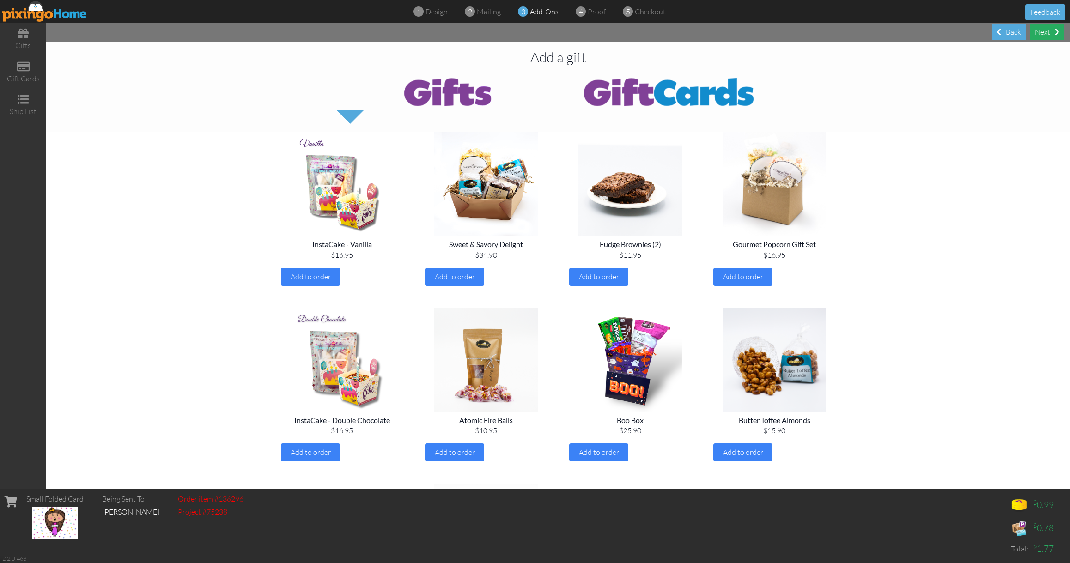
click at [1050, 27] on div "Next" at bounding box center [1047, 31] width 34 height 15
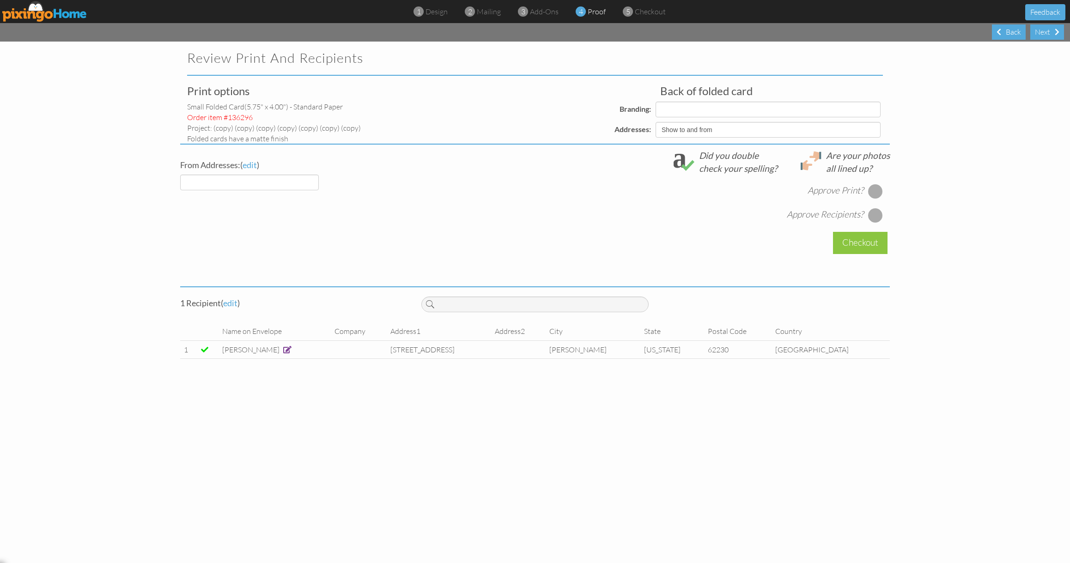
select select "object:18997"
select select "object:18995"
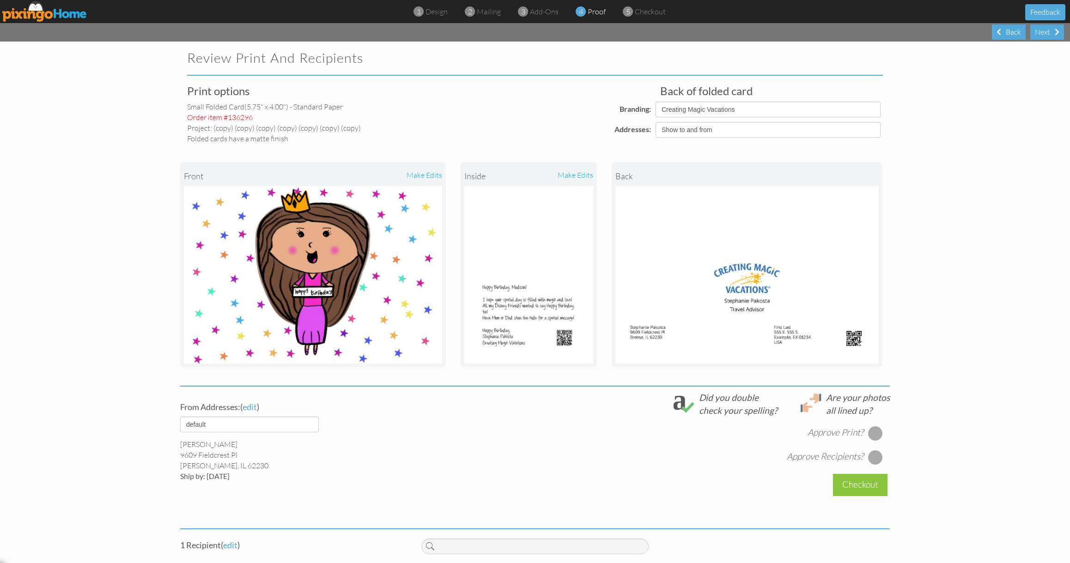
drag, startPoint x: 876, startPoint y: 433, endPoint x: 876, endPoint y: 440, distance: 7.4
click at [876, 433] on div at bounding box center [875, 433] width 15 height 15
click at [875, 456] on div at bounding box center [875, 457] width 15 height 15
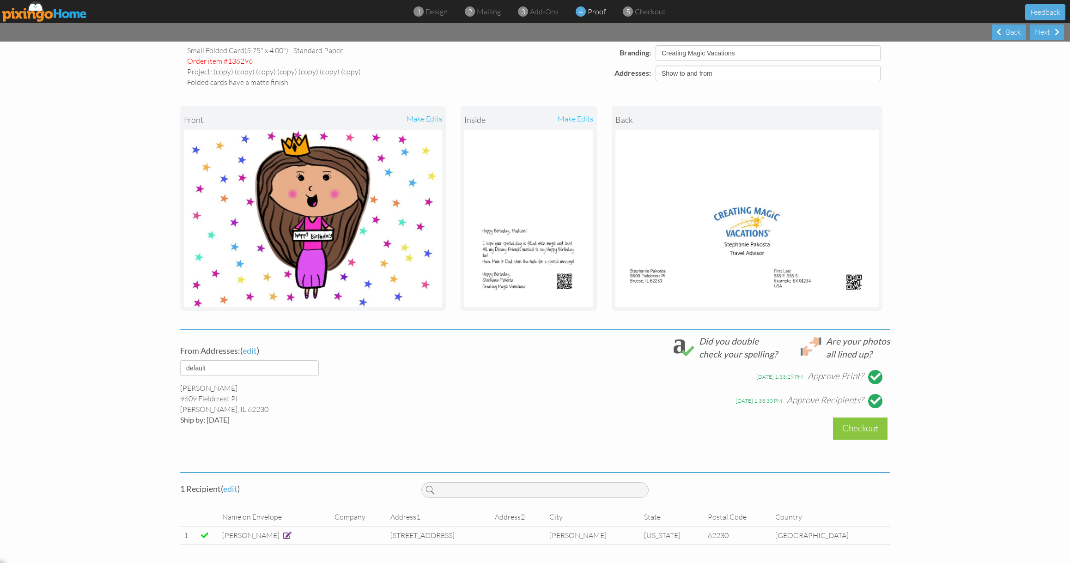
click at [284, 537] on span at bounding box center [287, 535] width 8 height 7
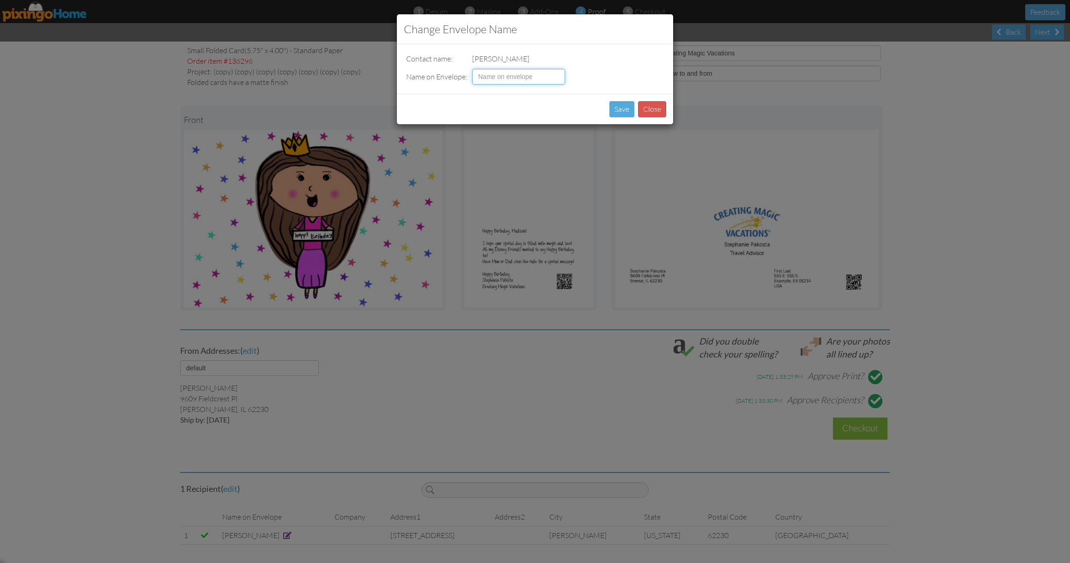
click at [485, 69] on input at bounding box center [518, 77] width 93 height 16
type input "m"
type input "[PERSON_NAME]"
click at [621, 112] on button "Save" at bounding box center [621, 109] width 25 height 16
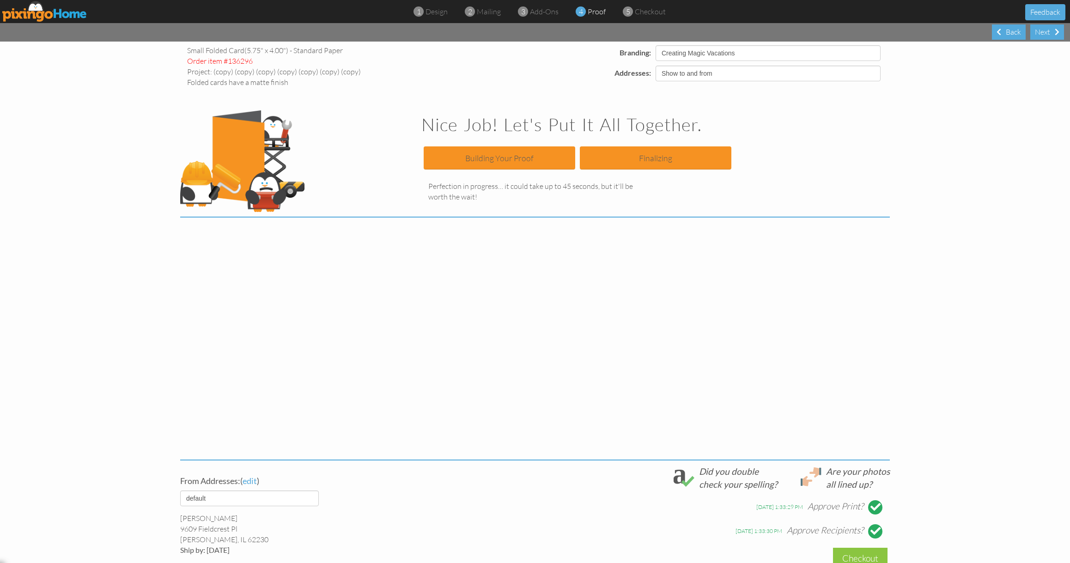
scroll to position [0, 0]
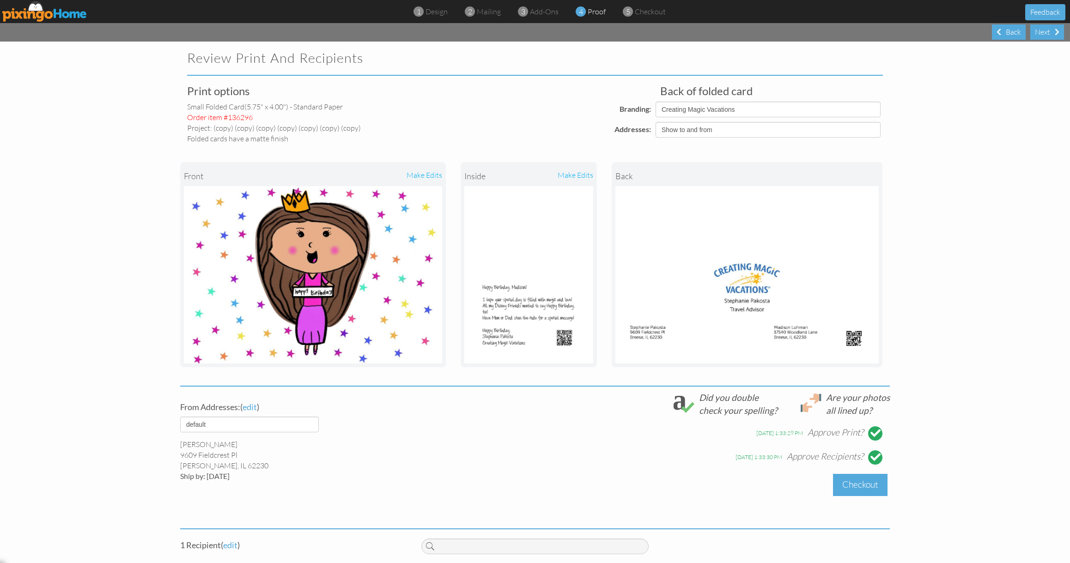
click at [863, 490] on div "Checkout" at bounding box center [860, 485] width 55 height 22
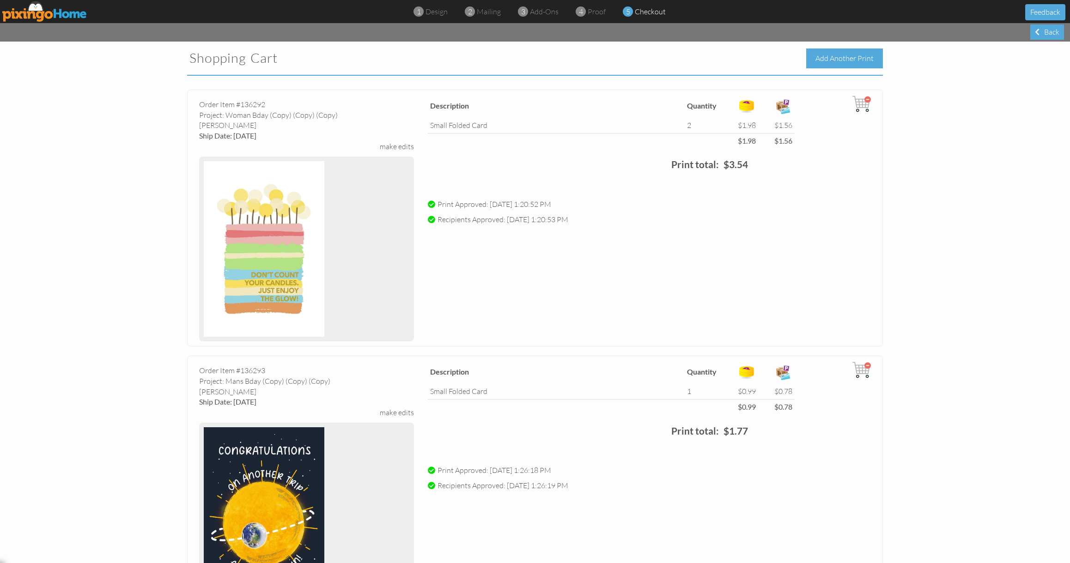
click at [860, 67] on div "Add Another Print" at bounding box center [844, 59] width 77 height 20
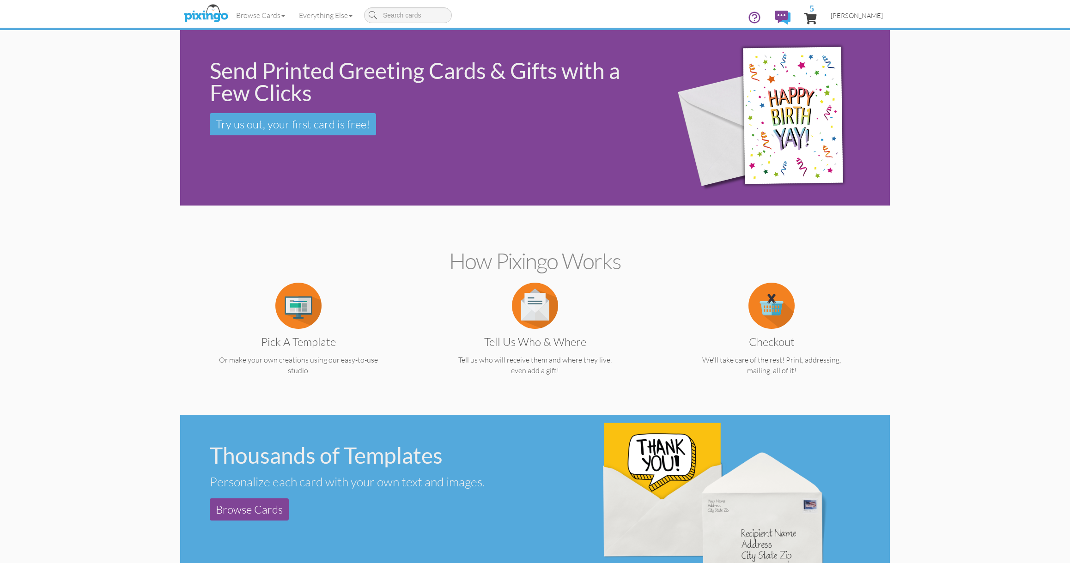
click at [861, 12] on span "[PERSON_NAME]" at bounding box center [857, 16] width 52 height 8
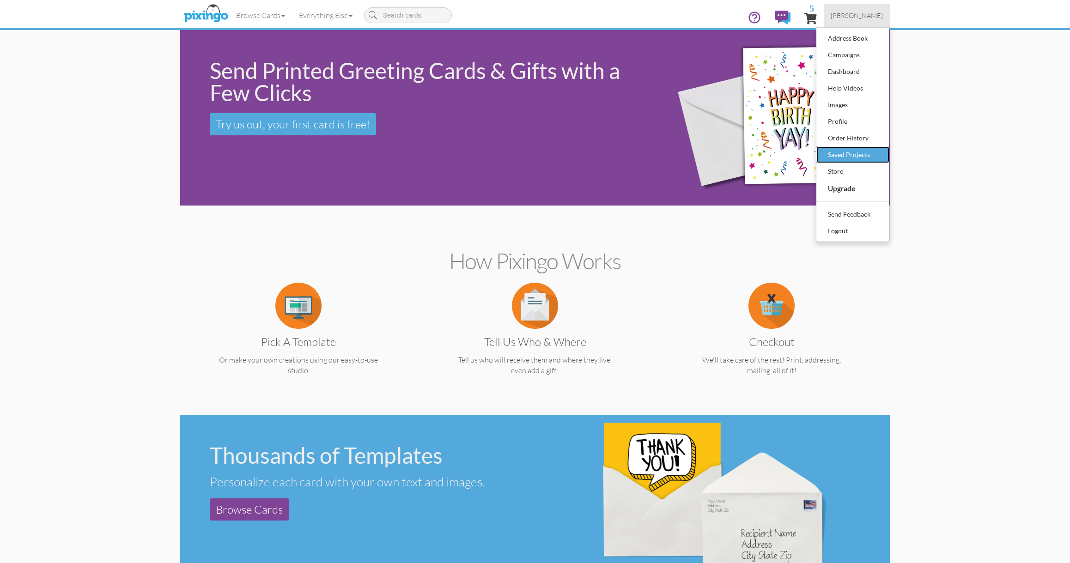
click at [850, 151] on div "Saved Projects" at bounding box center [853, 155] width 55 height 14
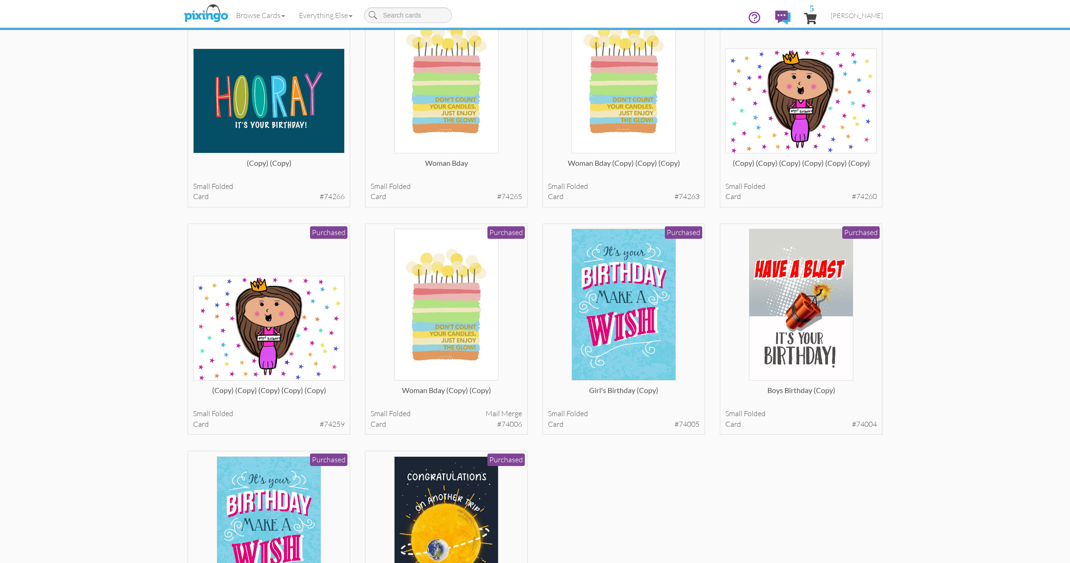
scroll to position [1233, 0]
click at [842, 256] on img at bounding box center [801, 305] width 105 height 152
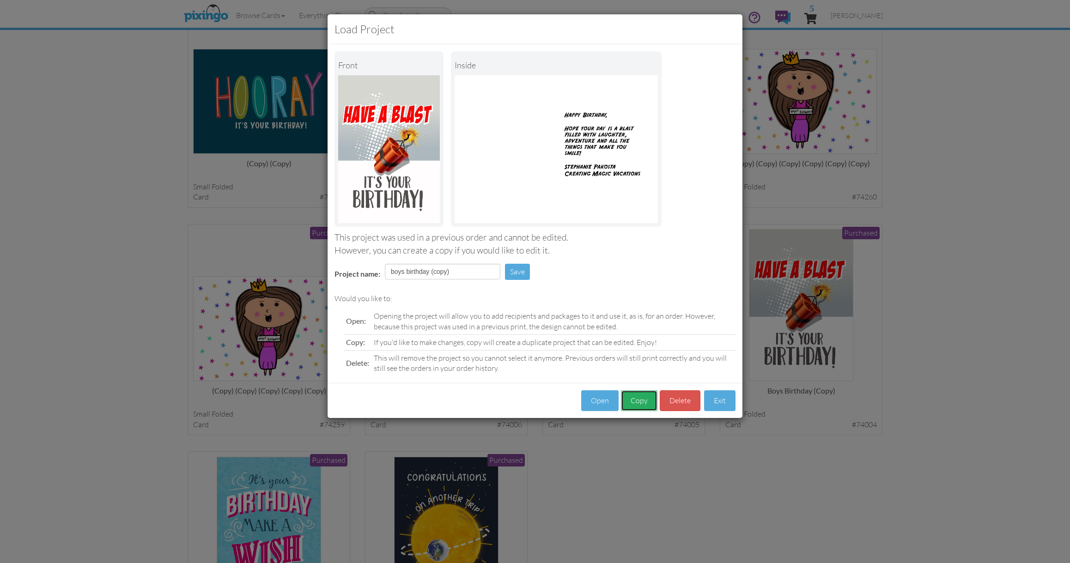
click at [635, 395] on button "Copy" at bounding box center [639, 400] width 36 height 21
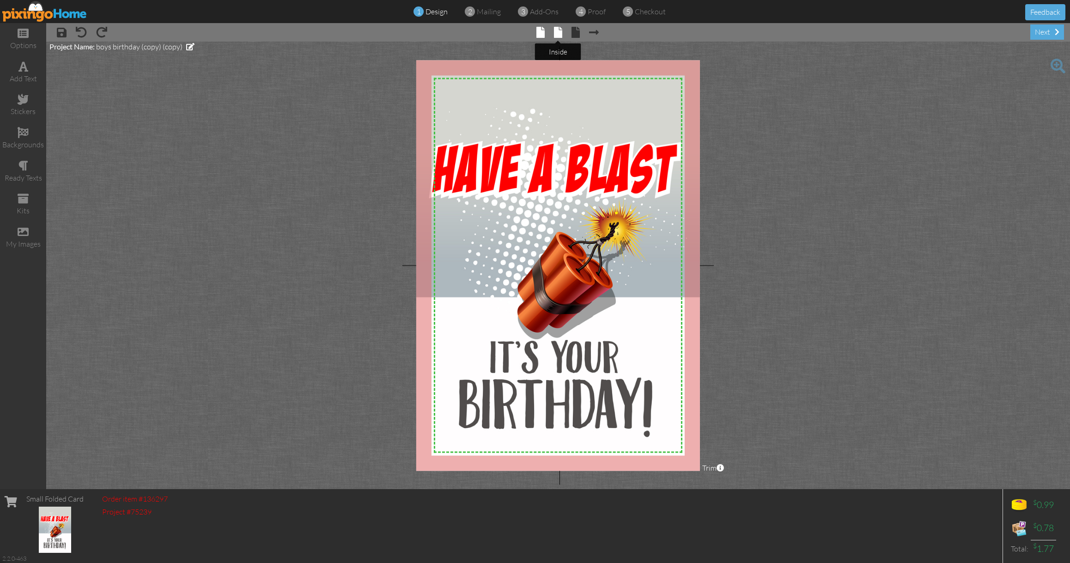
click at [557, 27] on span at bounding box center [558, 32] width 8 height 11
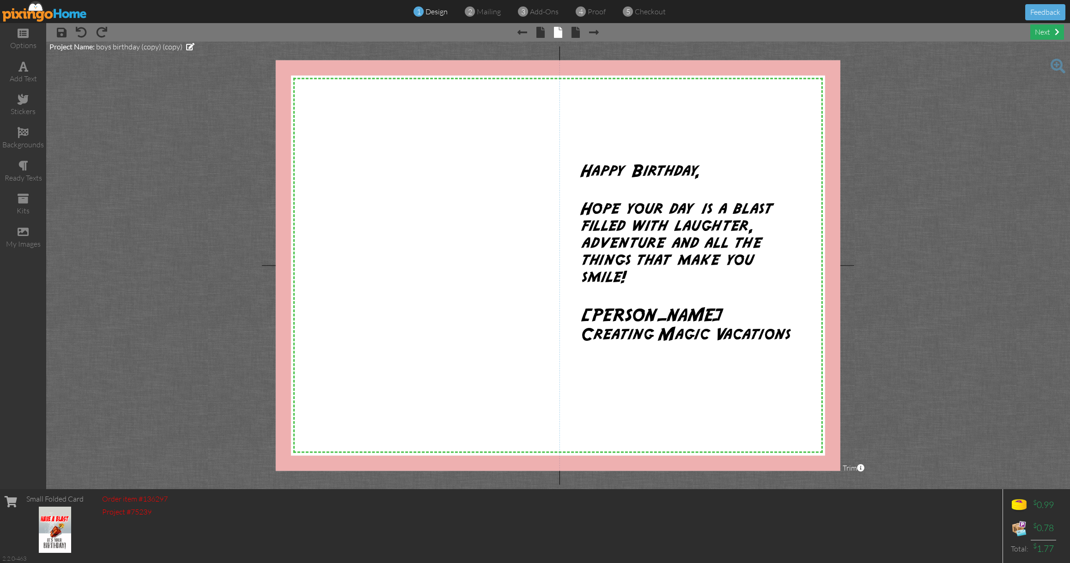
click at [1046, 38] on div "next" at bounding box center [1047, 31] width 34 height 15
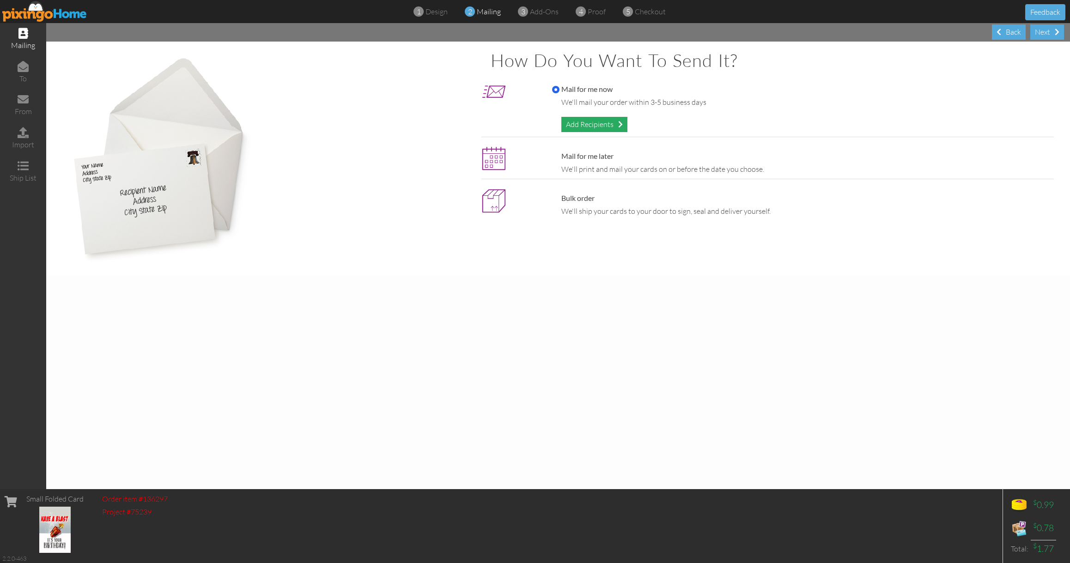
click at [614, 120] on div "Add Recipients" at bounding box center [594, 124] width 66 height 15
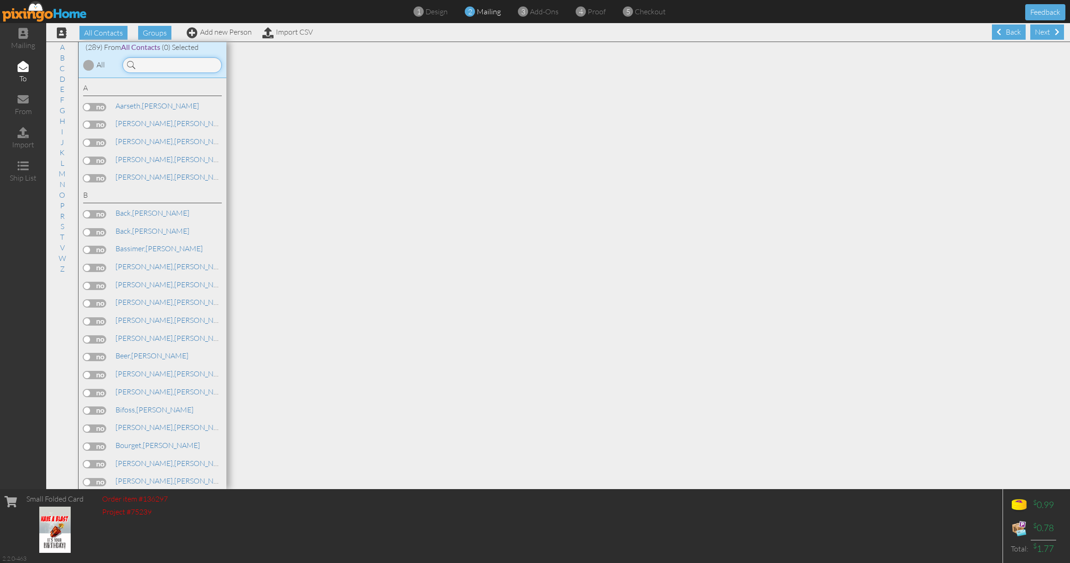
click at [211, 65] on input at bounding box center [171, 65] width 99 height 16
click at [220, 33] on link "Add new Person" at bounding box center [219, 31] width 65 height 9
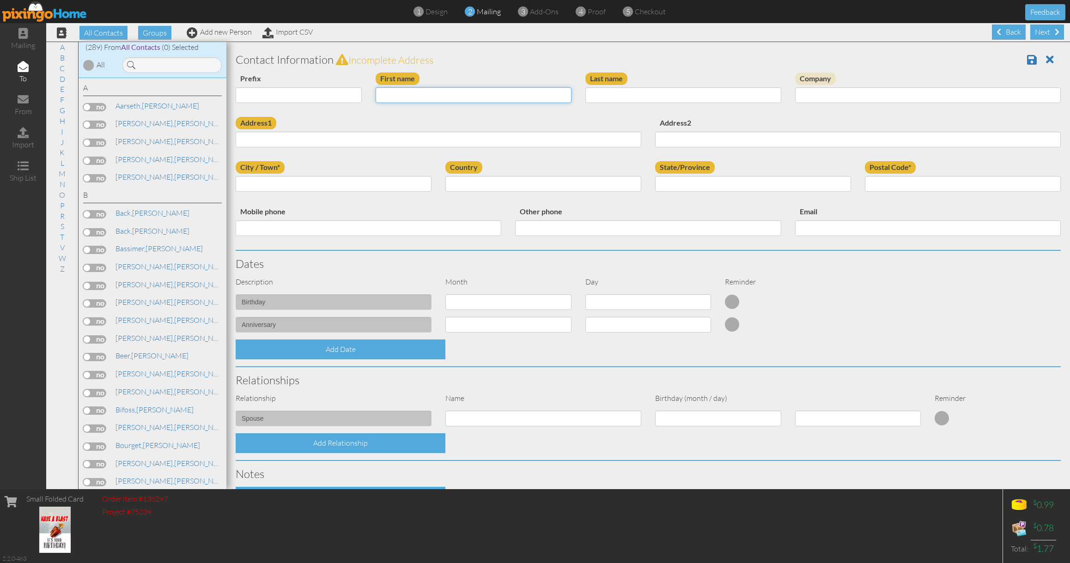
click at [429, 98] on input "First name" at bounding box center [474, 95] width 196 height 16
click at [1004, 36] on div "Back" at bounding box center [1009, 31] width 34 height 15
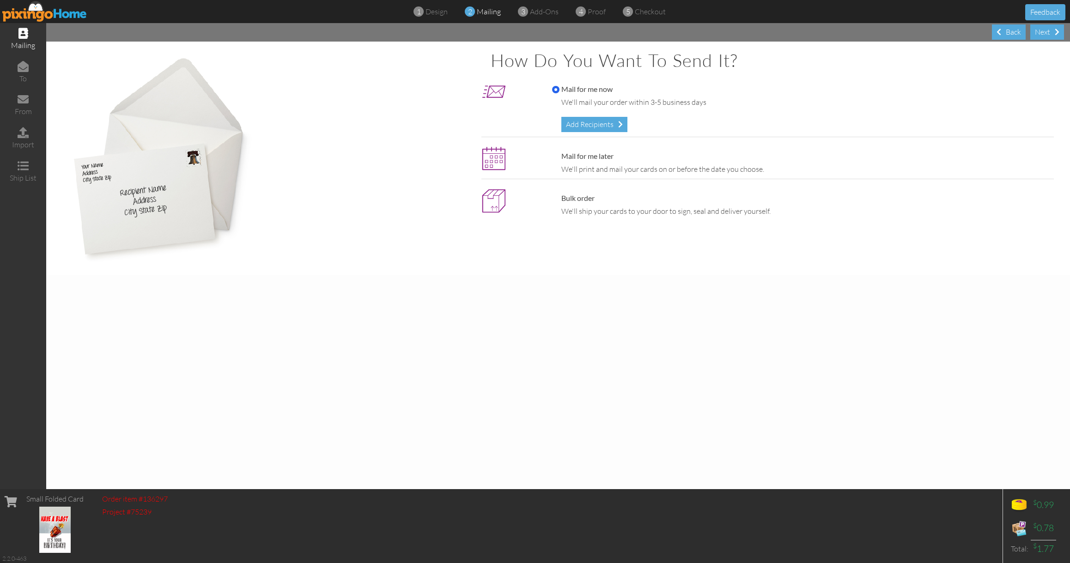
click at [1004, 36] on div "Back" at bounding box center [1009, 31] width 34 height 15
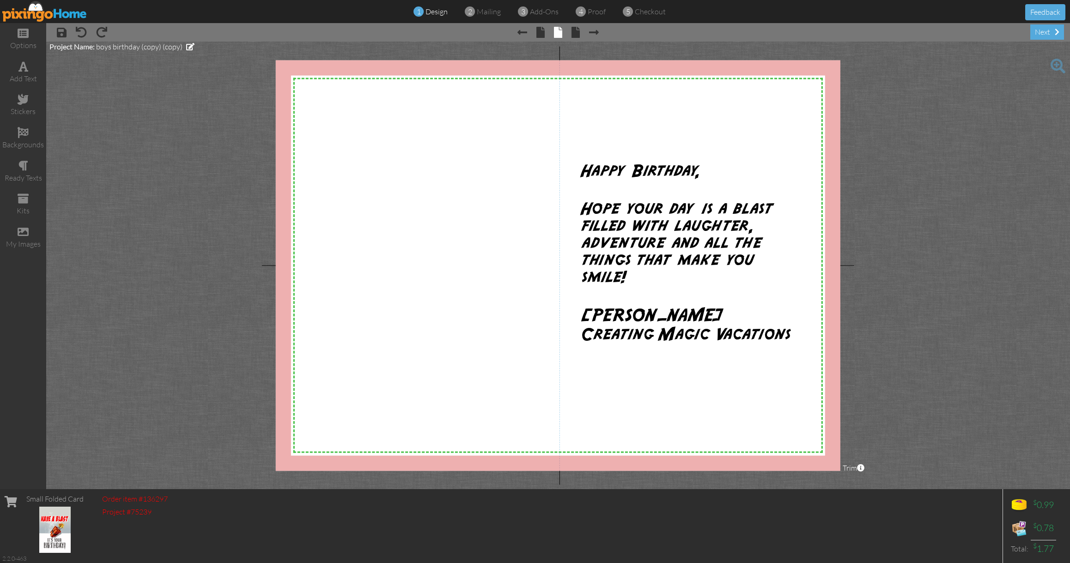
click at [38, 18] on img at bounding box center [44, 11] width 85 height 21
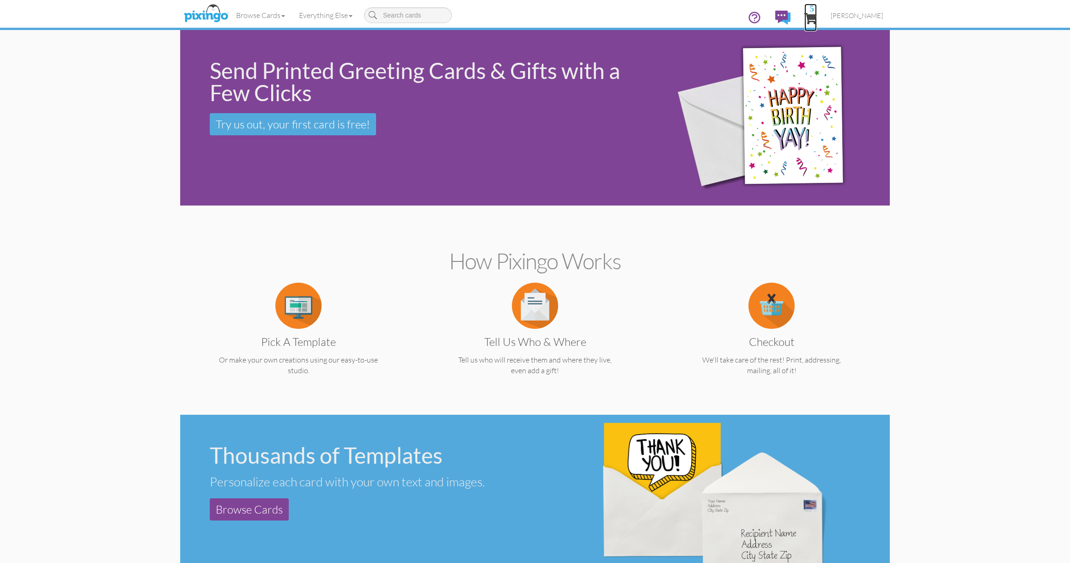
click at [815, 15] on span "5" at bounding box center [810, 18] width 12 height 11
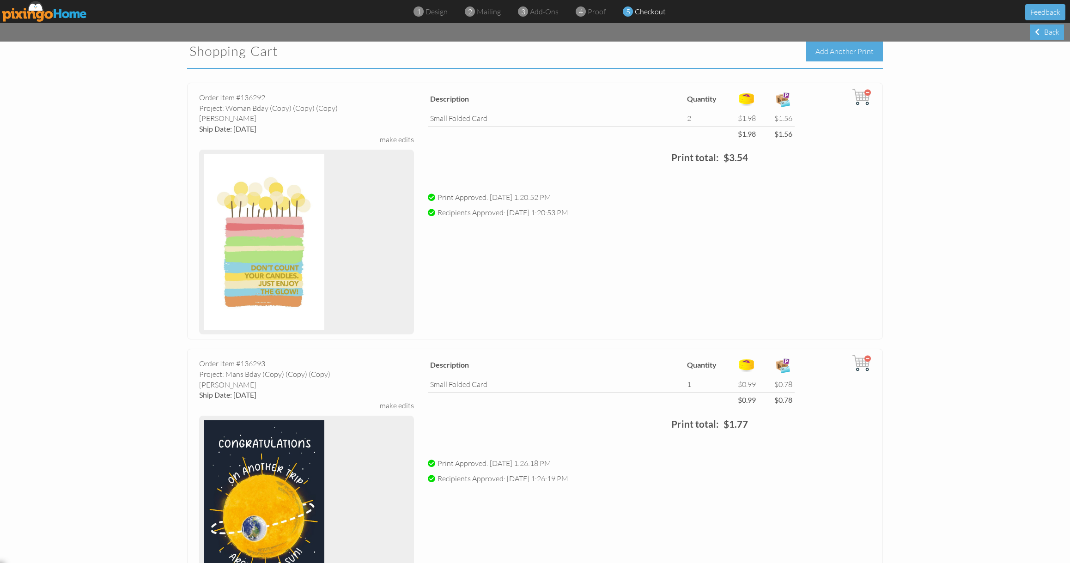
scroll to position [4, 0]
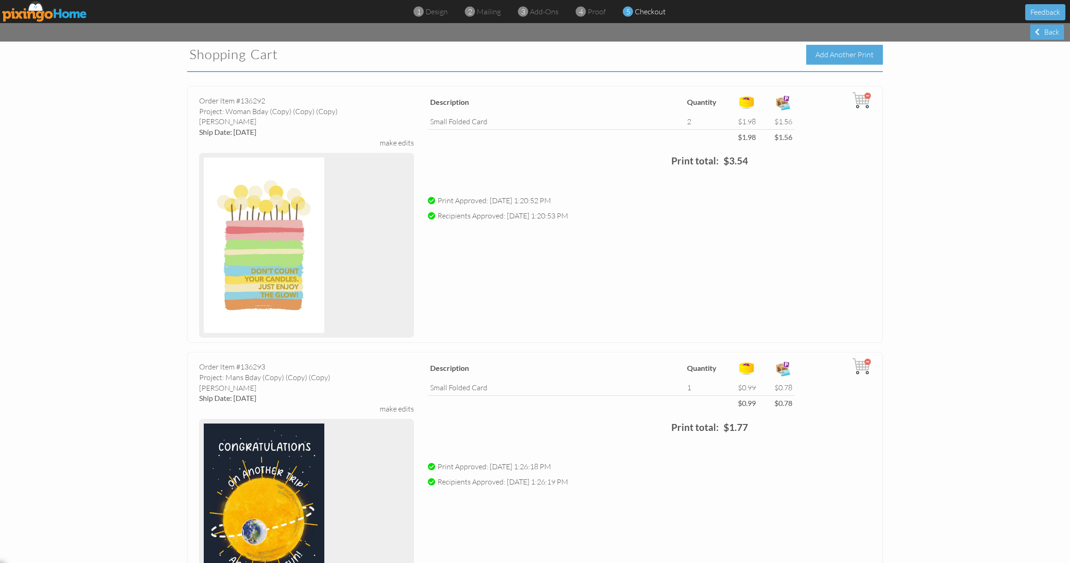
click at [843, 49] on div "Add Another Print" at bounding box center [844, 55] width 77 height 20
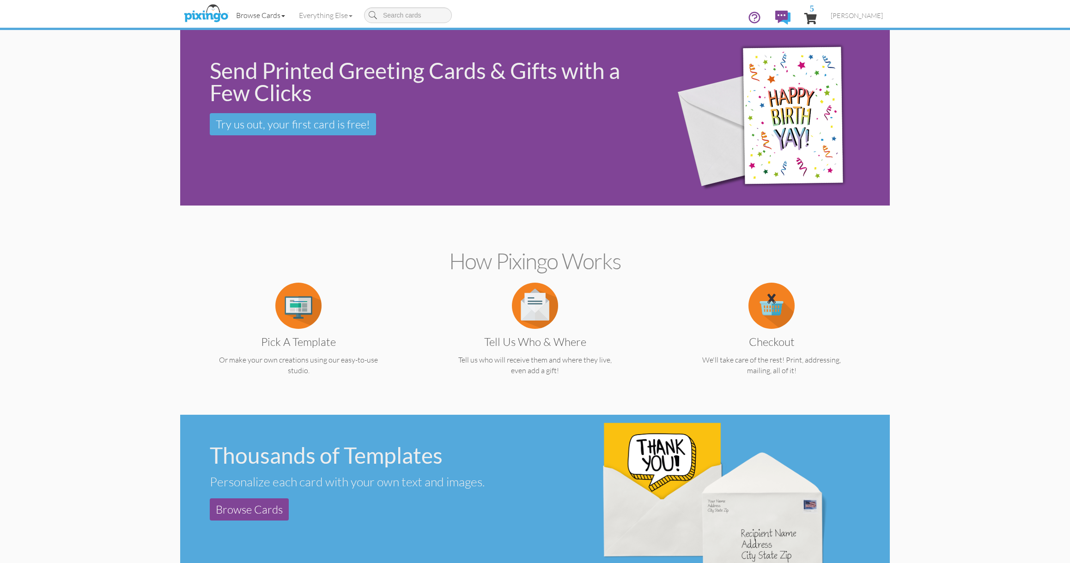
click at [274, 17] on link "Browse Cards" at bounding box center [260, 15] width 63 height 23
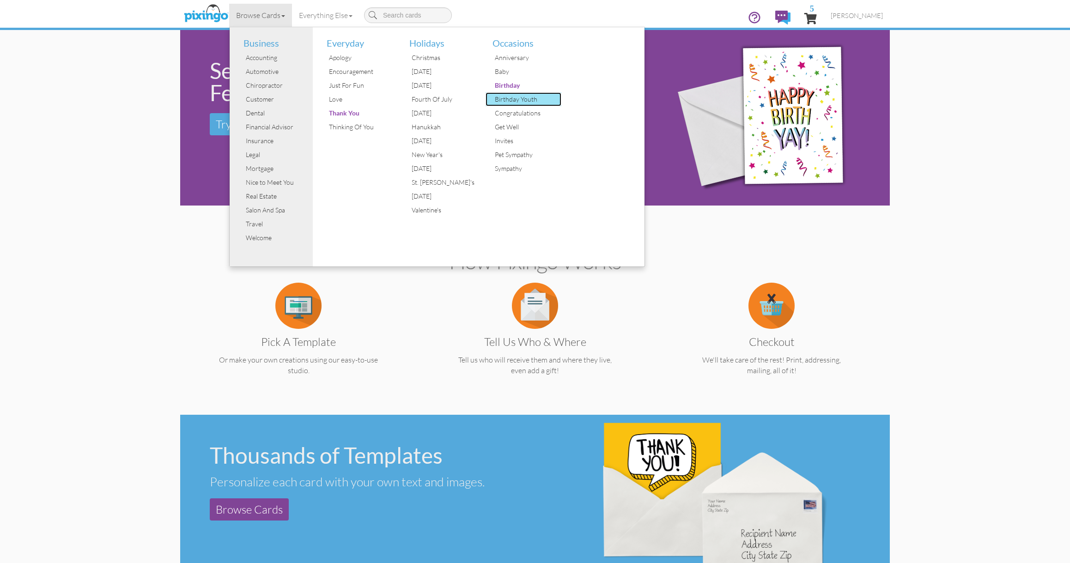
click at [525, 100] on div "Birthday Youth" at bounding box center [526, 99] width 69 height 14
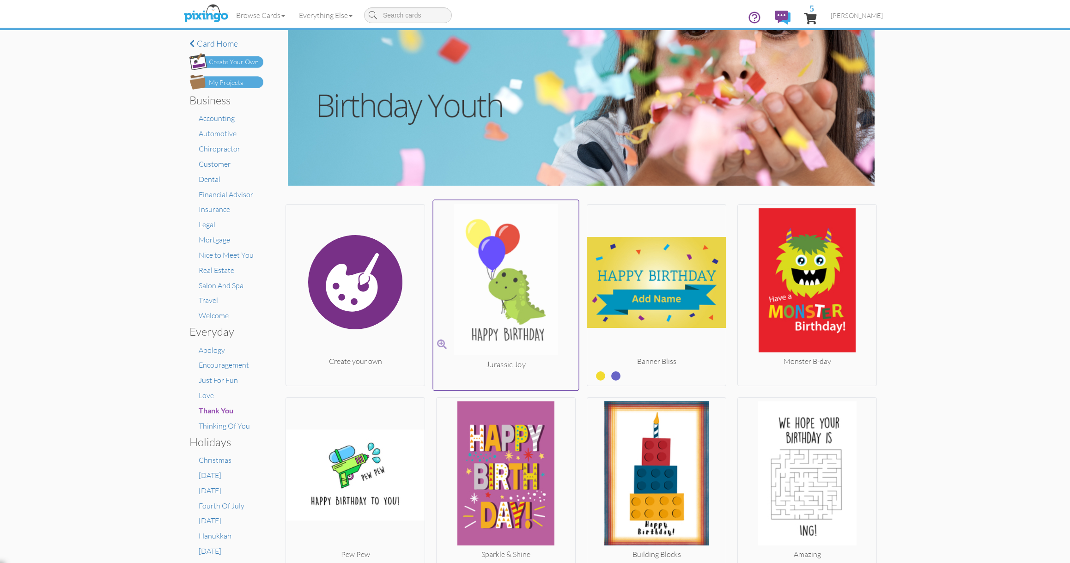
click at [487, 287] on img at bounding box center [506, 281] width 146 height 155
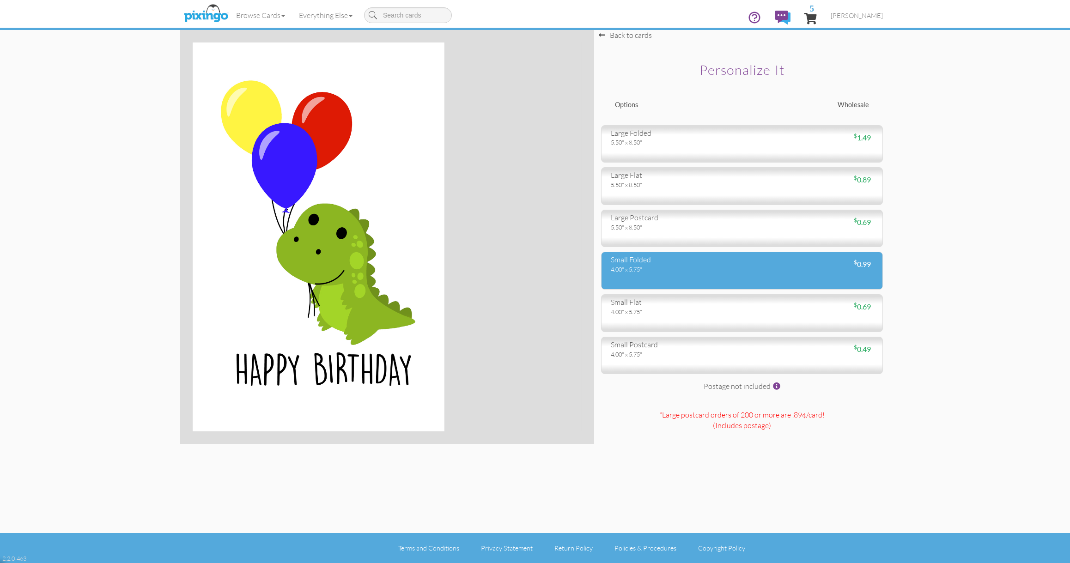
click at [657, 274] on div "4.00" x 5.75"" at bounding box center [673, 269] width 124 height 8
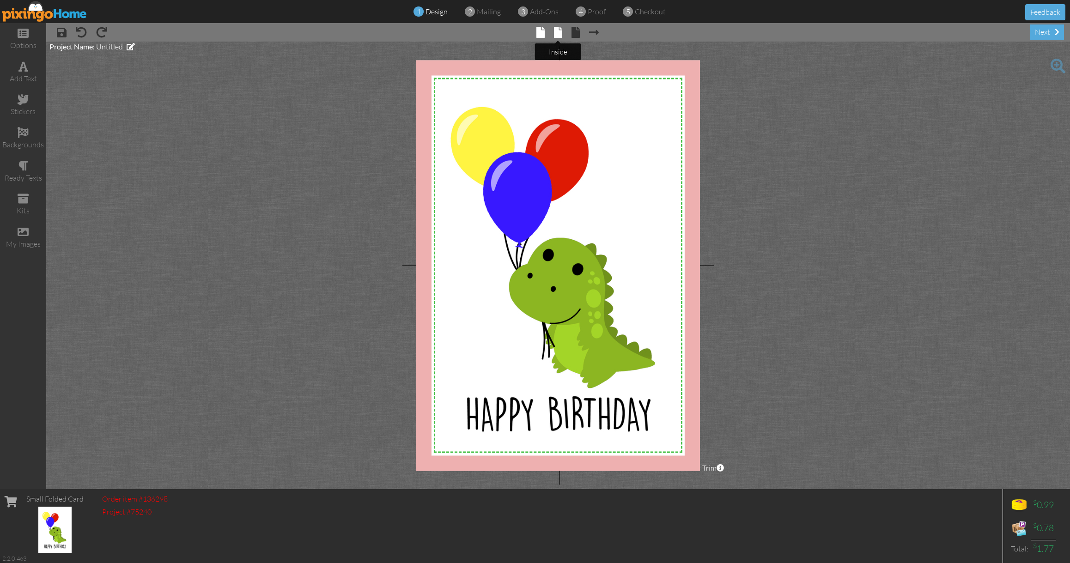
click at [561, 31] on span at bounding box center [558, 32] width 8 height 11
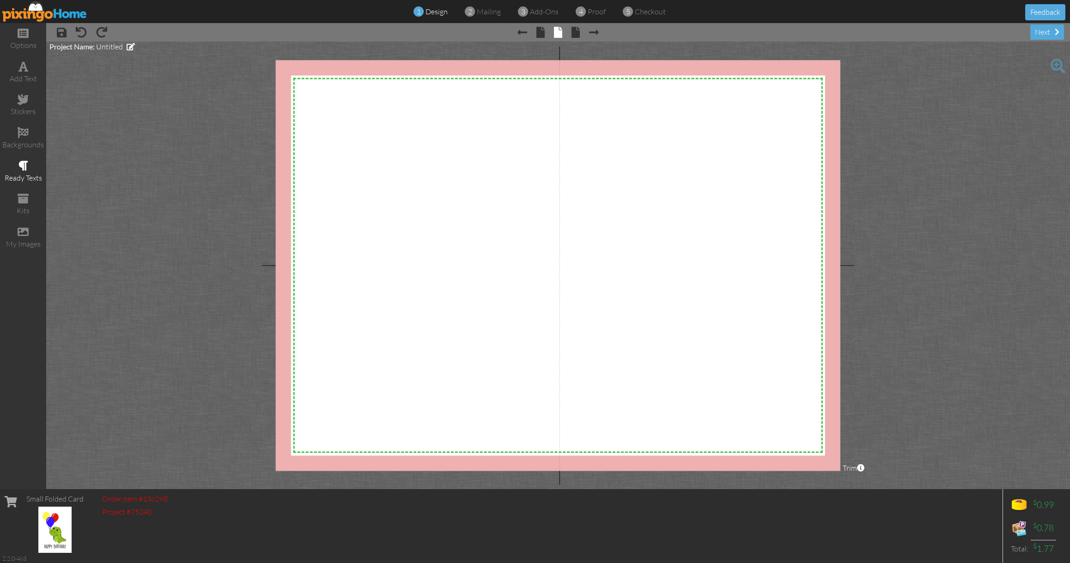
click at [23, 163] on span at bounding box center [23, 165] width 10 height 11
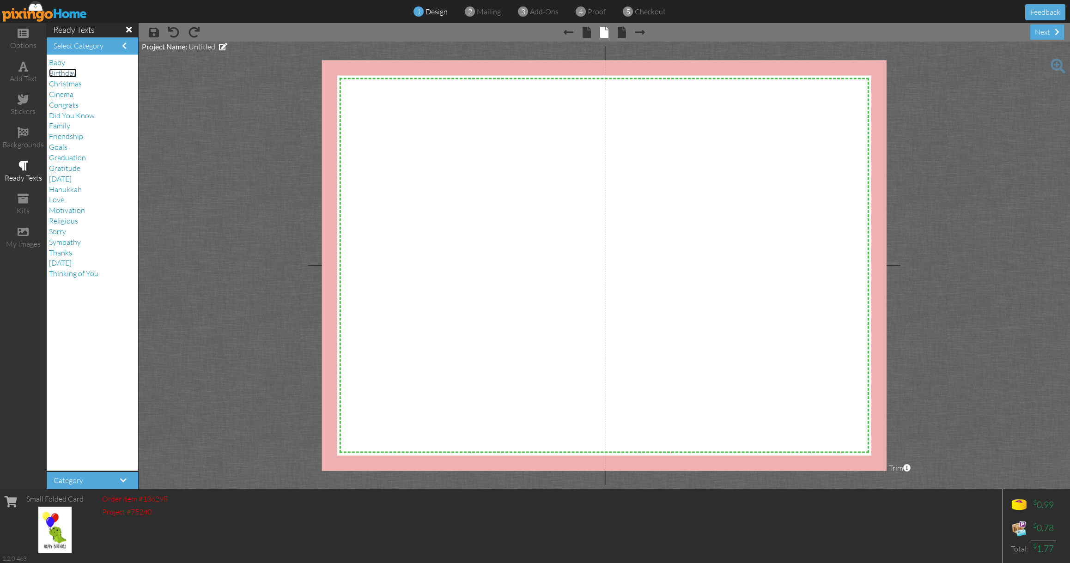
click at [58, 74] on span "Birthday" at bounding box center [63, 72] width 28 height 9
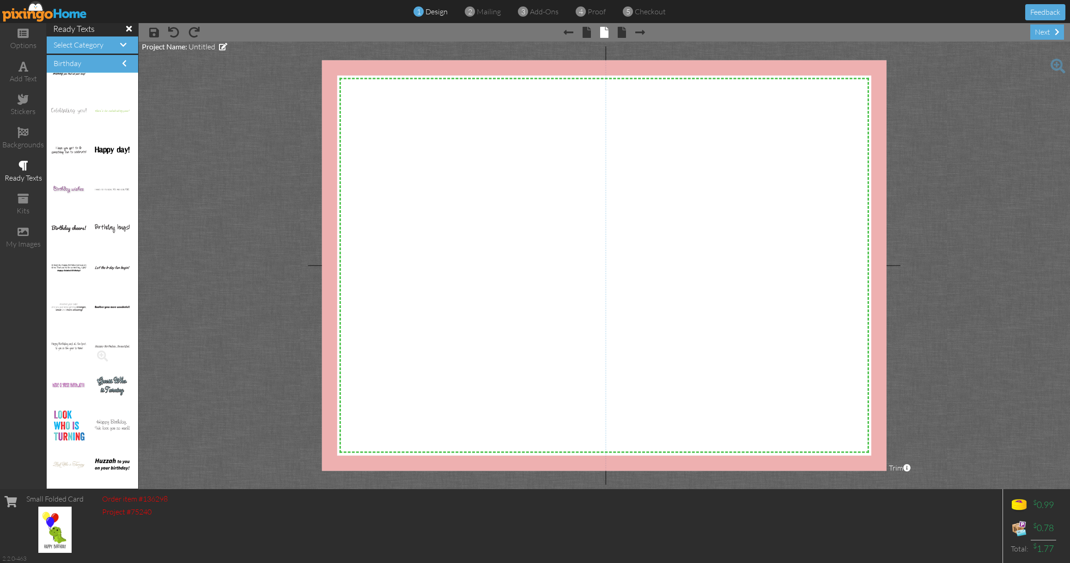
scroll to position [1039, 0]
click at [67, 431] on img at bounding box center [68, 430] width 35 height 33
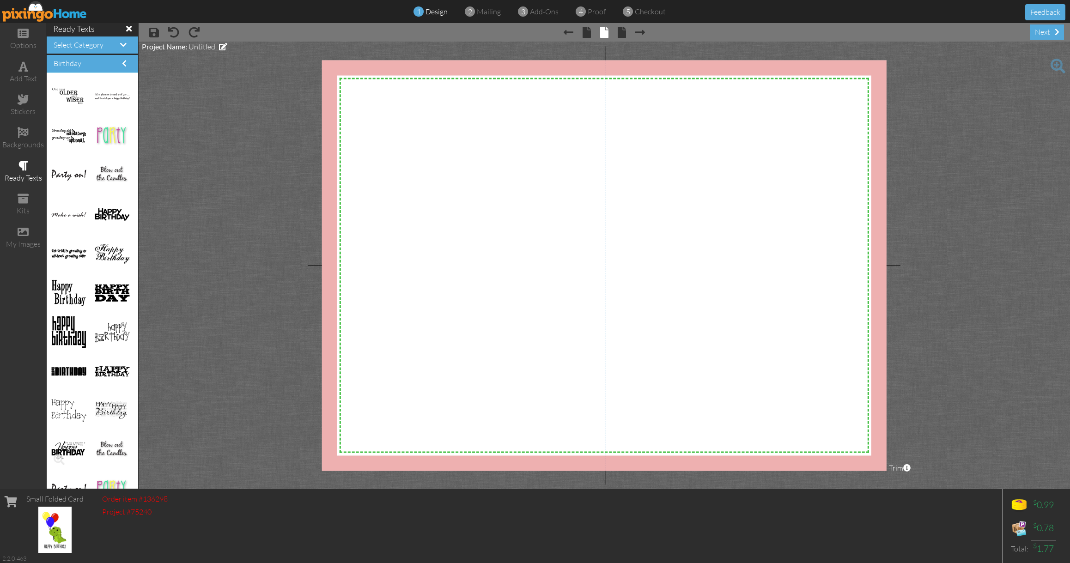
scroll to position [0, 0]
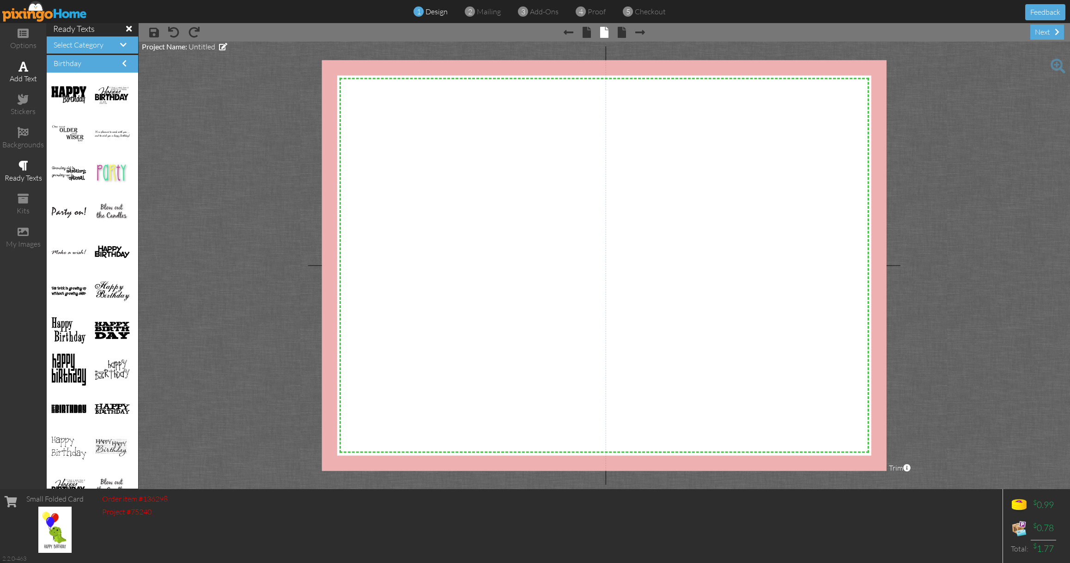
click at [27, 62] on span at bounding box center [23, 66] width 10 height 11
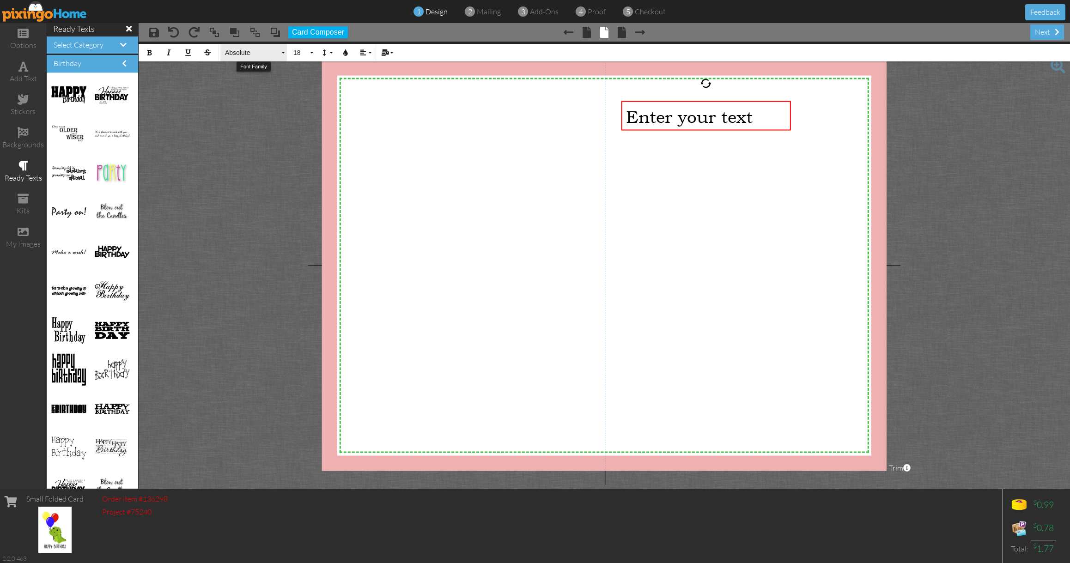
click at [236, 59] on button "Absolute" at bounding box center [253, 53] width 67 height 18
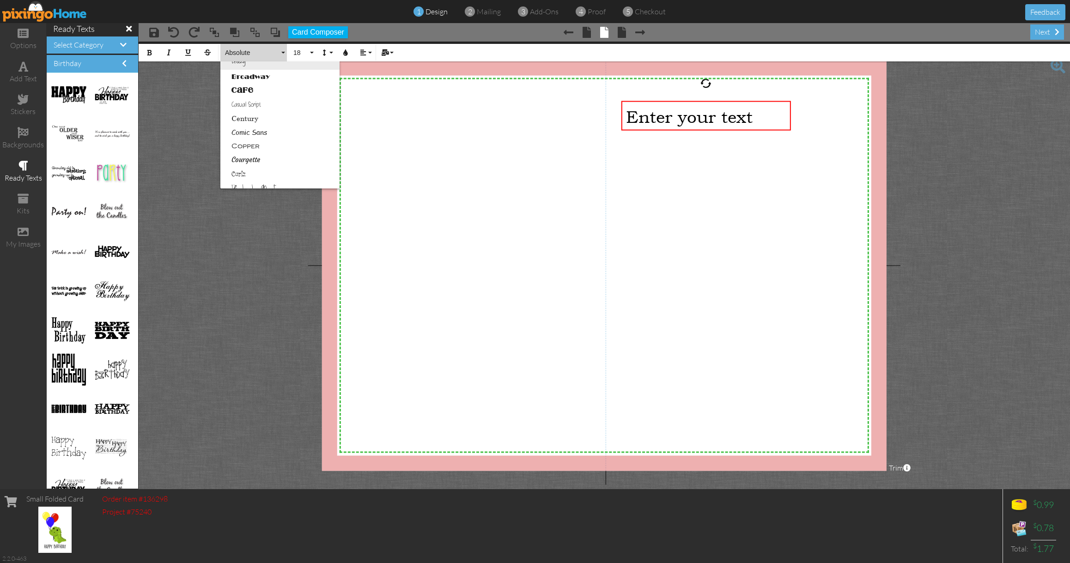
scroll to position [82, 0]
click at [244, 108] on link "First Hand" at bounding box center [279, 111] width 119 height 14
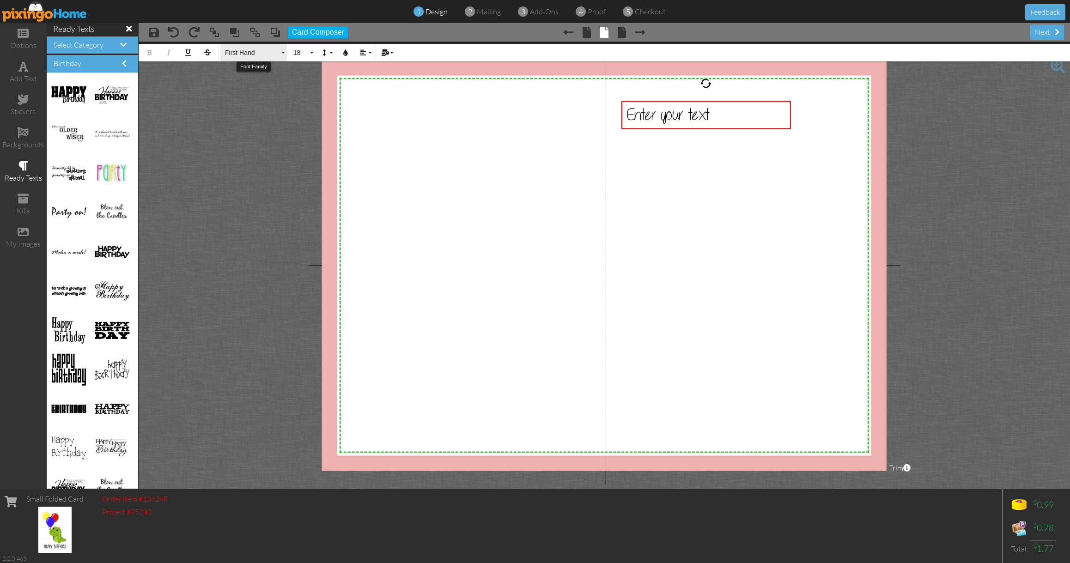
click at [266, 53] on span "First Hand" at bounding box center [251, 53] width 55 height 8
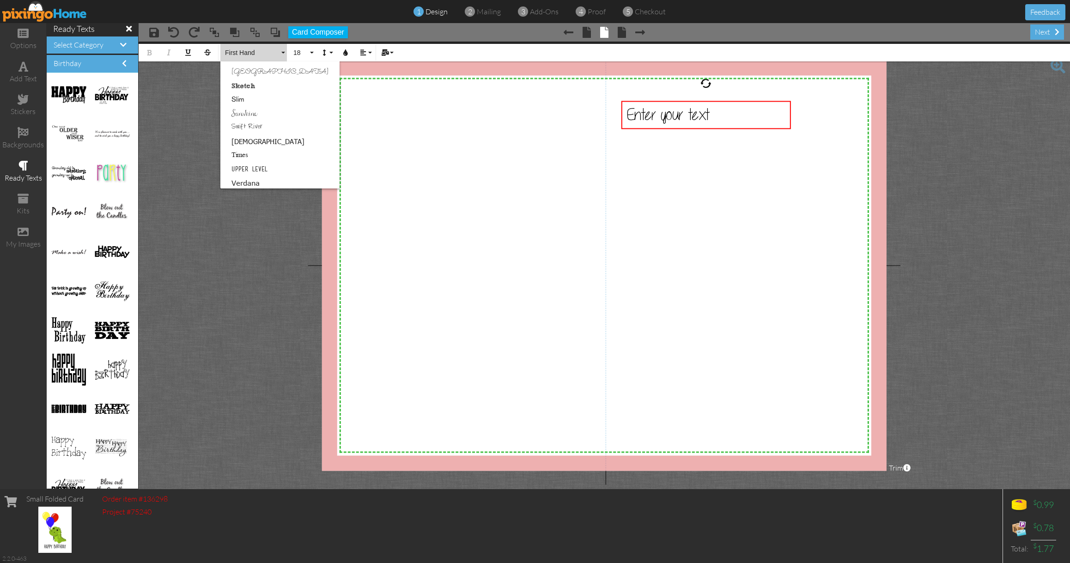
scroll to position [580, 0]
click at [244, 175] on link "Wonder" at bounding box center [279, 182] width 119 height 14
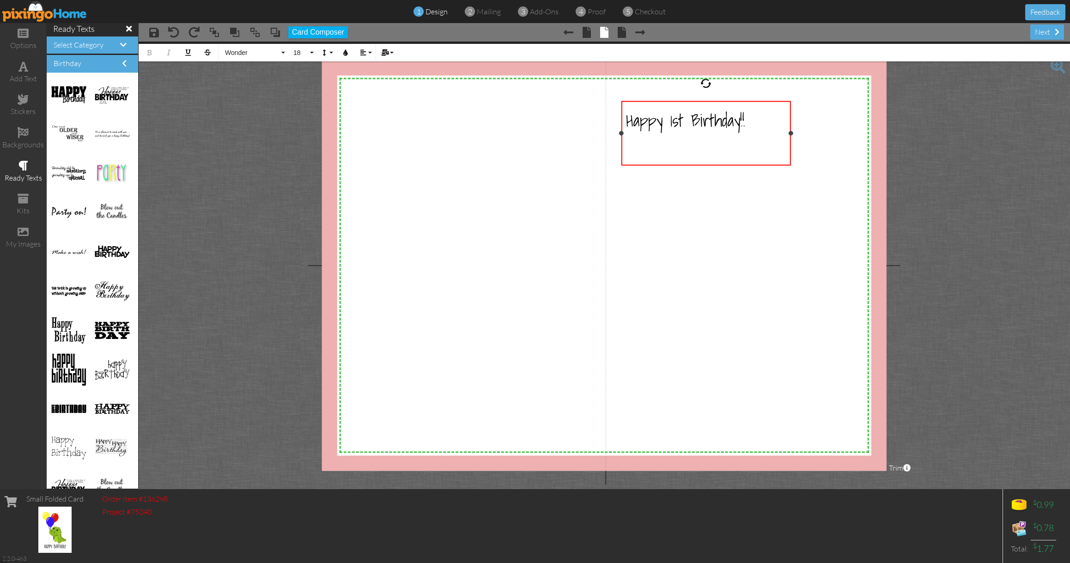
click at [765, 123] on div "Happy 1st Birthday!!" at bounding box center [706, 120] width 160 height 28
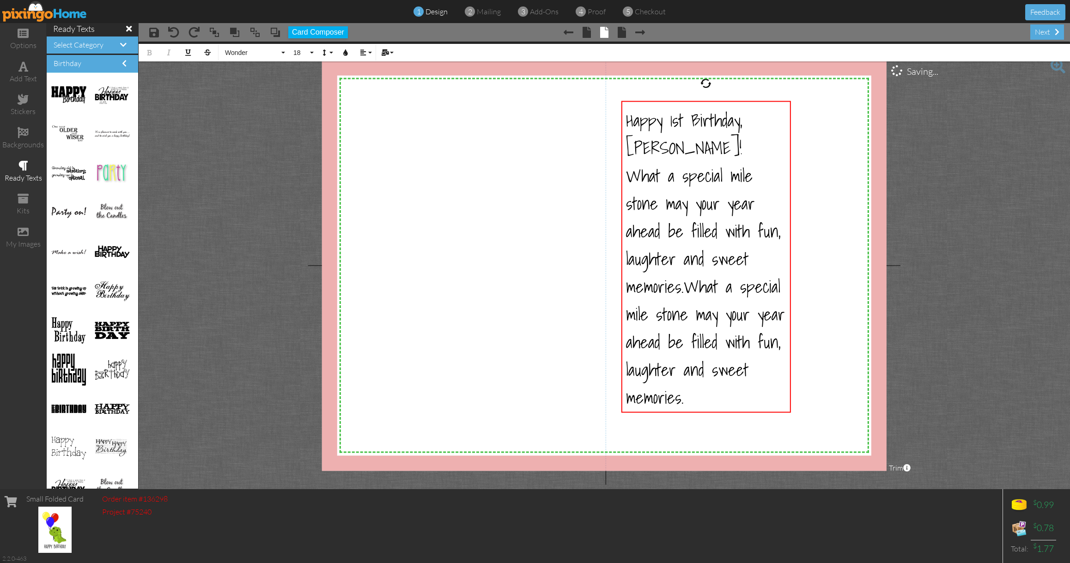
click at [67, 25] on h4 "ready texts" at bounding box center [92, 28] width 79 height 9
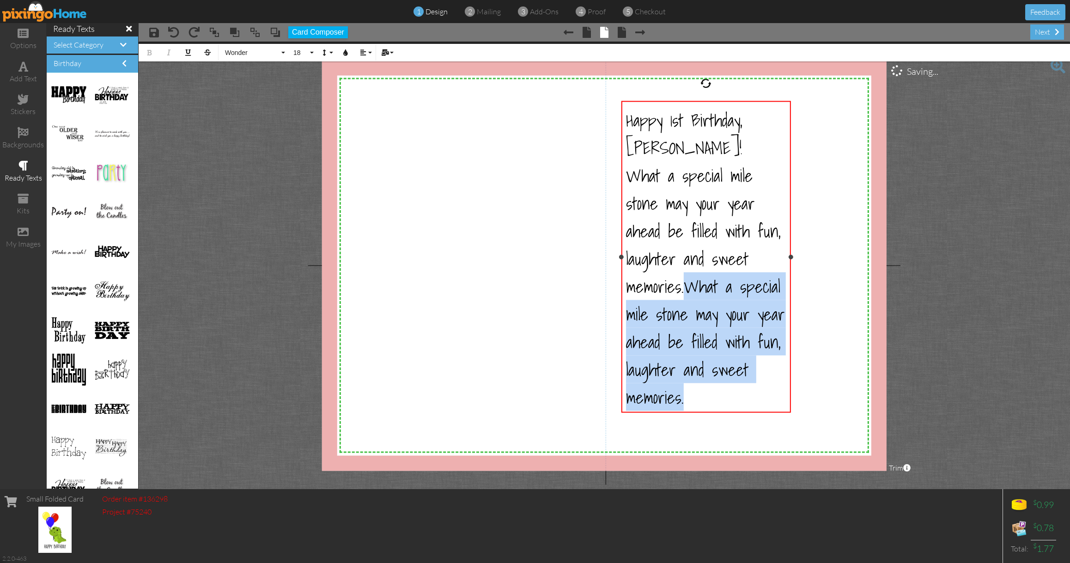
drag, startPoint x: 684, startPoint y: 255, endPoint x: 776, endPoint y: 362, distance: 141.2
click at [776, 362] on div "What a special mile stone may your year ahead be filled with fun, laughter and …" at bounding box center [706, 285] width 160 height 249
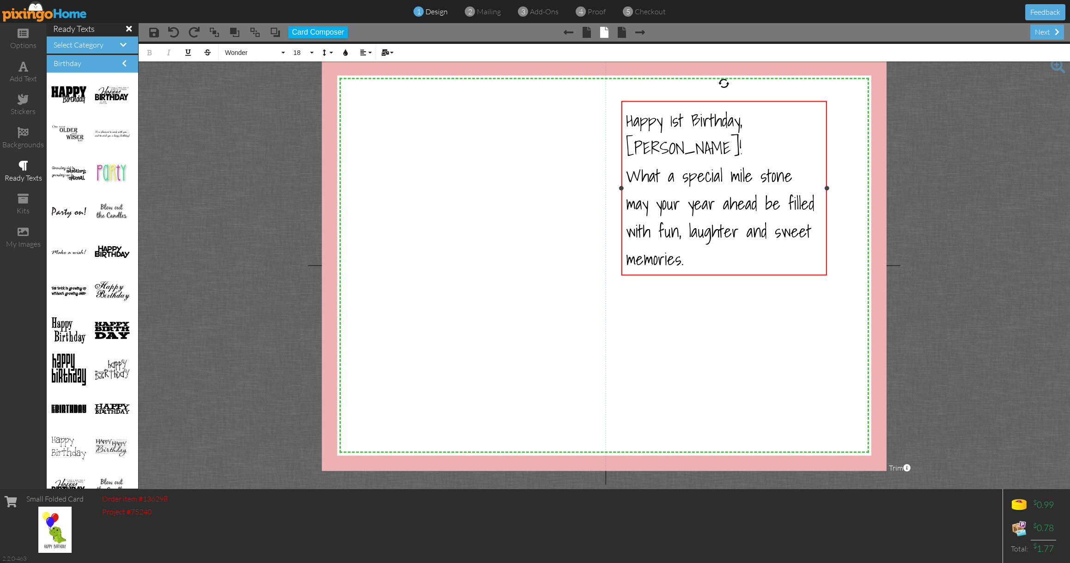
drag, startPoint x: 791, startPoint y: 201, endPoint x: 827, endPoint y: 204, distance: 36.1
click at [827, 204] on div "Happy 1st Birthday, [PERSON_NAME]! What a special mile stone may your year ahea…" at bounding box center [724, 188] width 206 height 175
click at [794, 123] on div "Happy 1st Birthday, [PERSON_NAME]!" at bounding box center [724, 133] width 196 height 55
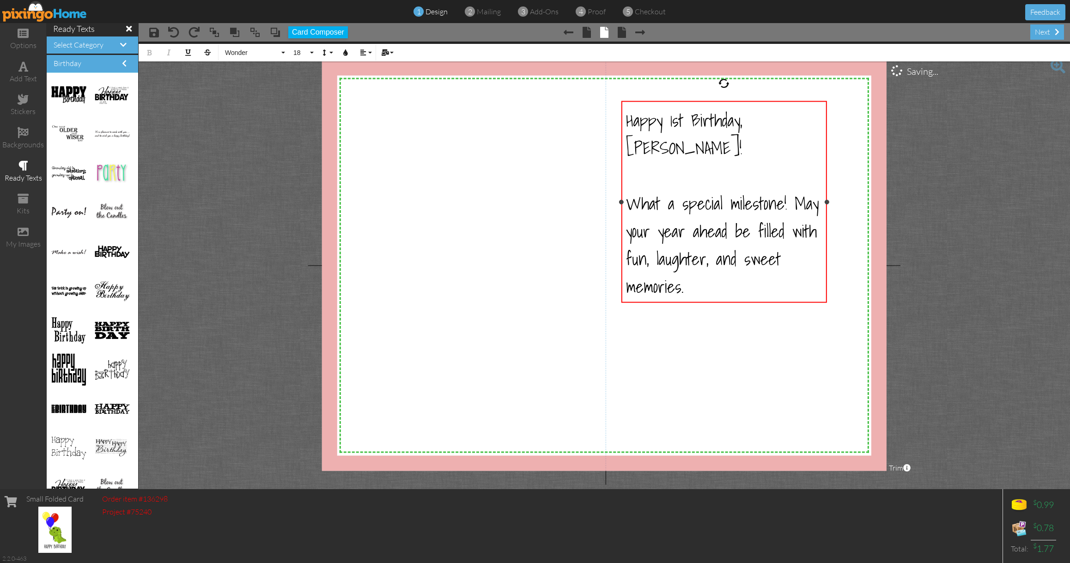
click at [754, 248] on div "What a special milestone! May your year ahead be filled with fun, laughter, and…" at bounding box center [724, 244] width 196 height 111
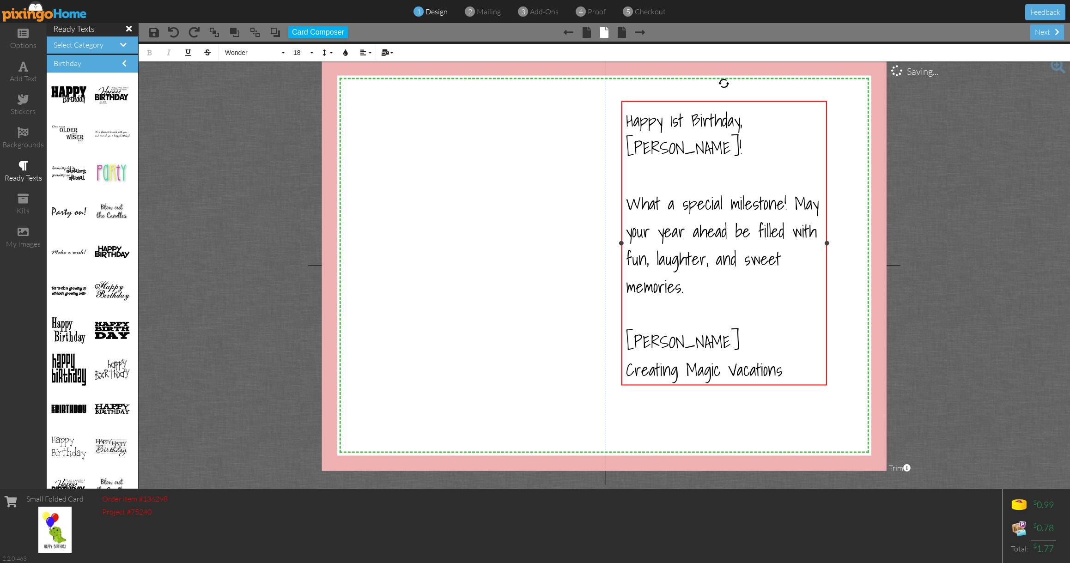
drag, startPoint x: 757, startPoint y: 257, endPoint x: 760, endPoint y: 252, distance: 6.2
click at [757, 257] on div "What a special milestone! May your year ahead be filled with fun, laughter, and…" at bounding box center [724, 244] width 196 height 111
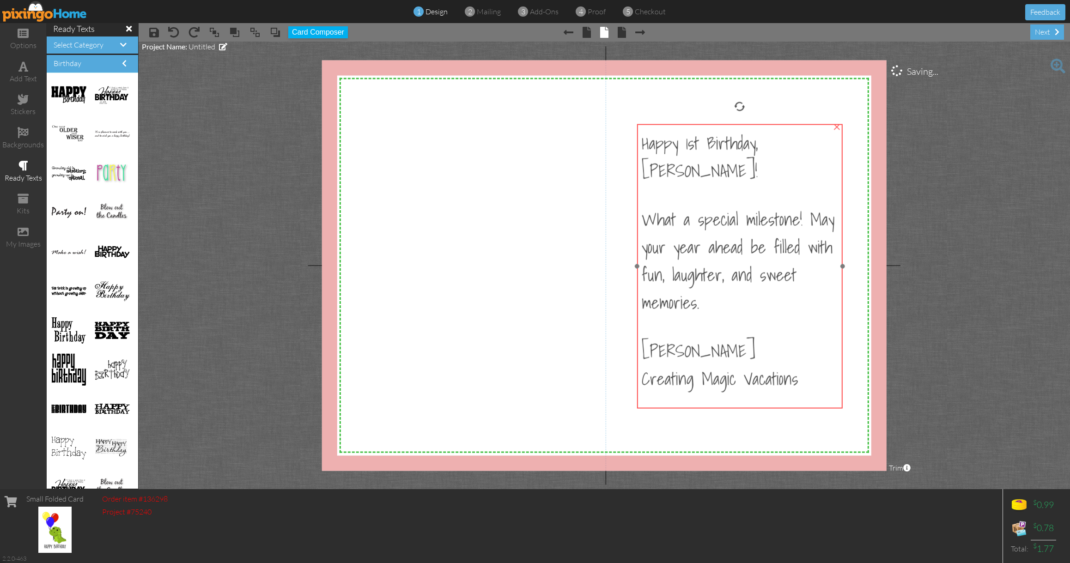
drag, startPoint x: 784, startPoint y: 239, endPoint x: 800, endPoint y: 261, distance: 28.1
click at [800, 262] on div "What a special milestone! May your year ahead be filled with fun, laughter, and…" at bounding box center [740, 260] width 196 height 111
click at [801, 262] on div "What a special milestone! May your year ahead be filled with fun, laughter, and…" at bounding box center [737, 259] width 196 height 111
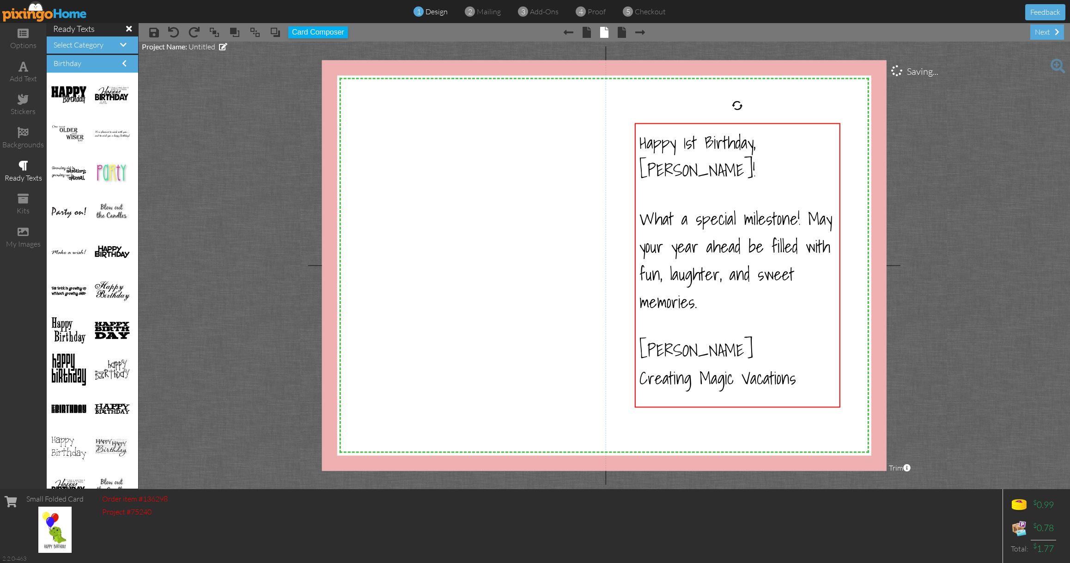
click at [937, 203] on project-studio-wrapper "X X X X X X X X X X X X X X X X X X X X X X X X X X X X X X X X X X X X X X X X…" at bounding box center [604, 266] width 931 height 448
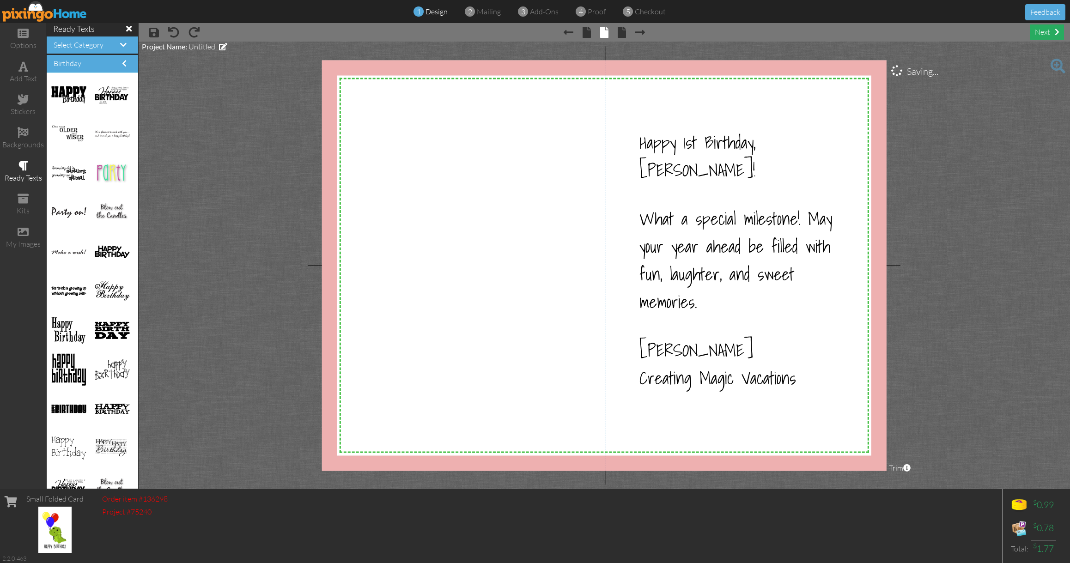
click at [1047, 38] on div "next" at bounding box center [1047, 31] width 34 height 15
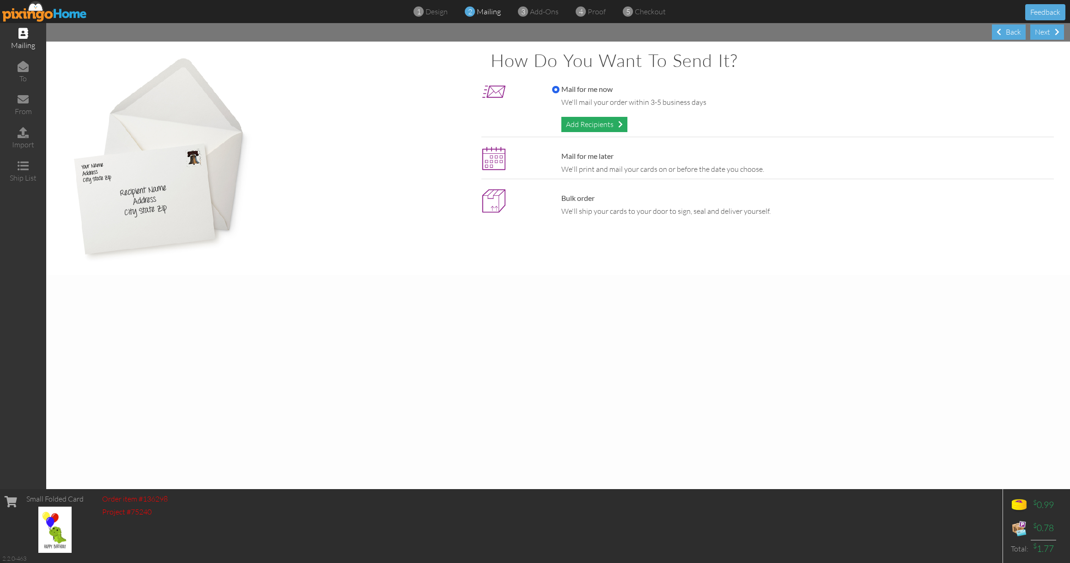
click at [591, 127] on div "Add Recipients" at bounding box center [594, 124] width 66 height 15
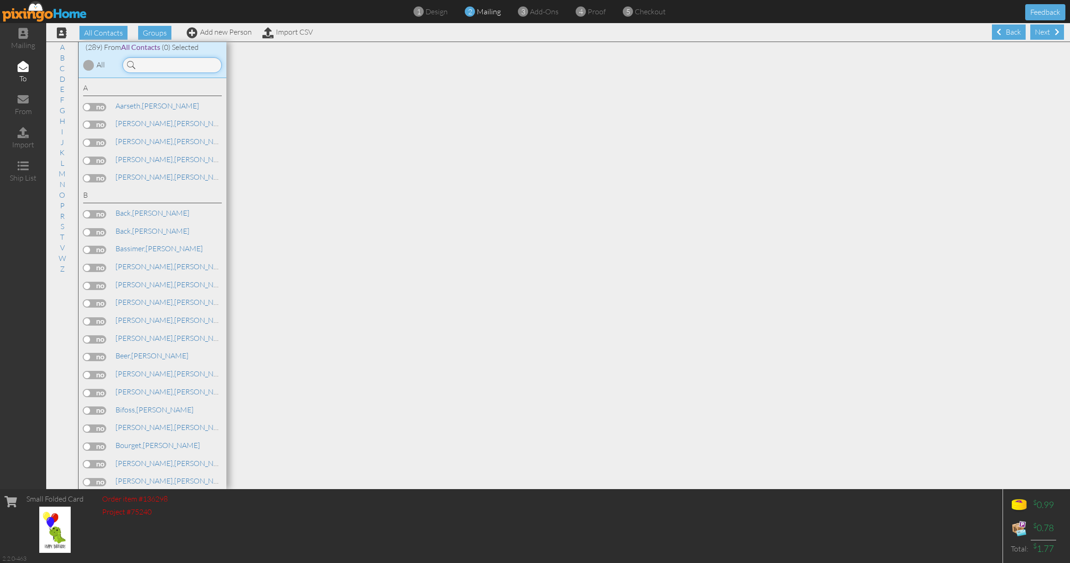
click at [199, 63] on input at bounding box center [171, 65] width 99 height 16
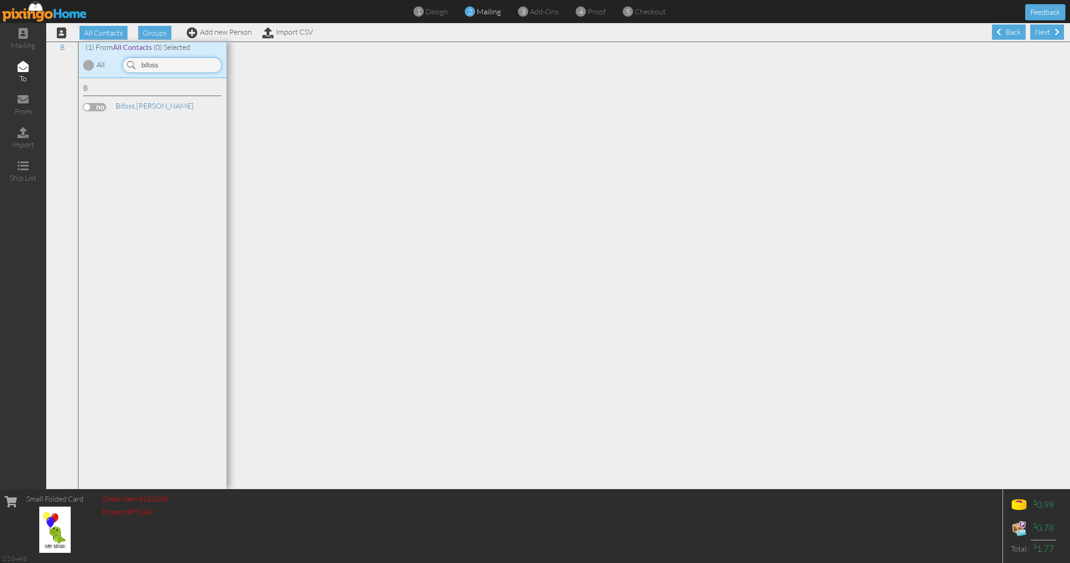
type input "bifoss"
click at [101, 108] on label at bounding box center [94, 107] width 23 height 8
click at [0, 0] on input "checkbox" at bounding box center [0, 0] width 0 height 0
click at [1047, 31] on div "Next" at bounding box center [1047, 31] width 34 height 15
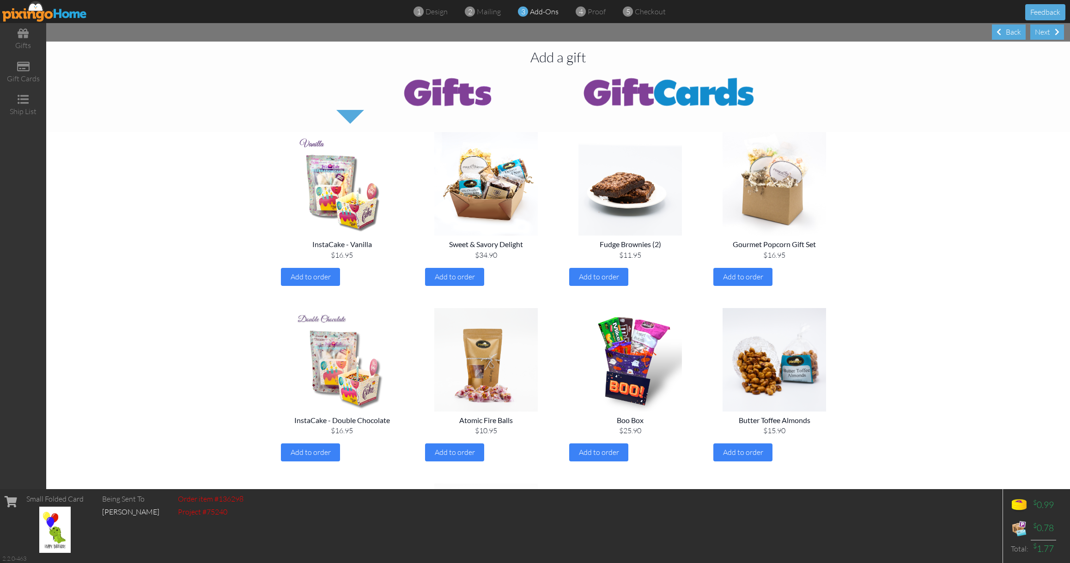
click at [1047, 31] on div "Next" at bounding box center [1047, 31] width 34 height 15
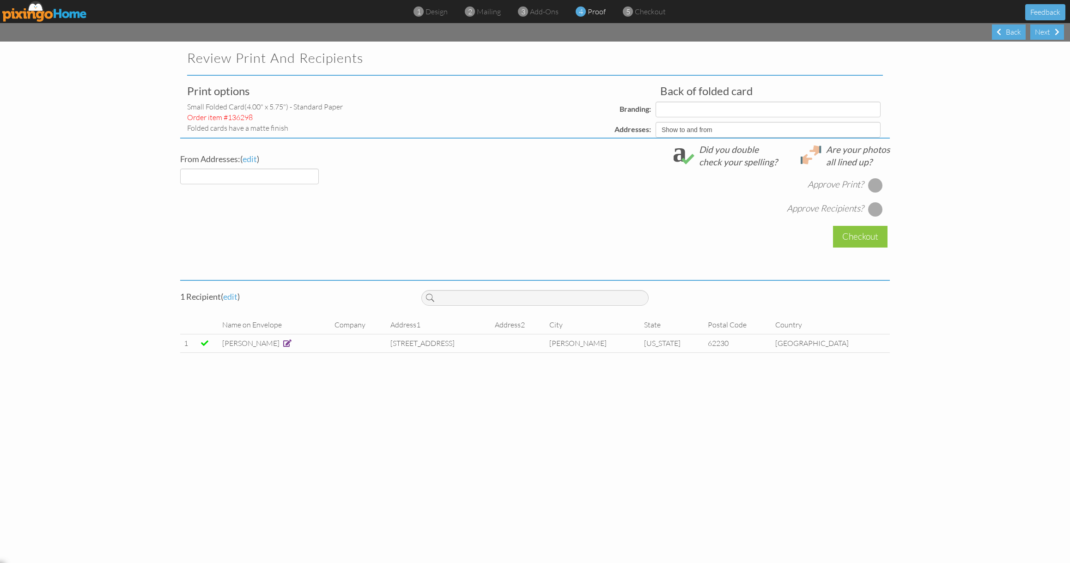
select select "object:23081"
select select "object:23084"
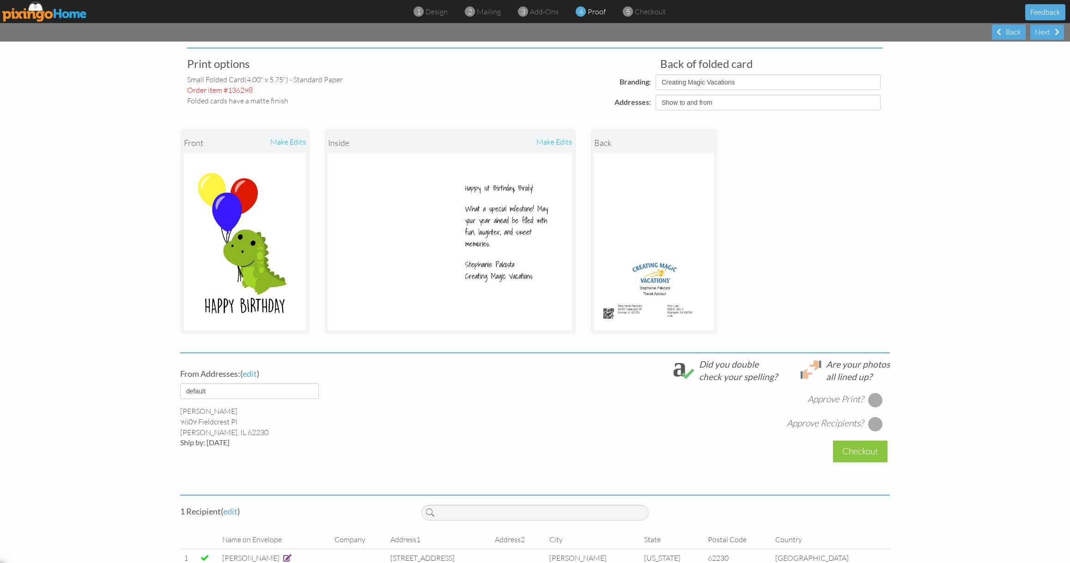
scroll to position [50, 0]
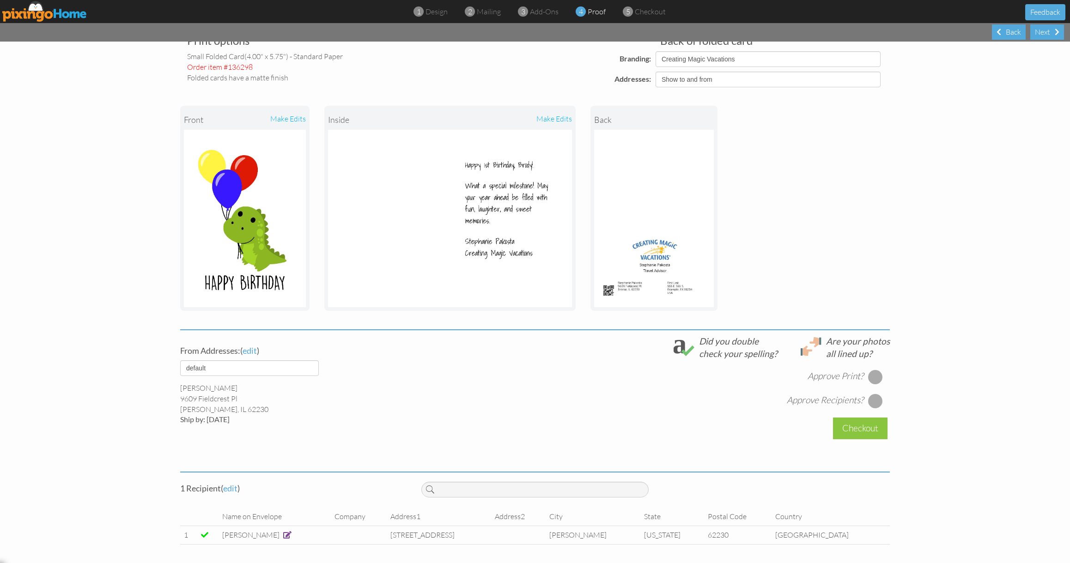
click at [283, 534] on span at bounding box center [287, 534] width 8 height 7
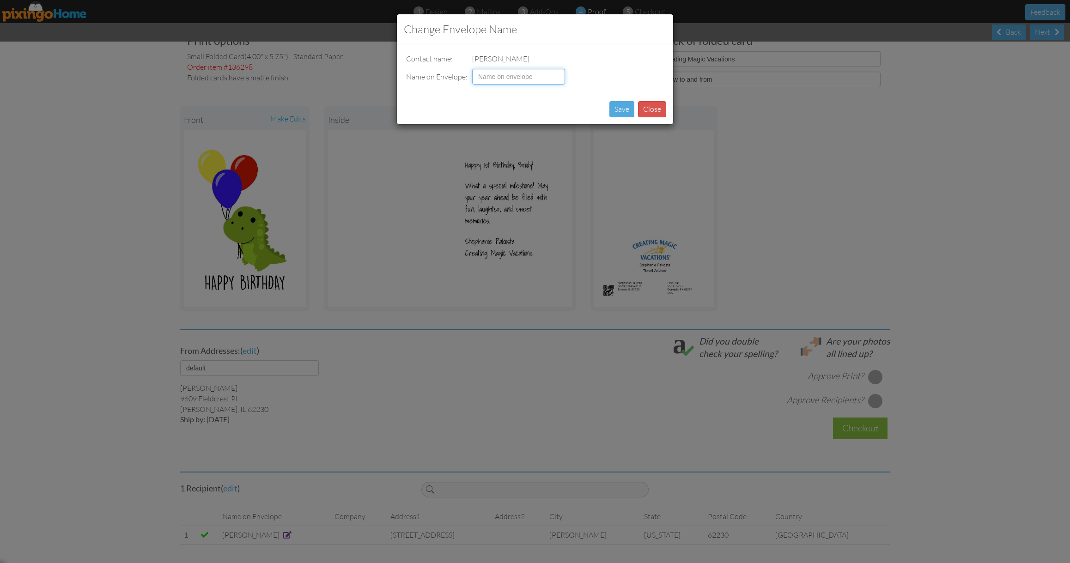
click at [496, 83] on input at bounding box center [518, 77] width 93 height 16
type input "[PERSON_NAME]"
click at [624, 113] on button "Save" at bounding box center [621, 109] width 25 height 16
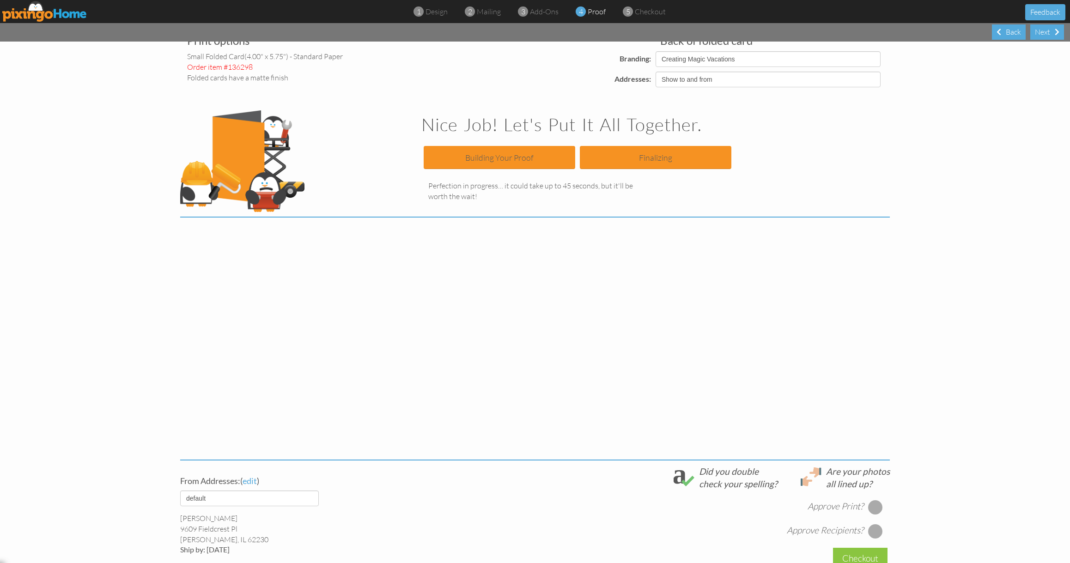
scroll to position [0, 0]
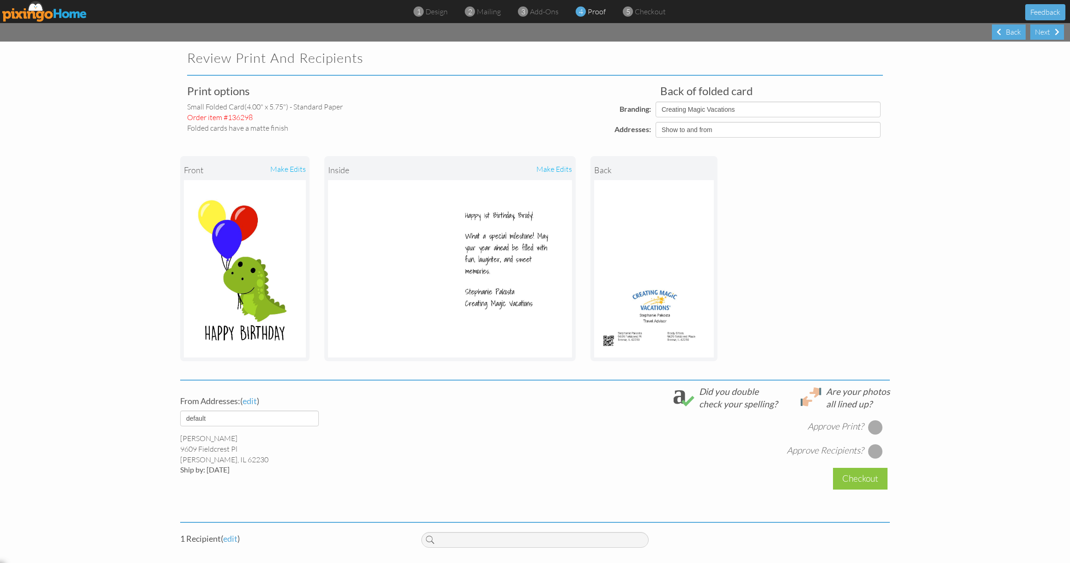
click at [877, 426] on div at bounding box center [875, 427] width 15 height 15
click at [877, 432] on div at bounding box center [875, 427] width 15 height 15
click at [878, 447] on div at bounding box center [875, 451] width 15 height 15
click at [861, 480] on div "Checkout" at bounding box center [860, 479] width 55 height 22
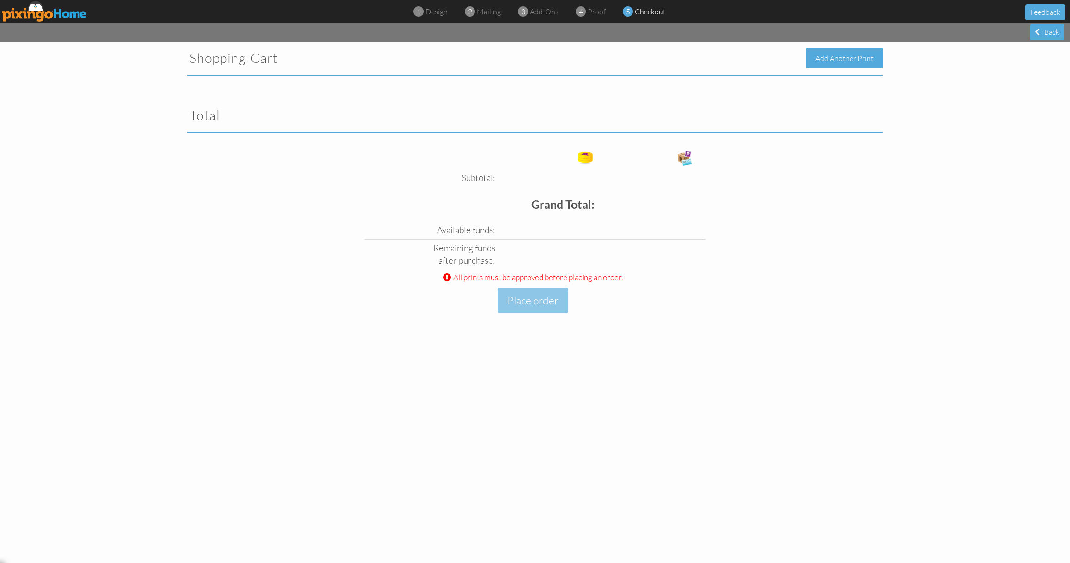
click at [866, 59] on div "Add Another Print" at bounding box center [844, 59] width 77 height 20
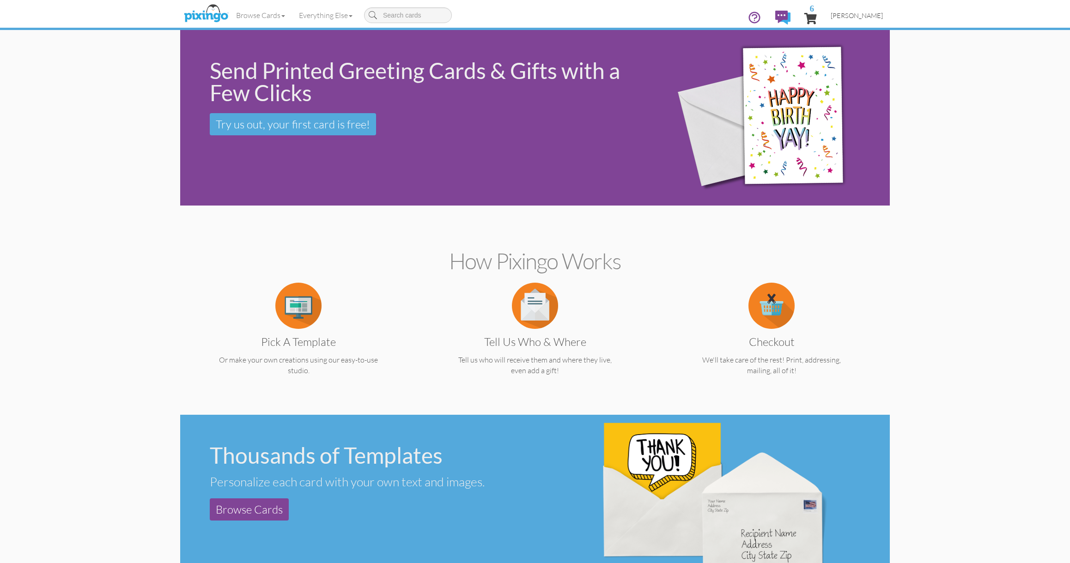
click at [866, 17] on span "[PERSON_NAME]" at bounding box center [857, 16] width 52 height 8
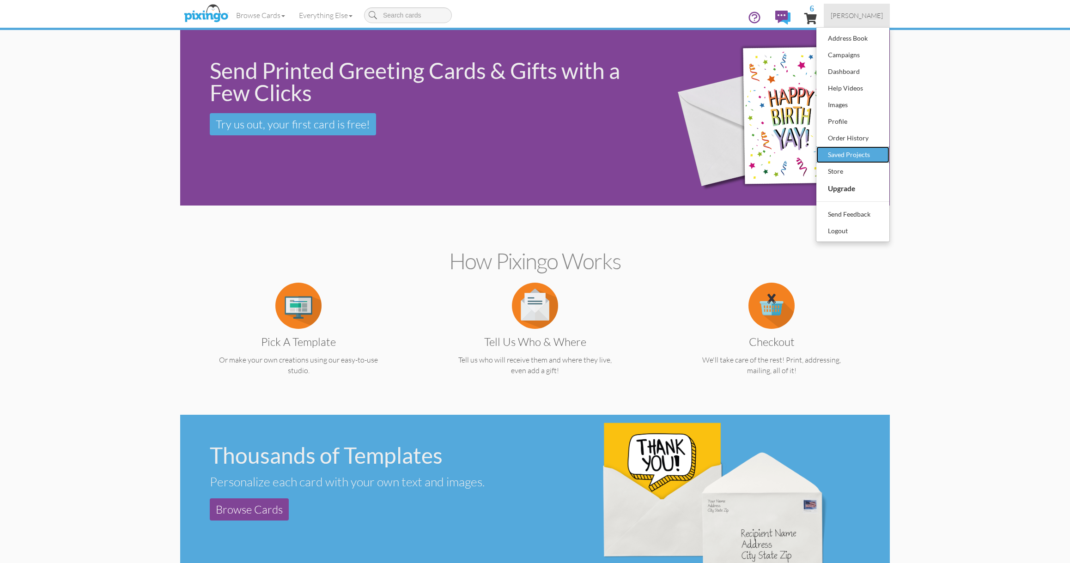
click at [844, 154] on div "Saved Projects" at bounding box center [853, 155] width 55 height 14
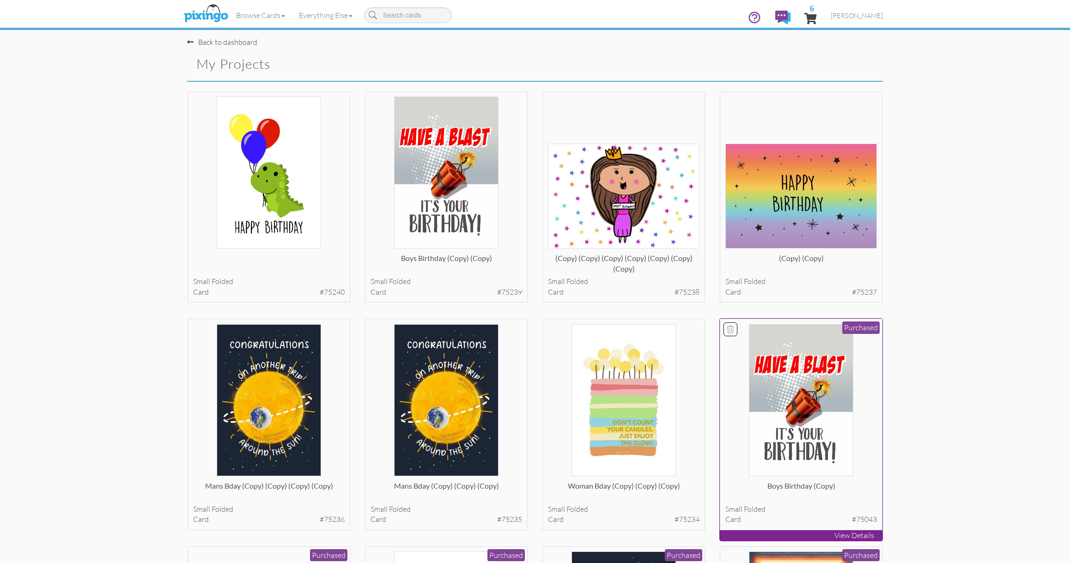
scroll to position [2, 0]
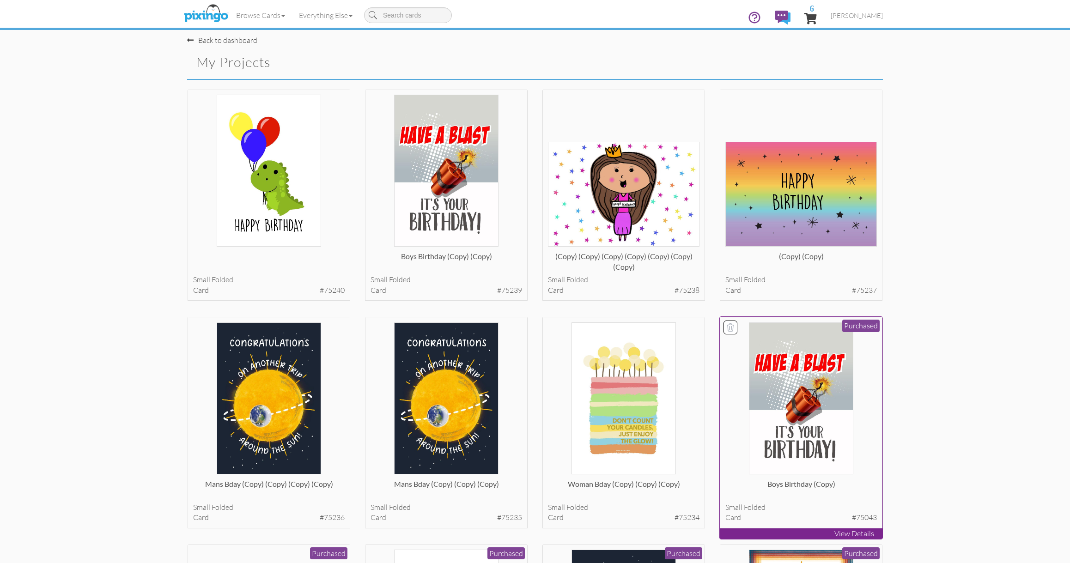
click at [820, 357] on img at bounding box center [801, 398] width 105 height 152
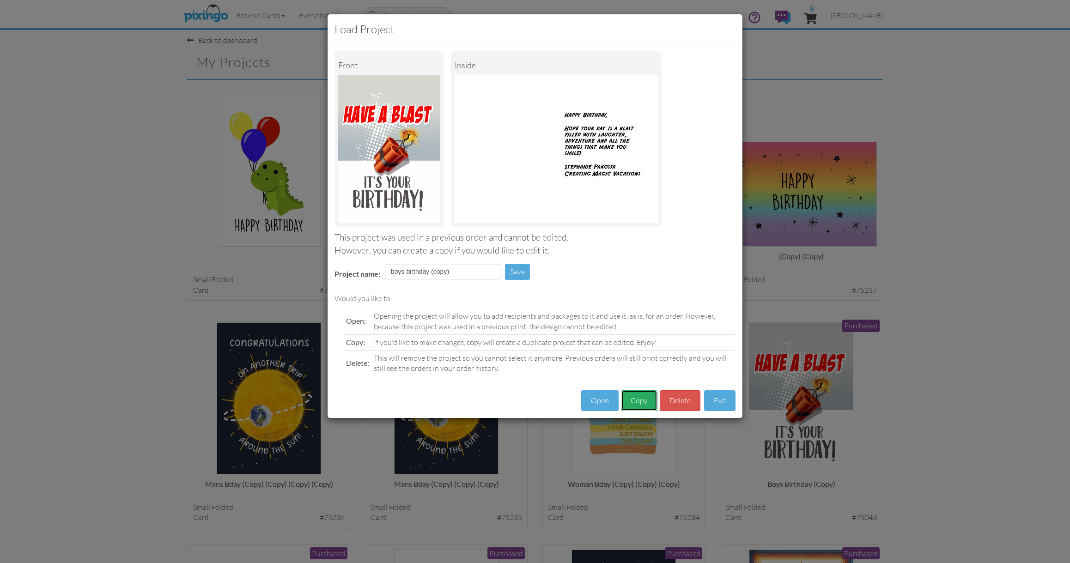
click at [639, 408] on button "Copy" at bounding box center [639, 400] width 36 height 21
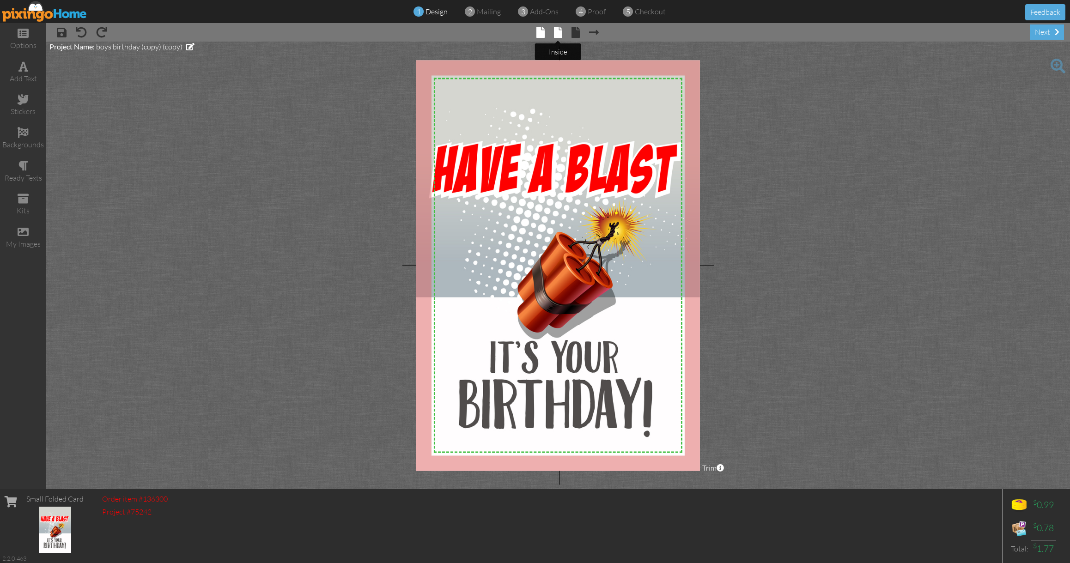
click at [557, 29] on span at bounding box center [558, 32] width 8 height 11
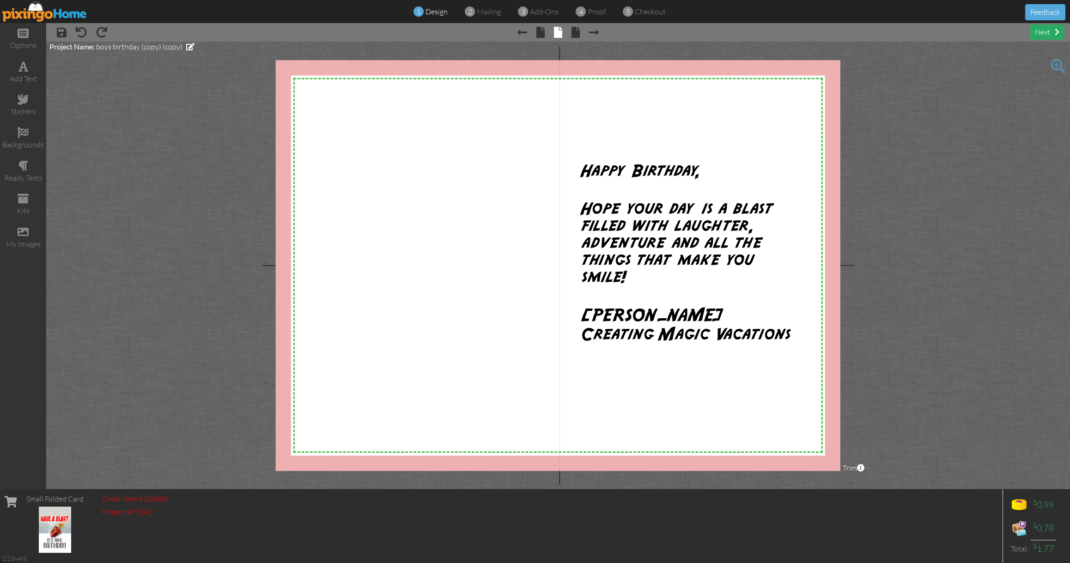
click at [1051, 36] on div "next" at bounding box center [1047, 31] width 34 height 15
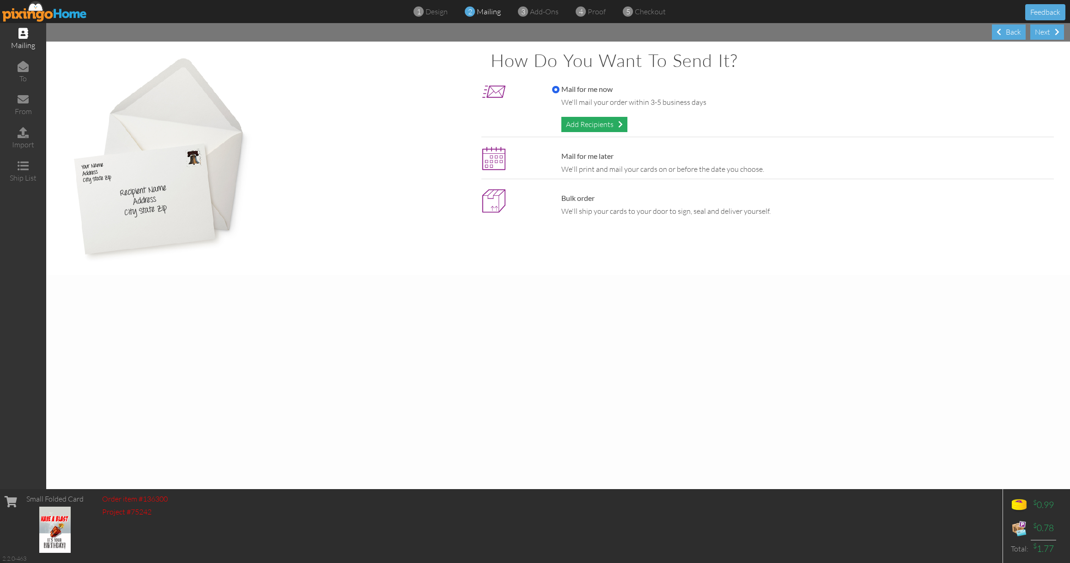
click at [595, 121] on div "Add Recipients" at bounding box center [594, 124] width 66 height 15
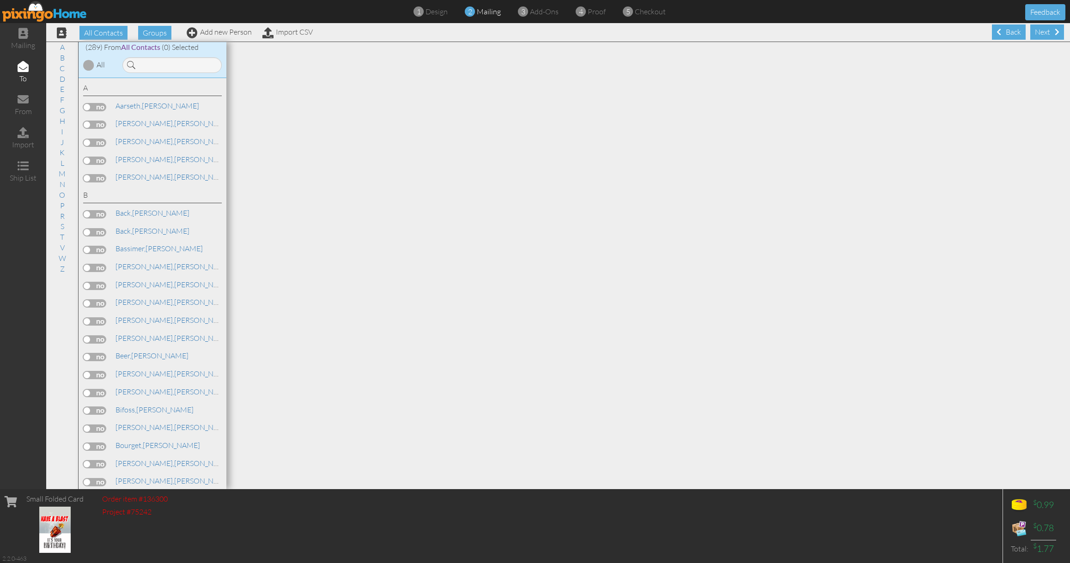
scroll to position [0, 0]
click at [212, 67] on input at bounding box center [171, 65] width 99 height 16
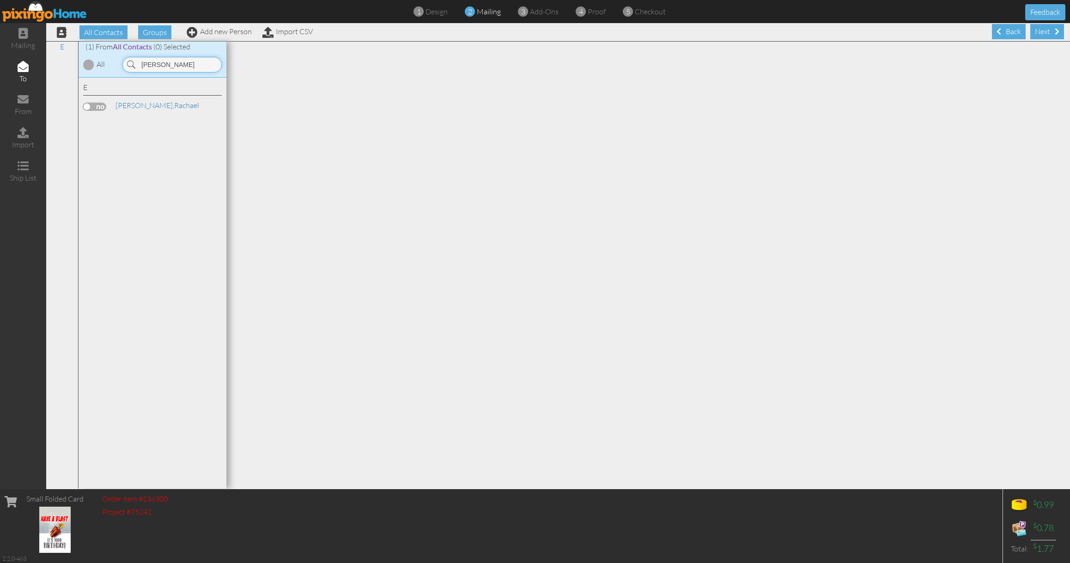
type input "[PERSON_NAME]"
click at [97, 106] on label at bounding box center [94, 107] width 23 height 8
click at [0, 0] on input "checkbox" at bounding box center [0, 0] width 0 height 0
click at [155, 109] on span "[PERSON_NAME]," at bounding box center [145, 105] width 59 height 9
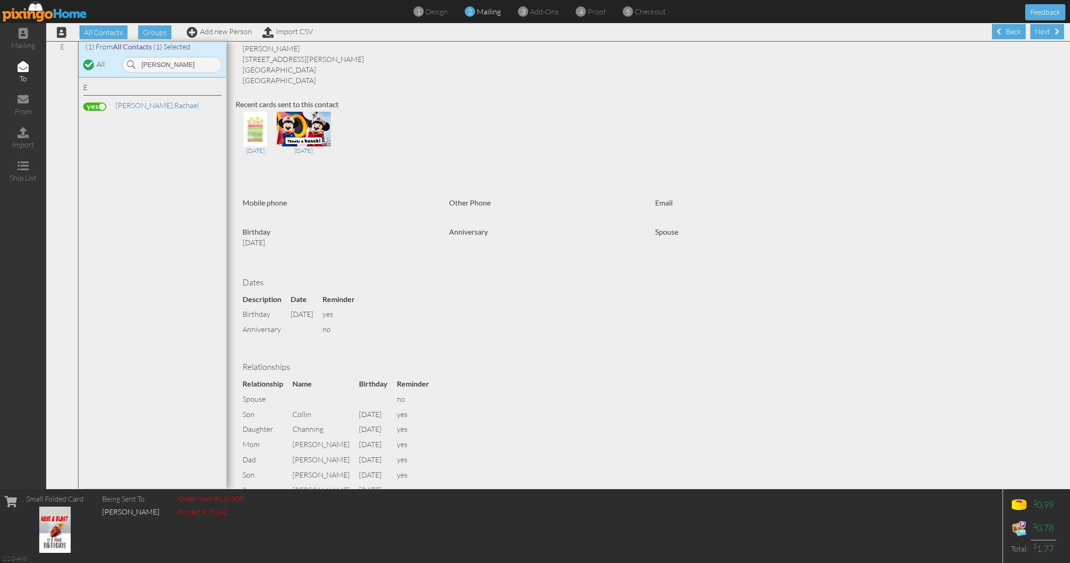
scroll to position [86, 0]
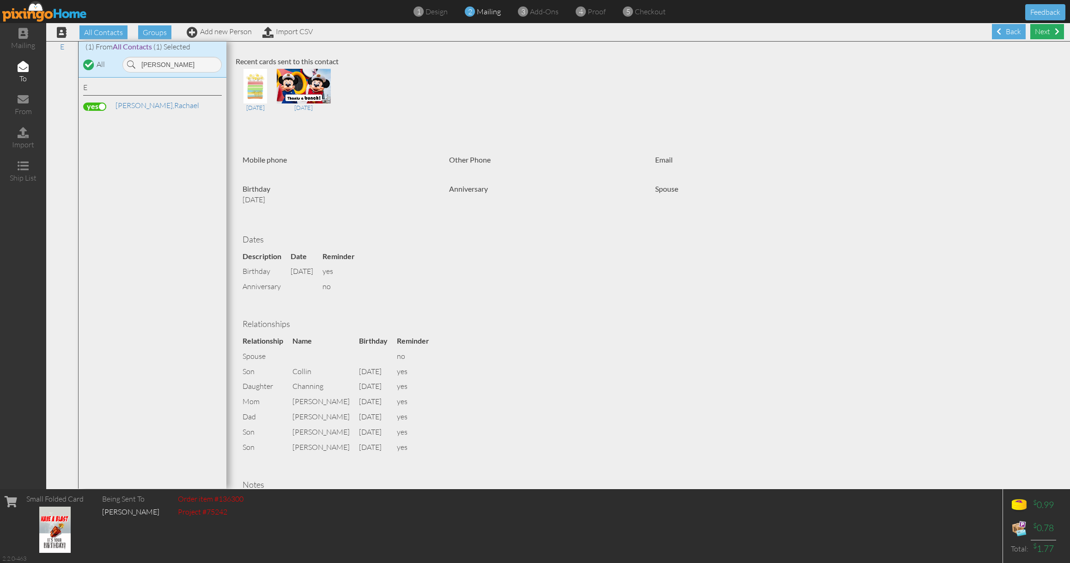
click at [1044, 29] on div "Next" at bounding box center [1047, 31] width 34 height 15
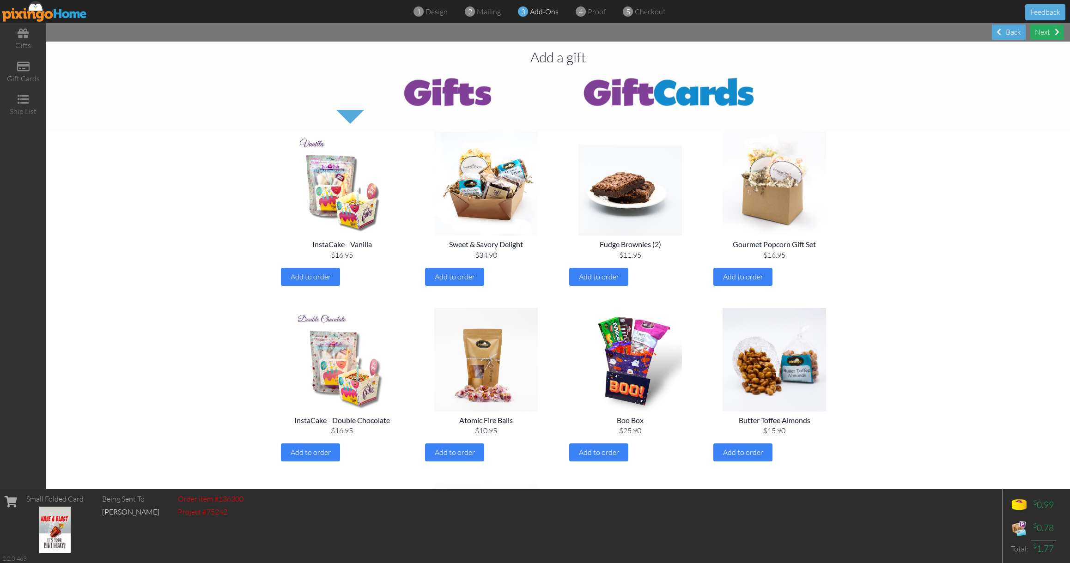
click at [1048, 31] on div "Next" at bounding box center [1047, 31] width 34 height 15
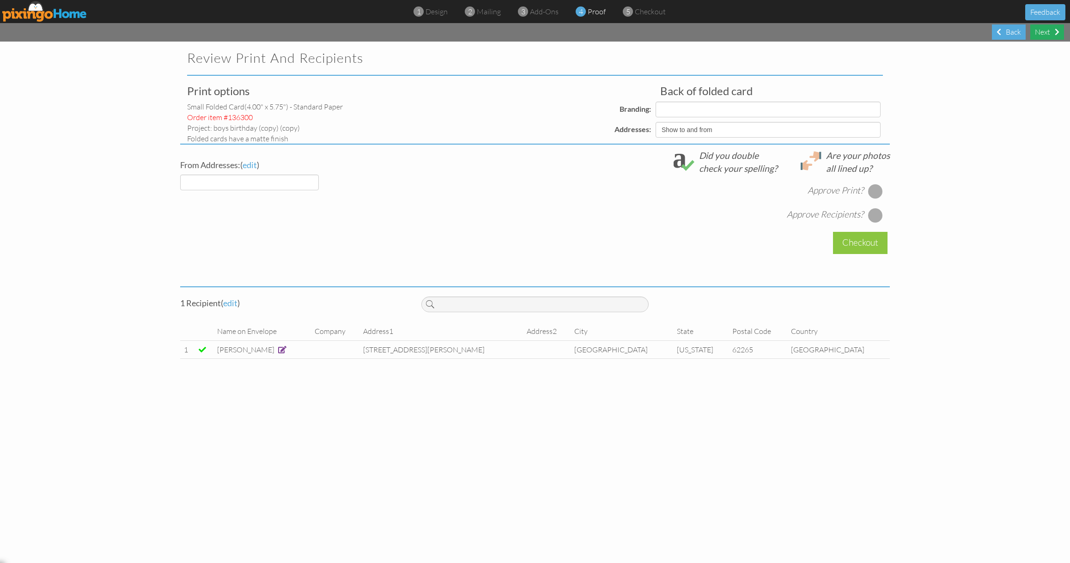
select select "object:25241"
select select "object:25243"
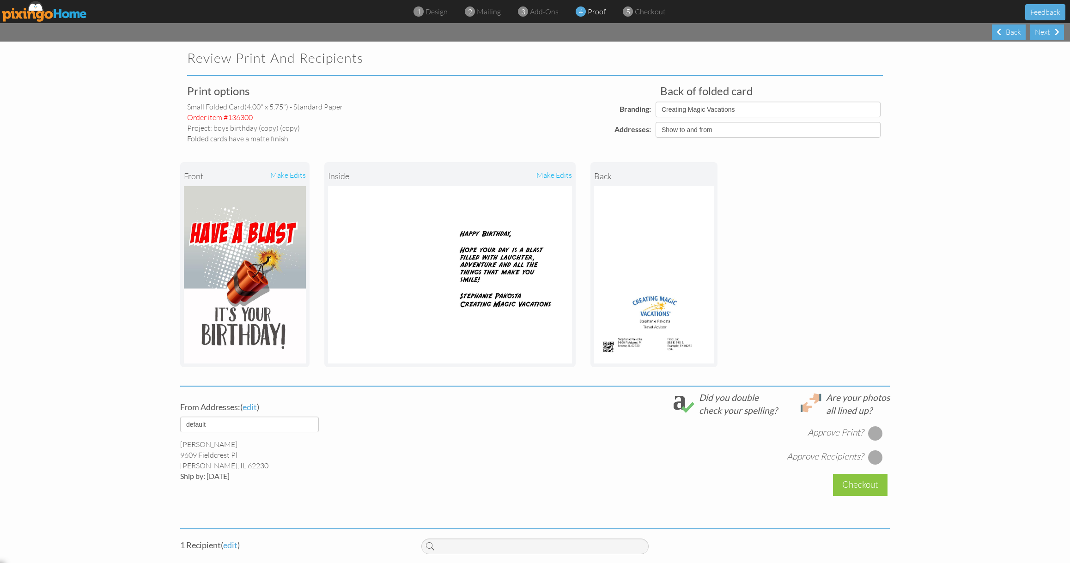
scroll to position [56, 0]
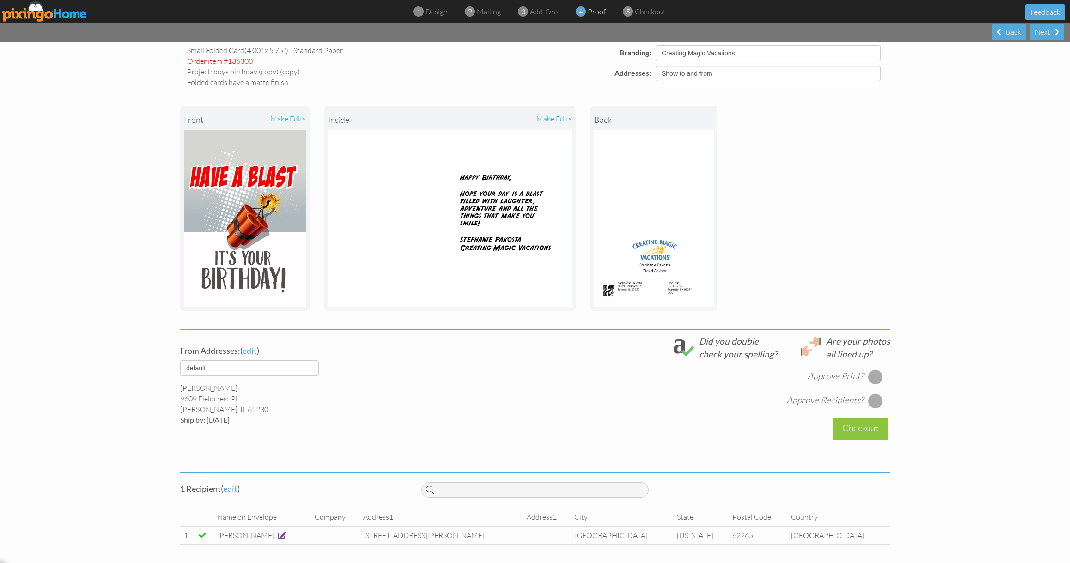
click at [286, 534] on span at bounding box center [282, 535] width 8 height 7
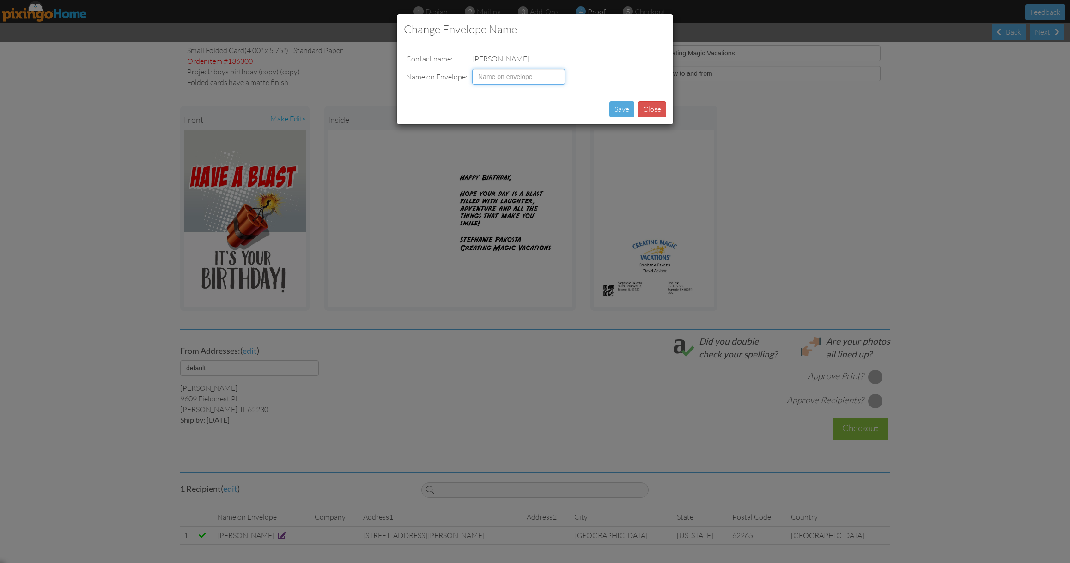
click at [543, 78] on input at bounding box center [518, 77] width 93 height 16
type input "[PERSON_NAME]"
click at [624, 106] on button "Save" at bounding box center [621, 109] width 25 height 16
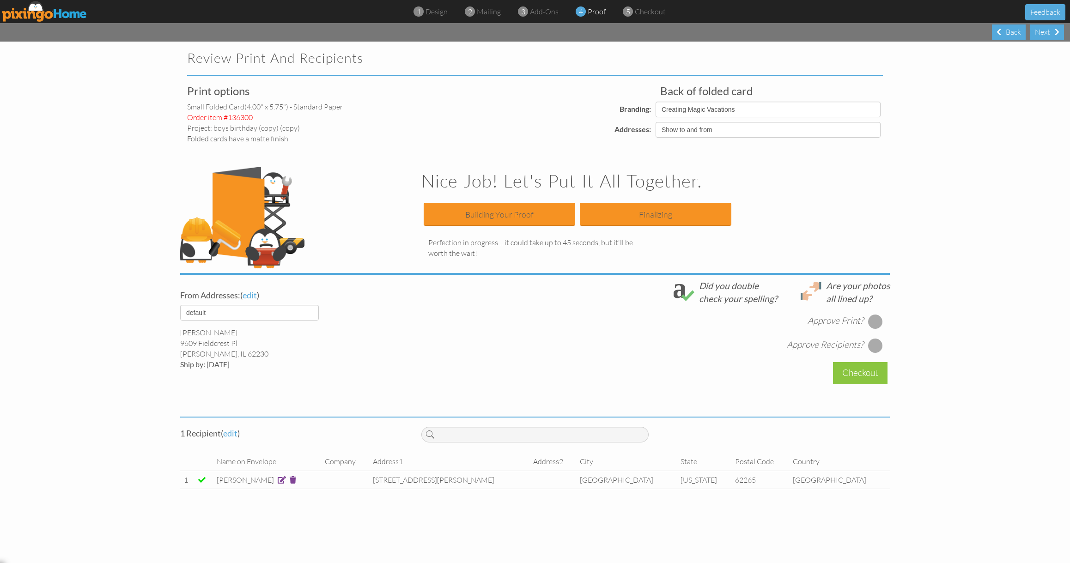
scroll to position [0, 0]
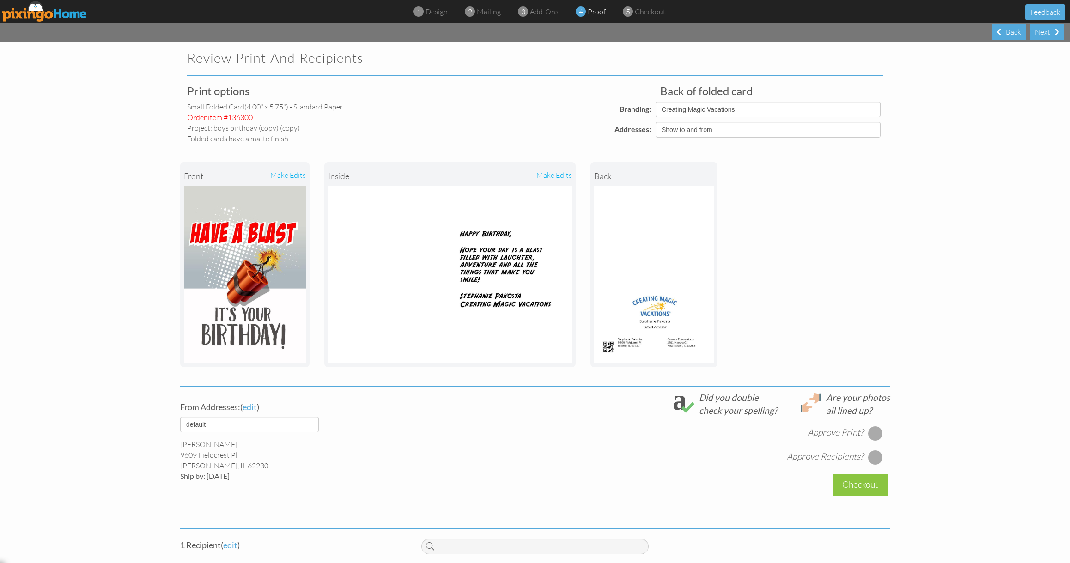
click at [875, 438] on div at bounding box center [875, 433] width 15 height 15
click at [876, 458] on div at bounding box center [875, 457] width 15 height 15
click at [866, 481] on div "Checkout" at bounding box center [860, 485] width 55 height 22
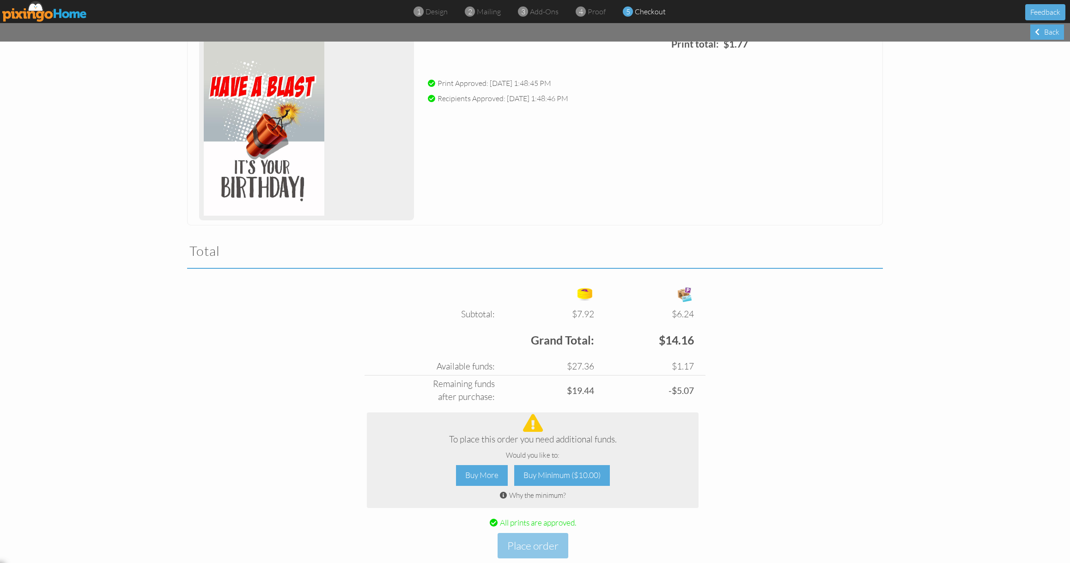
scroll to position [1720, 0]
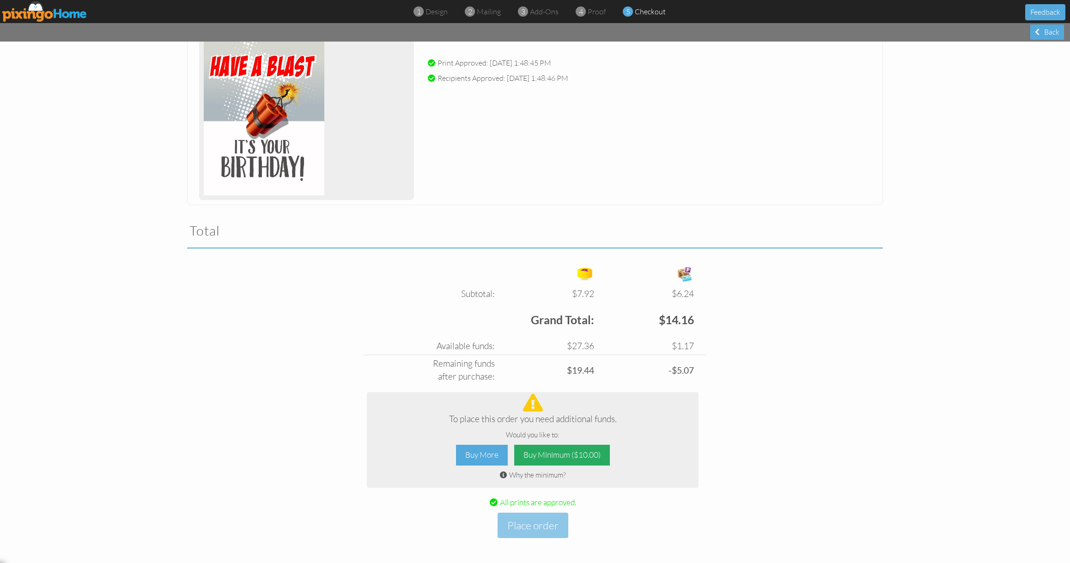
click at [584, 458] on div "Buy Minimum ($10.00)" at bounding box center [562, 455] width 96 height 21
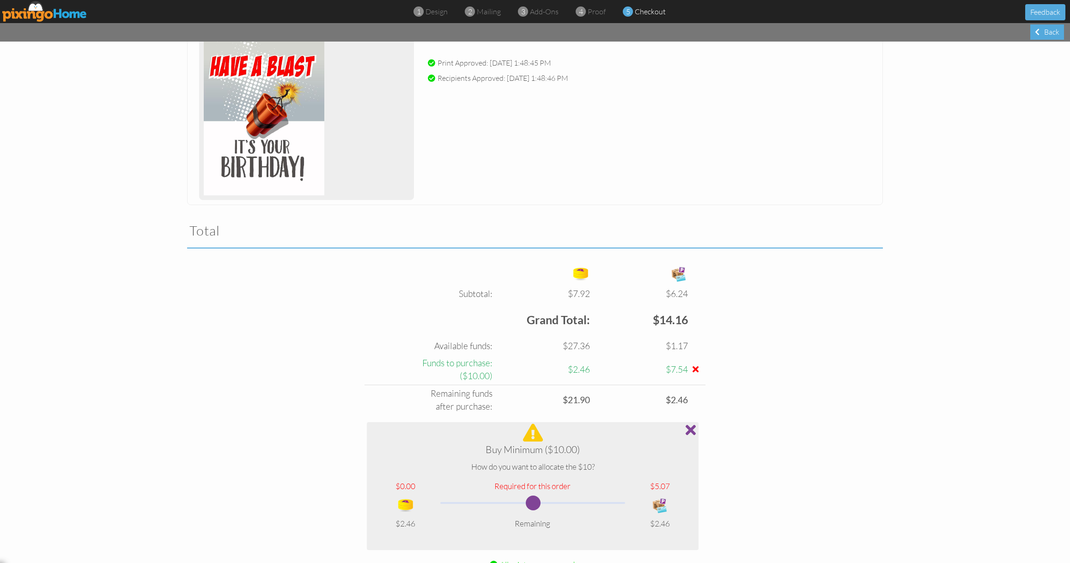
scroll to position [1782, 0]
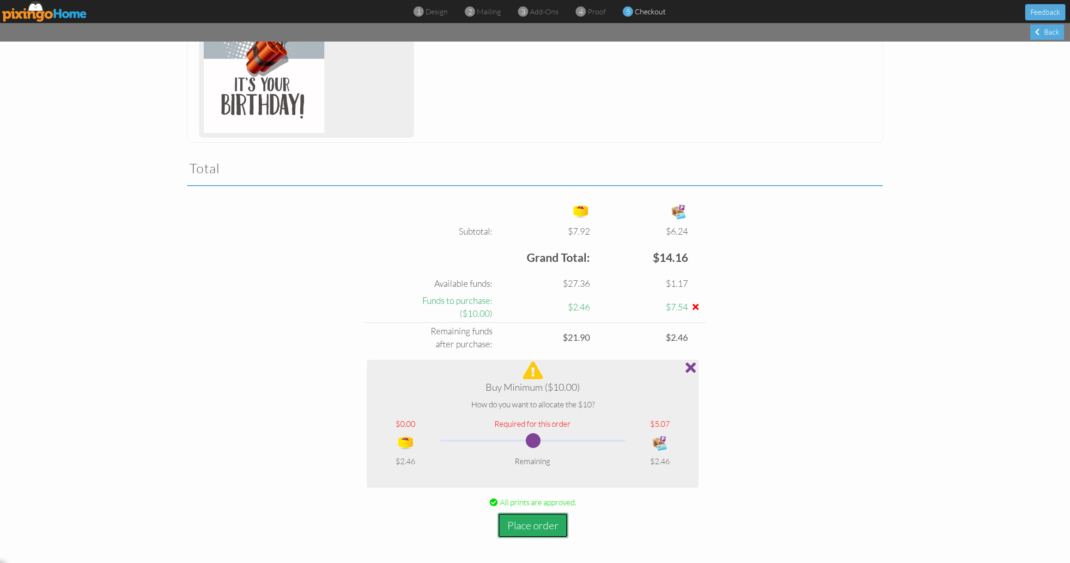
click at [552, 523] on button "Place order" at bounding box center [533, 525] width 71 height 25
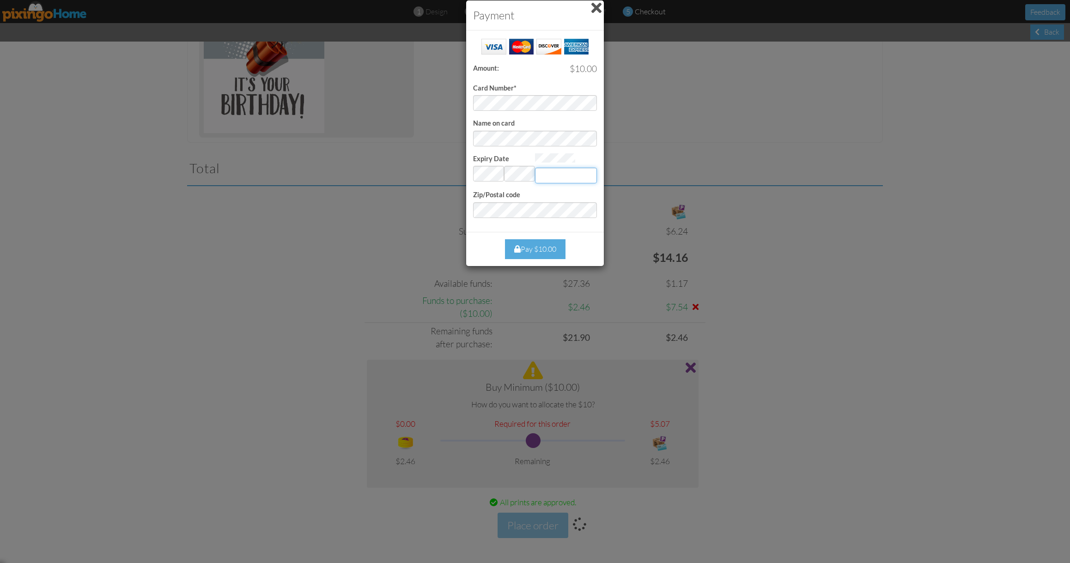
type input "037"
click at [530, 243] on div "Pay $10.00" at bounding box center [535, 249] width 61 height 20
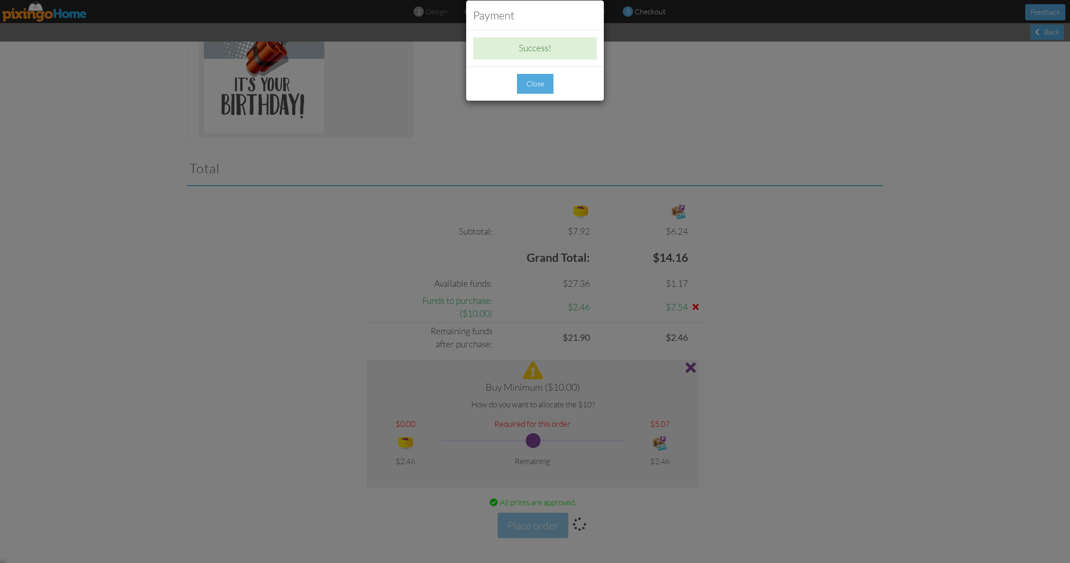
click at [540, 84] on div "Close" at bounding box center [535, 84] width 36 height 20
